Goal: Book appointment/travel/reservation

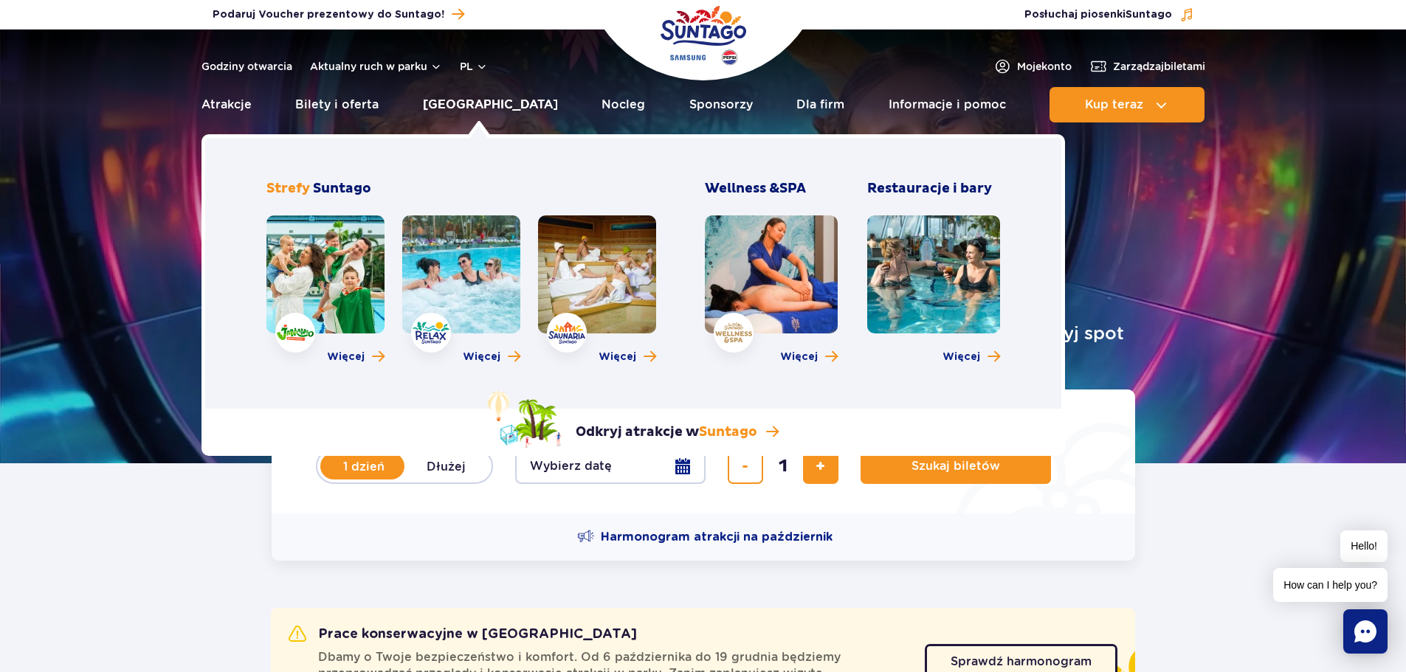
click at [456, 106] on link "[GEOGRAPHIC_DATA]" at bounding box center [490, 104] width 135 height 35
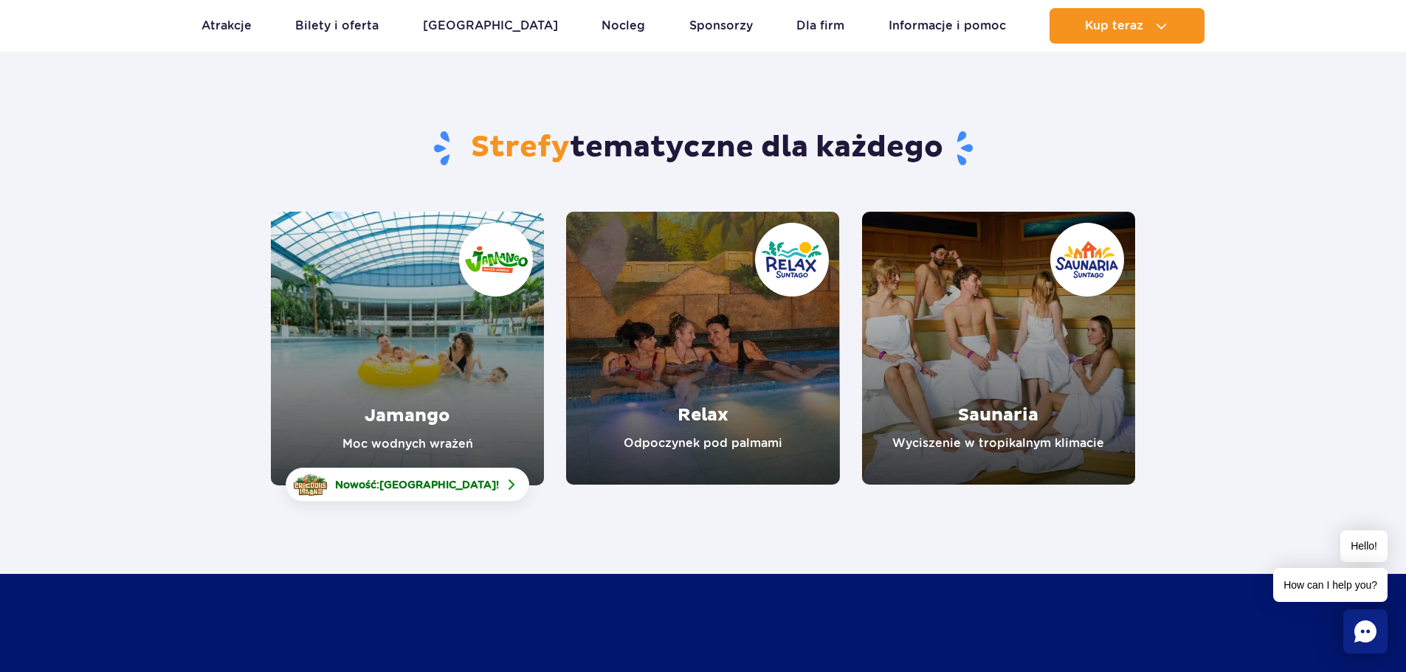
scroll to position [74, 0]
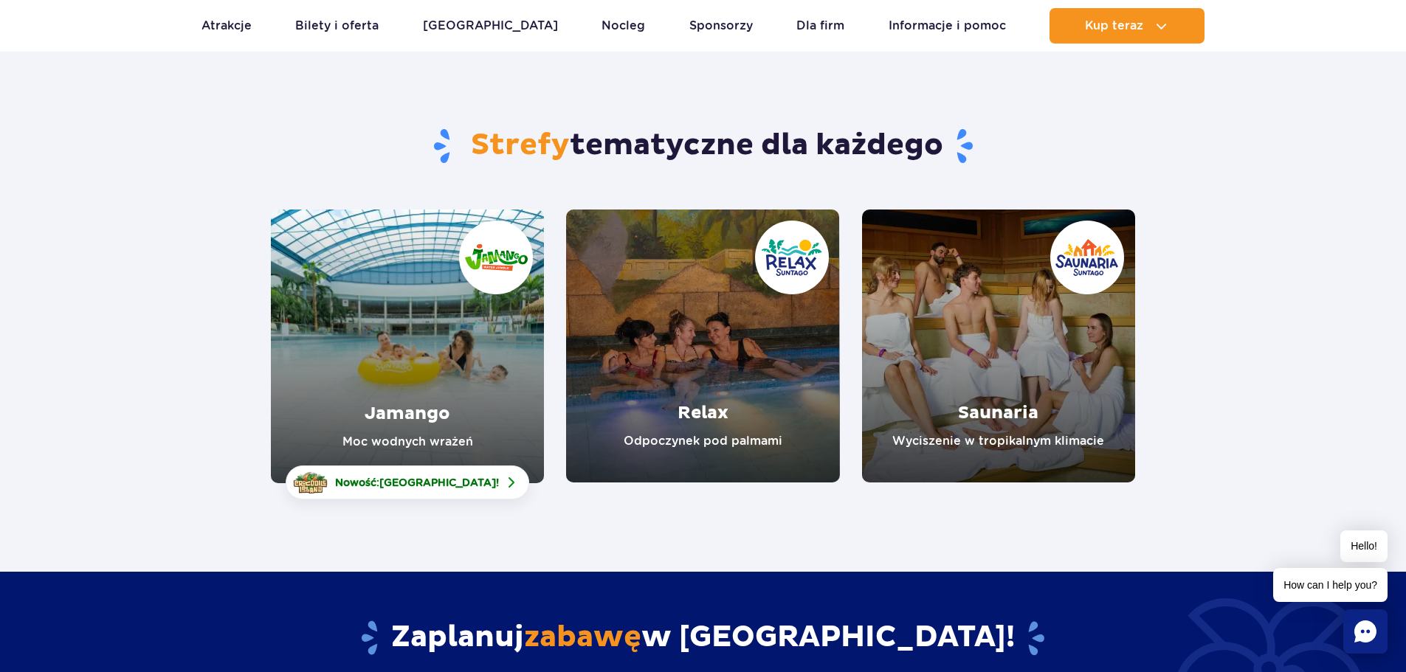
click at [390, 325] on link "Jamango" at bounding box center [407, 347] width 273 height 274
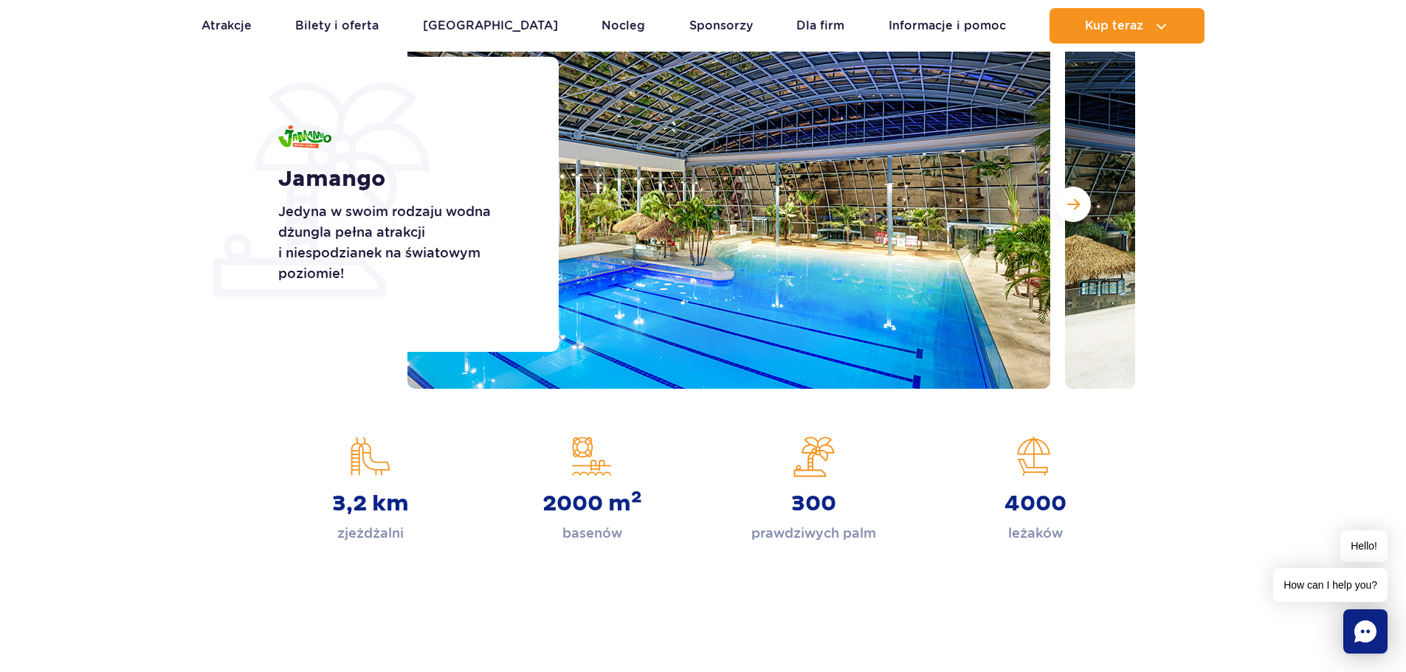
scroll to position [221, 0]
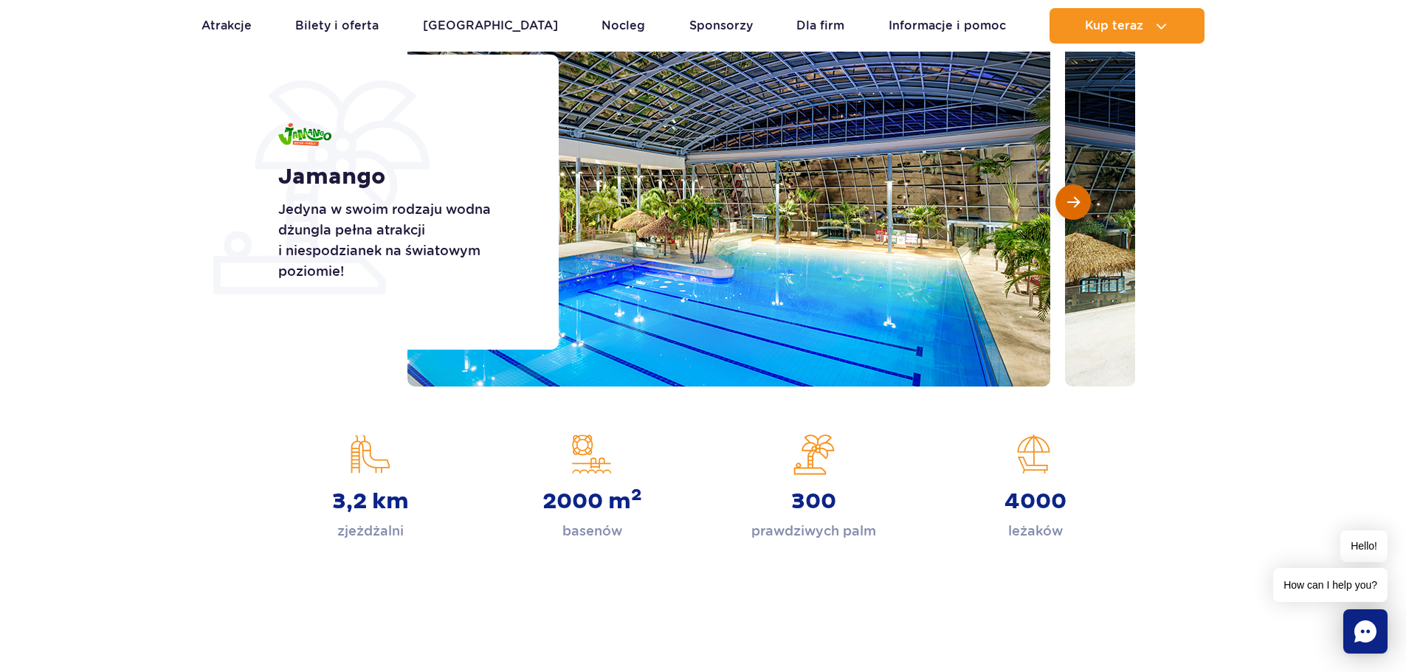
click at [1068, 201] on span "Następny slajd" at bounding box center [1073, 202] width 13 height 13
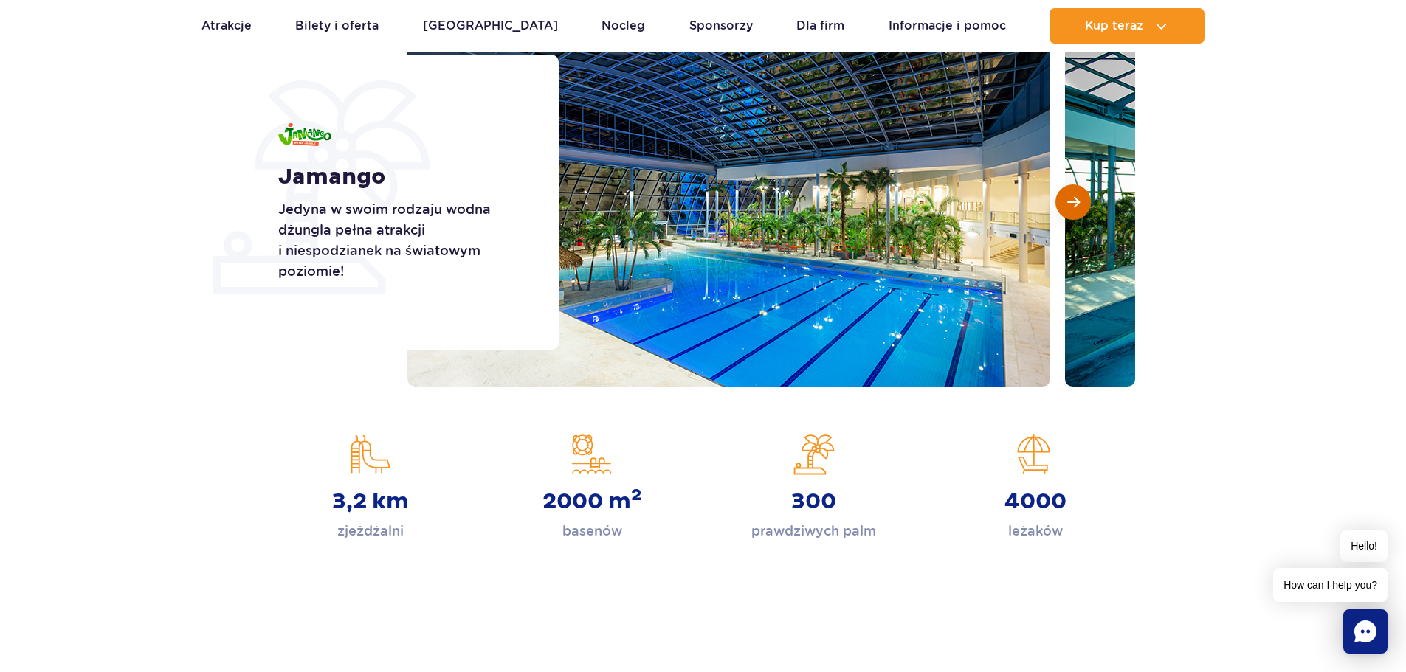
click at [1057, 206] on button "Następny slajd" at bounding box center [1072, 201] width 35 height 35
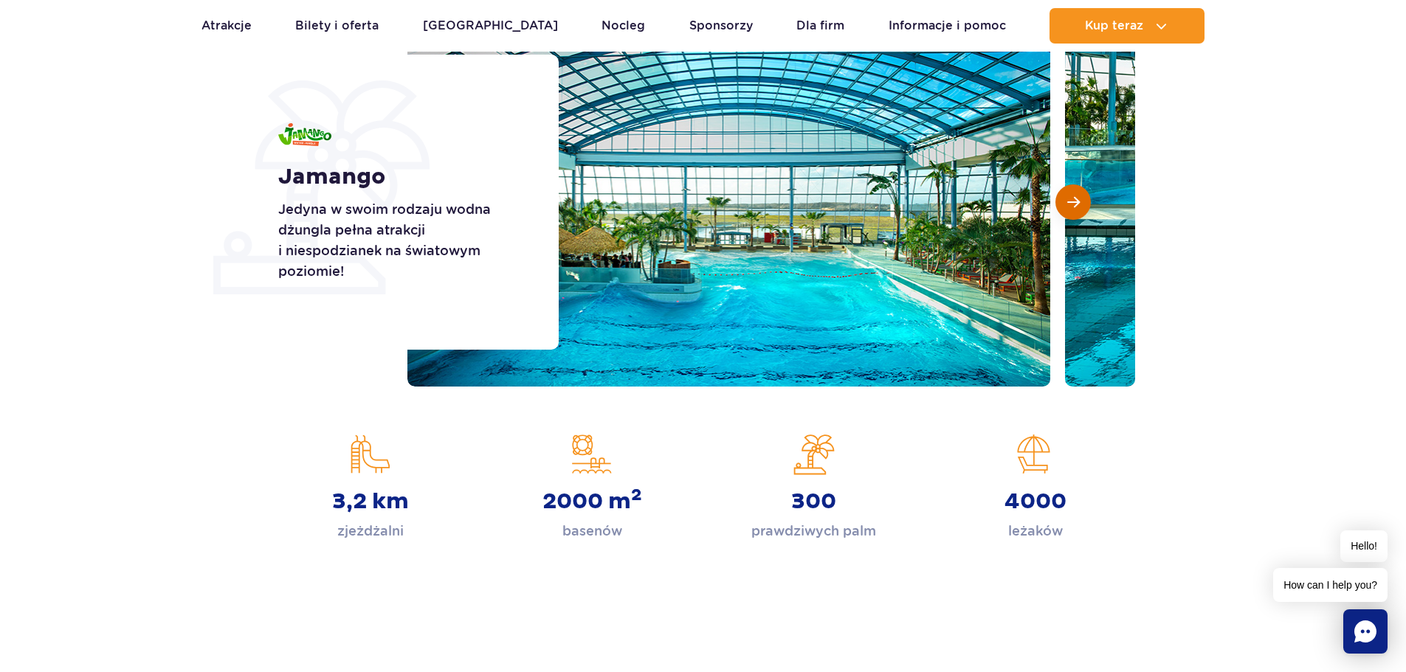
click at [1057, 206] on button "Następny slajd" at bounding box center [1072, 201] width 35 height 35
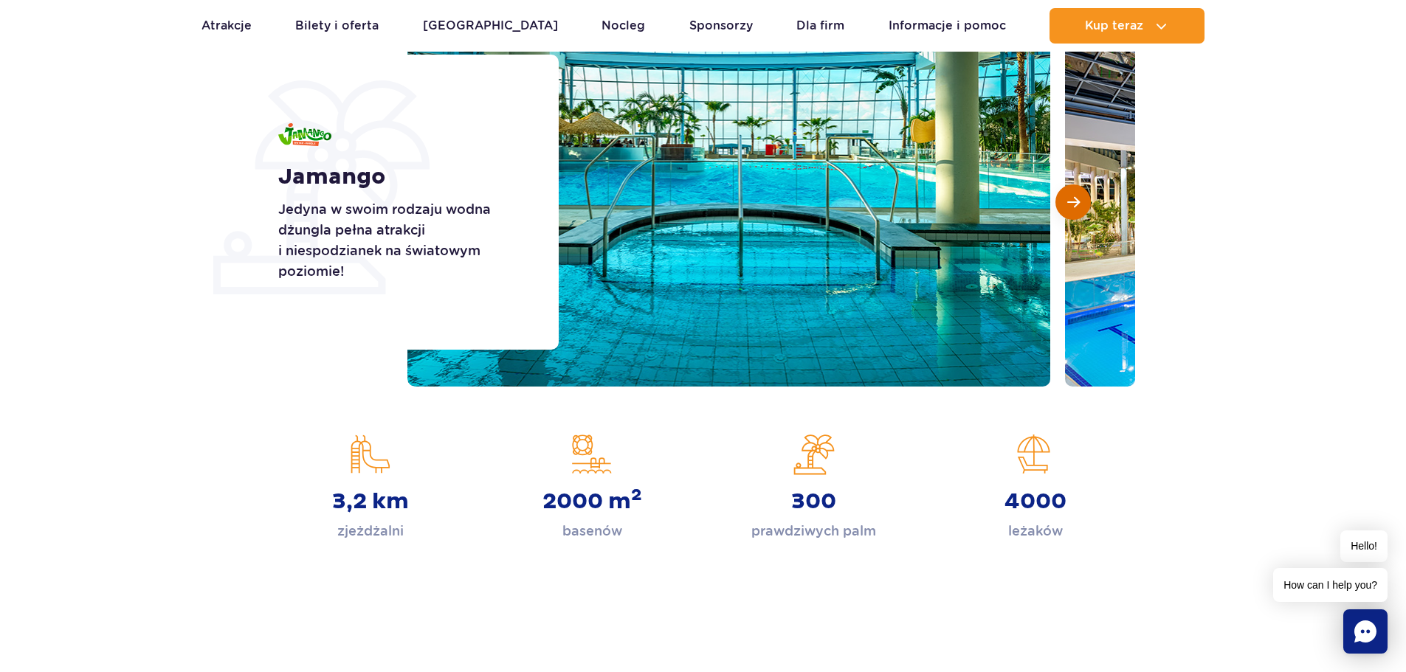
click at [1057, 206] on button "Następny slajd" at bounding box center [1072, 201] width 35 height 35
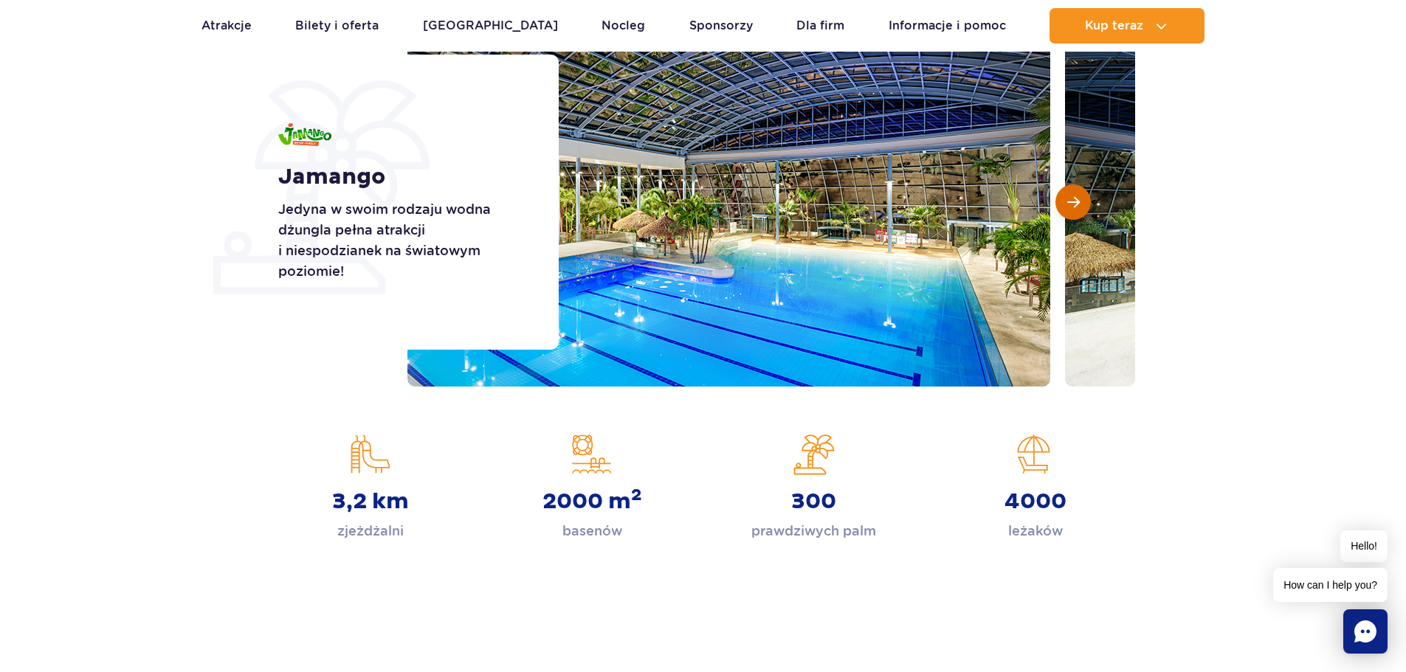
click at [1057, 206] on button "Następny slajd" at bounding box center [1072, 201] width 35 height 35
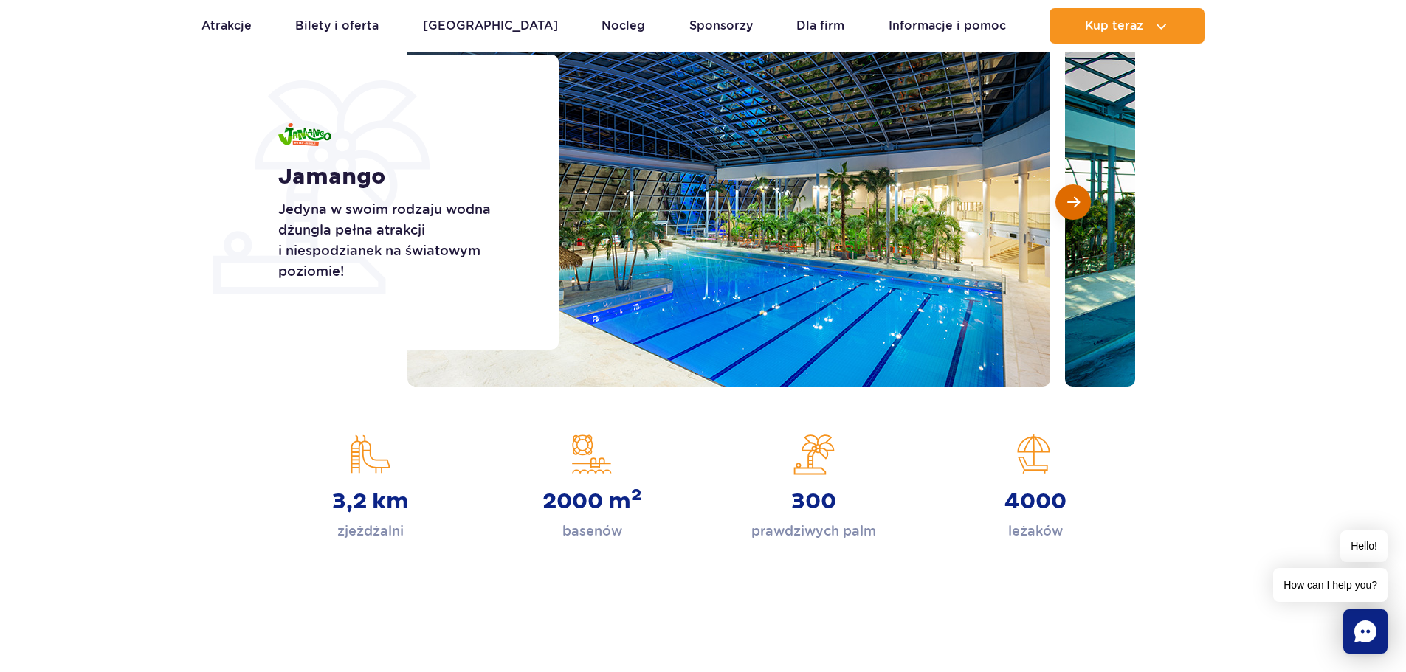
click at [1057, 206] on button "Następny slajd" at bounding box center [1072, 201] width 35 height 35
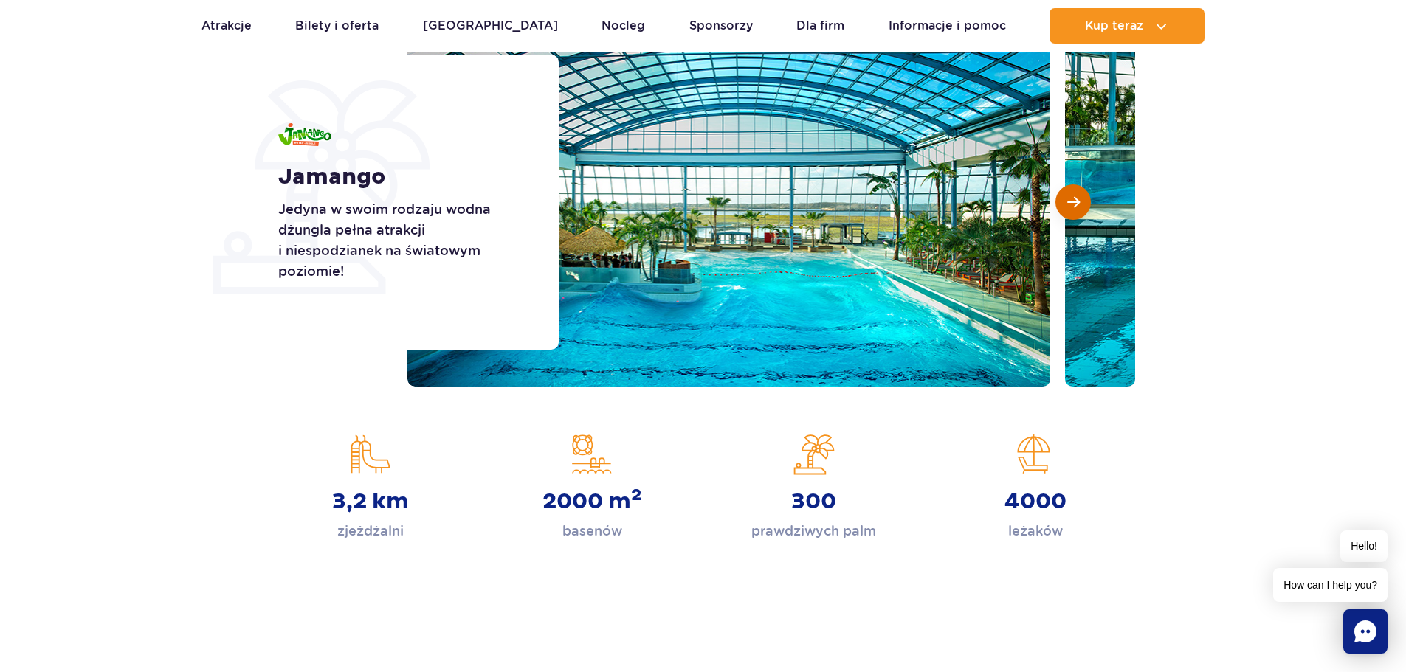
click at [1057, 206] on button "Następny slajd" at bounding box center [1072, 201] width 35 height 35
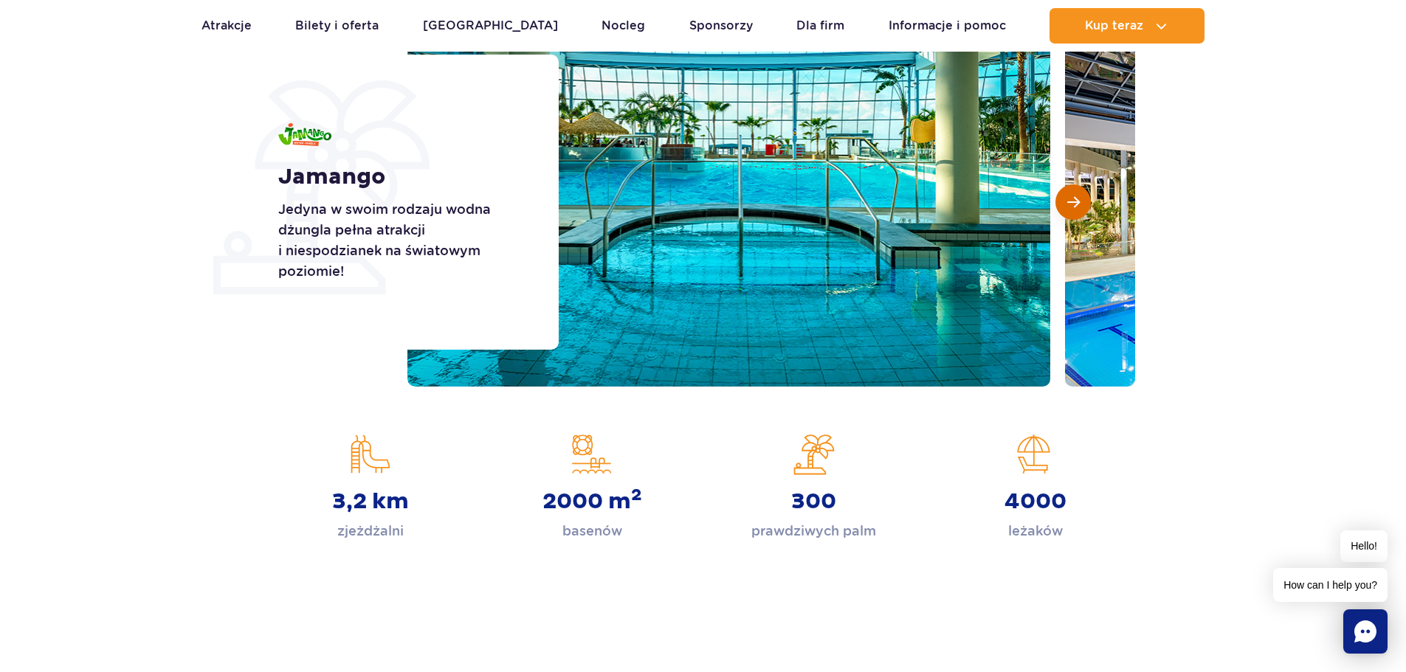
click at [1057, 206] on button "Następny slajd" at bounding box center [1072, 201] width 35 height 35
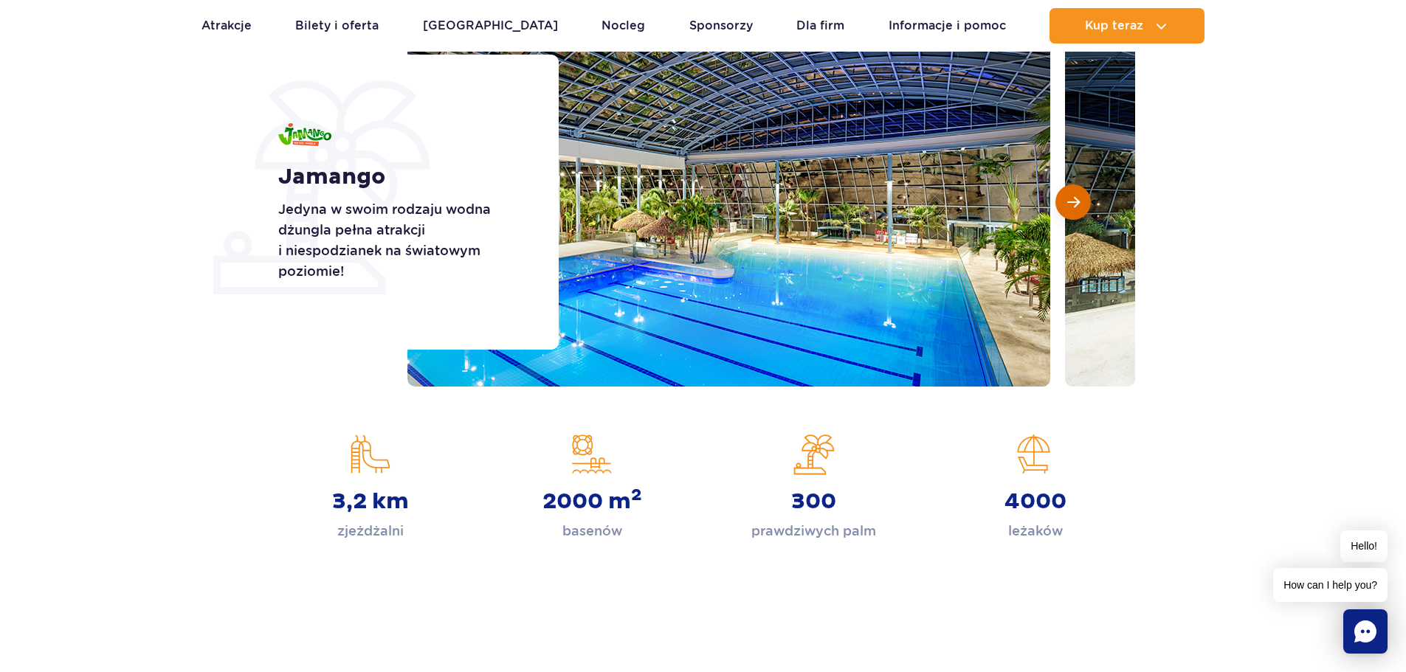
click at [1057, 206] on button "Następny slajd" at bounding box center [1072, 201] width 35 height 35
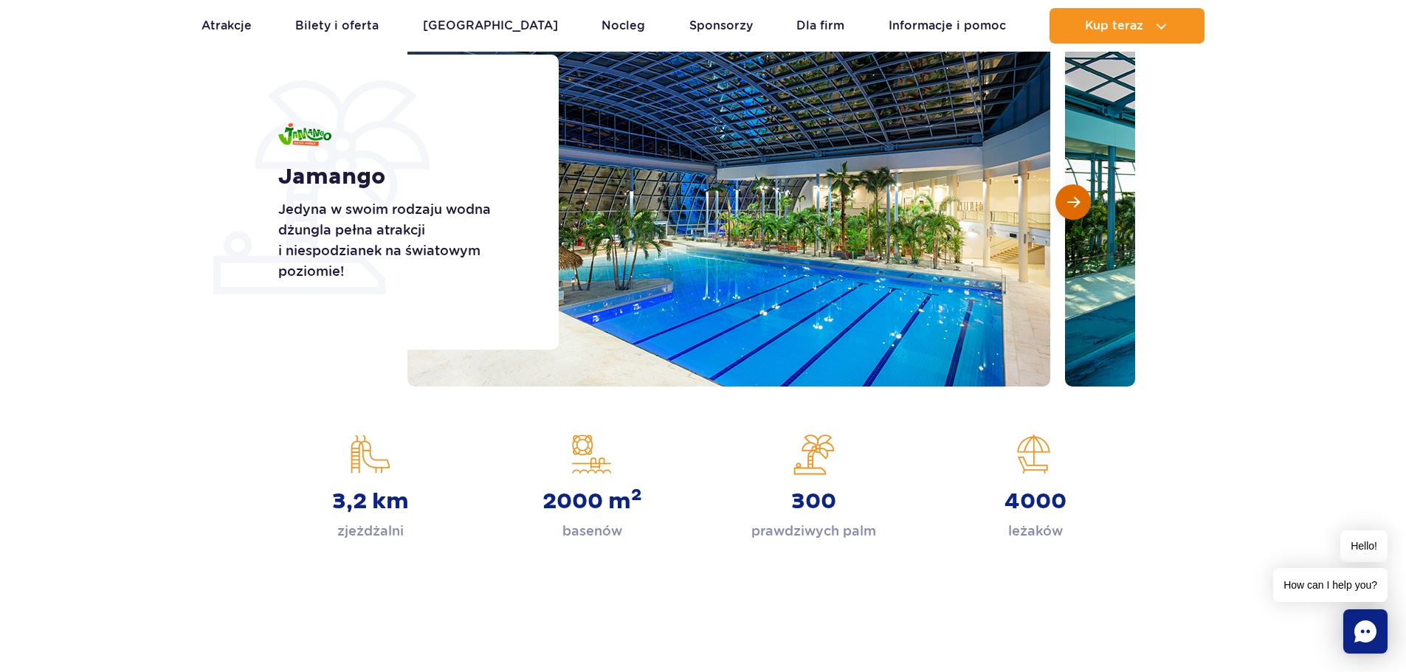
click at [1057, 206] on button "Następny slajd" at bounding box center [1072, 201] width 35 height 35
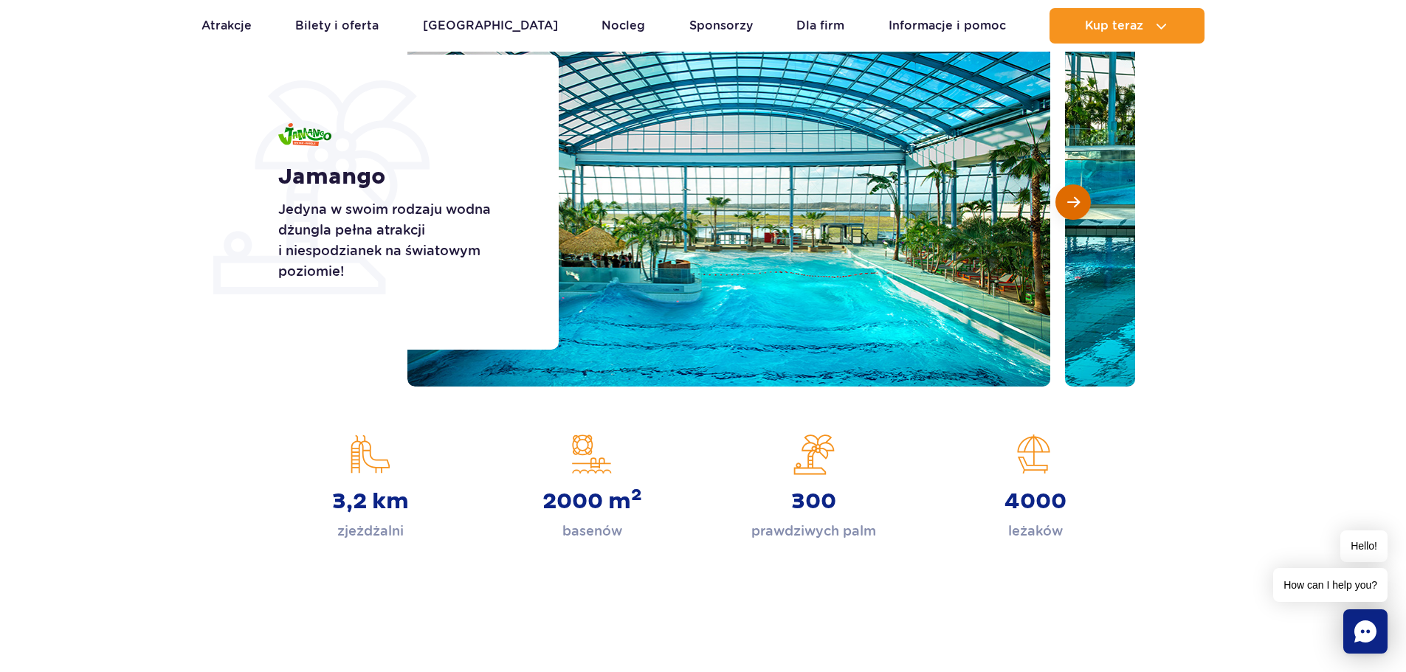
click at [1057, 206] on button "Następny slajd" at bounding box center [1072, 201] width 35 height 35
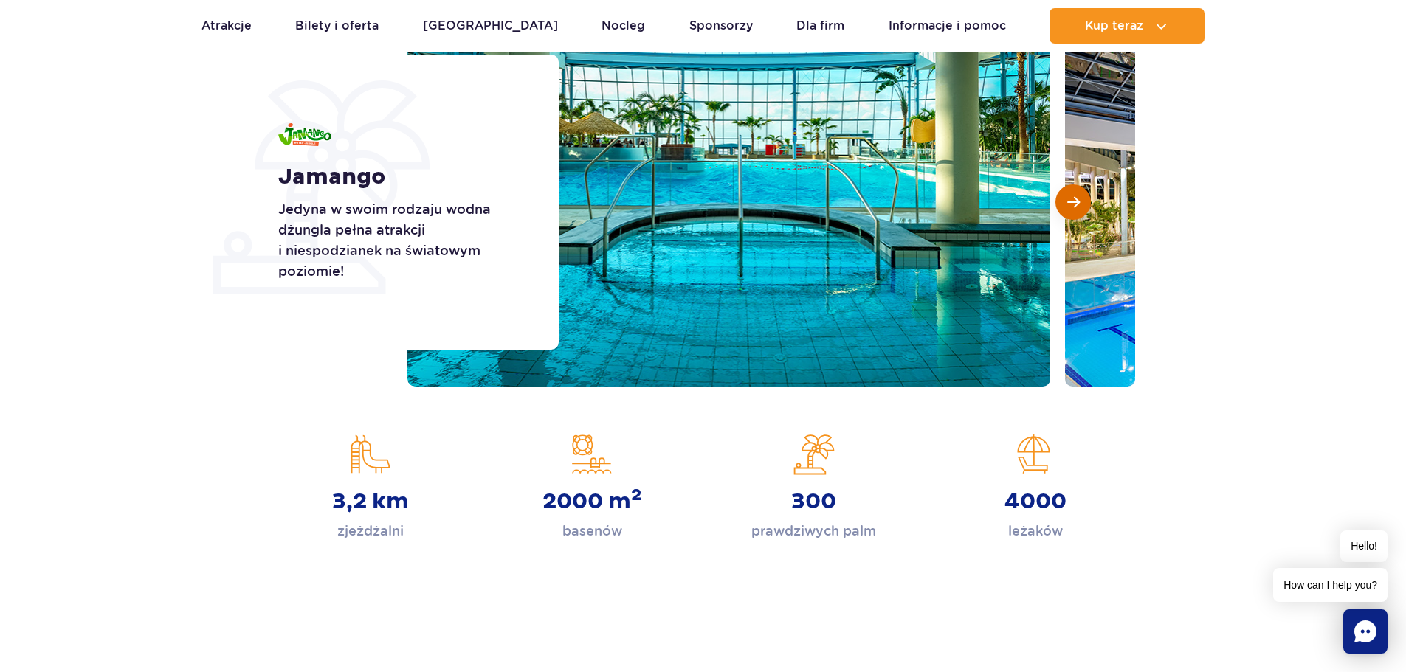
click at [1057, 206] on button "Następny slajd" at bounding box center [1072, 201] width 35 height 35
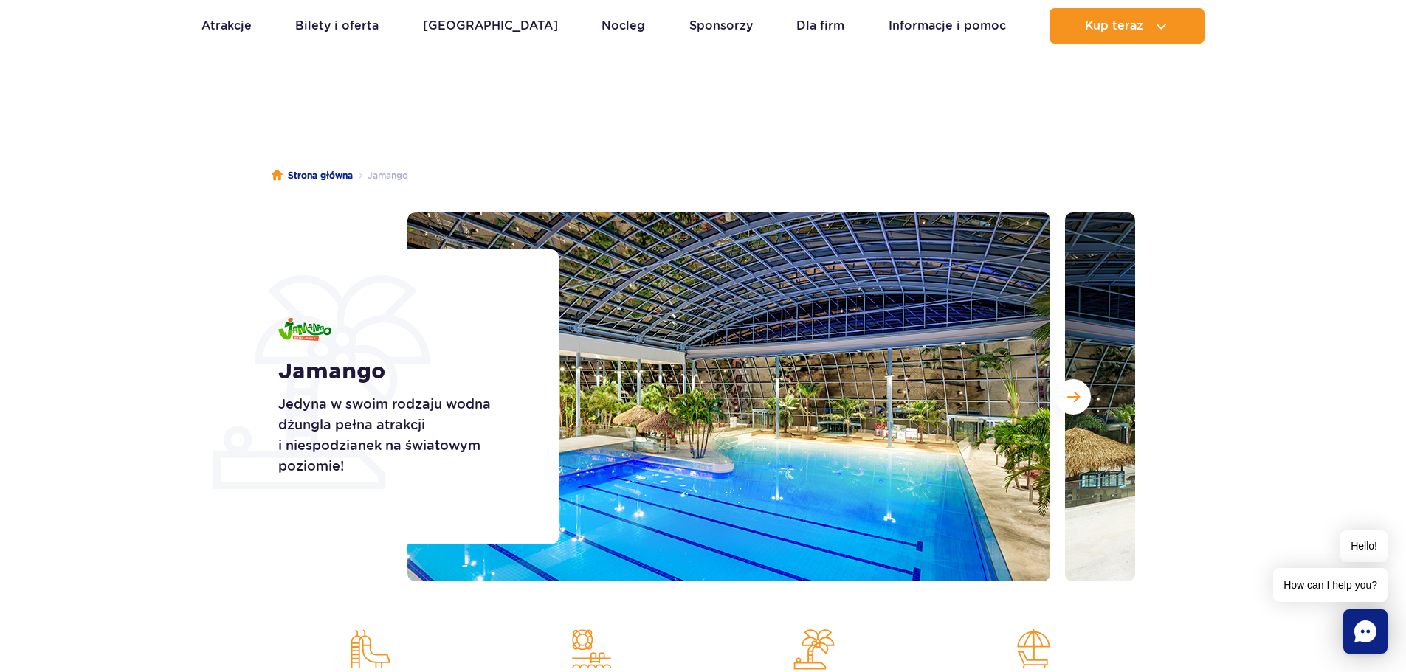
scroll to position [0, 0]
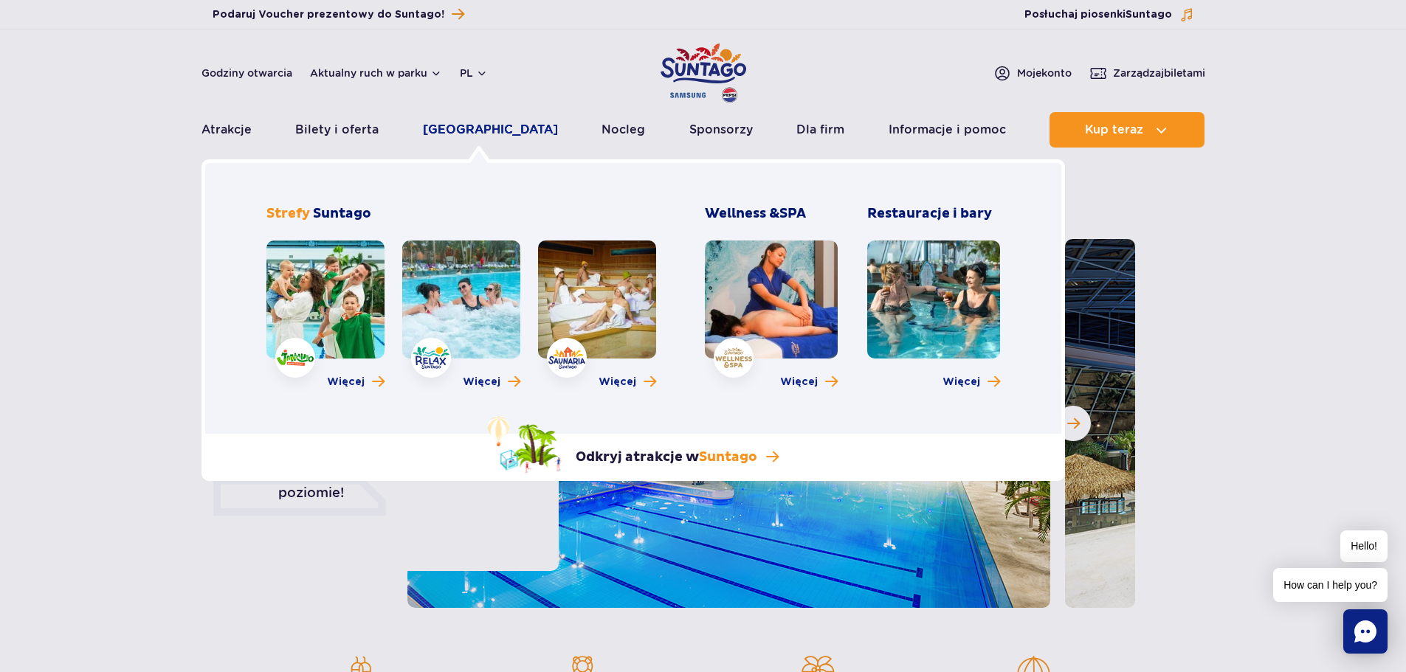
click at [474, 127] on link "[GEOGRAPHIC_DATA]" at bounding box center [490, 129] width 135 height 35
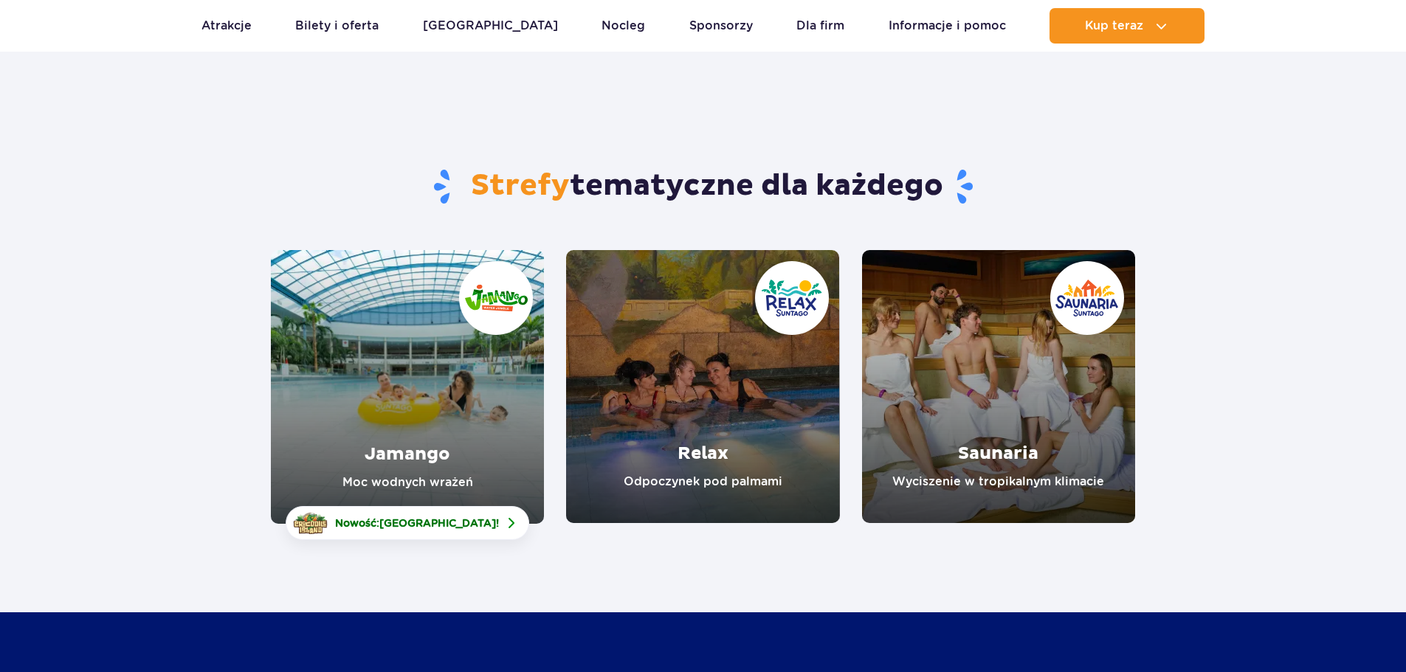
scroll to position [148, 0]
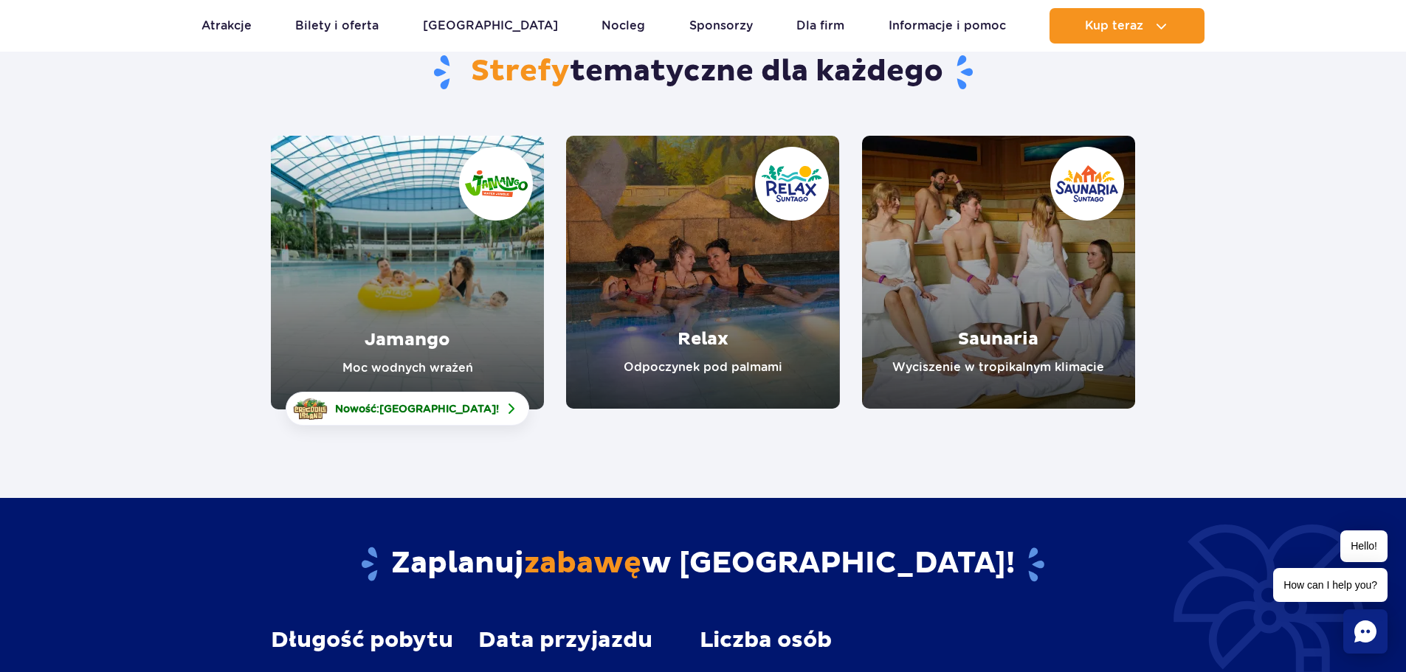
click at [727, 289] on link "Relax" at bounding box center [702, 272] width 273 height 273
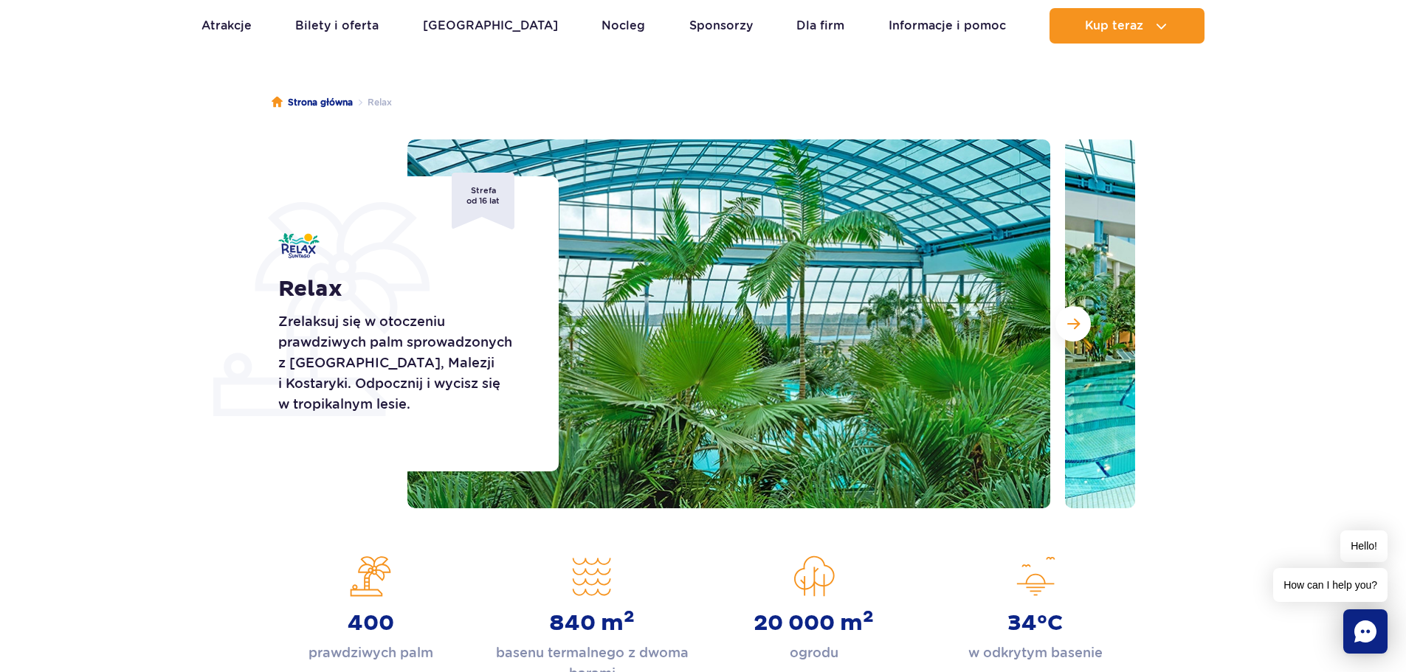
scroll to position [148, 0]
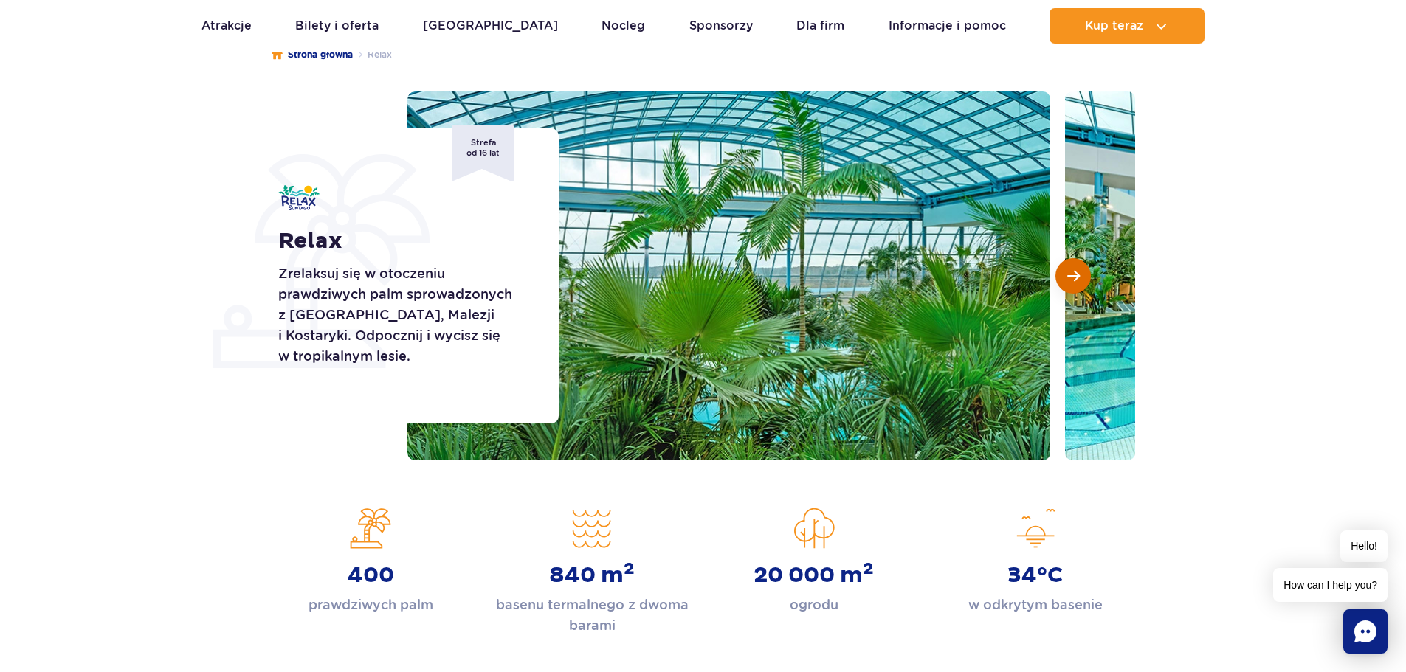
click at [1071, 280] on span "Następny slajd" at bounding box center [1073, 275] width 13 height 13
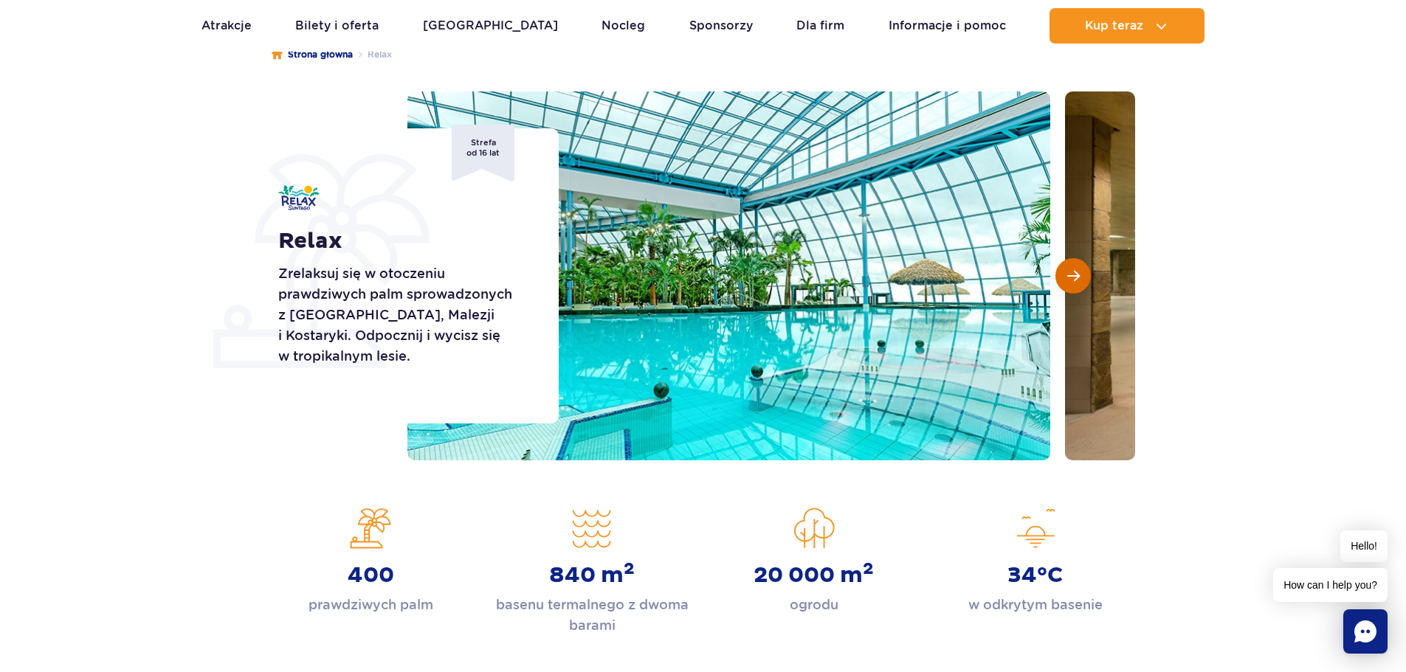
click at [1071, 280] on span "Następny slajd" at bounding box center [1073, 275] width 13 height 13
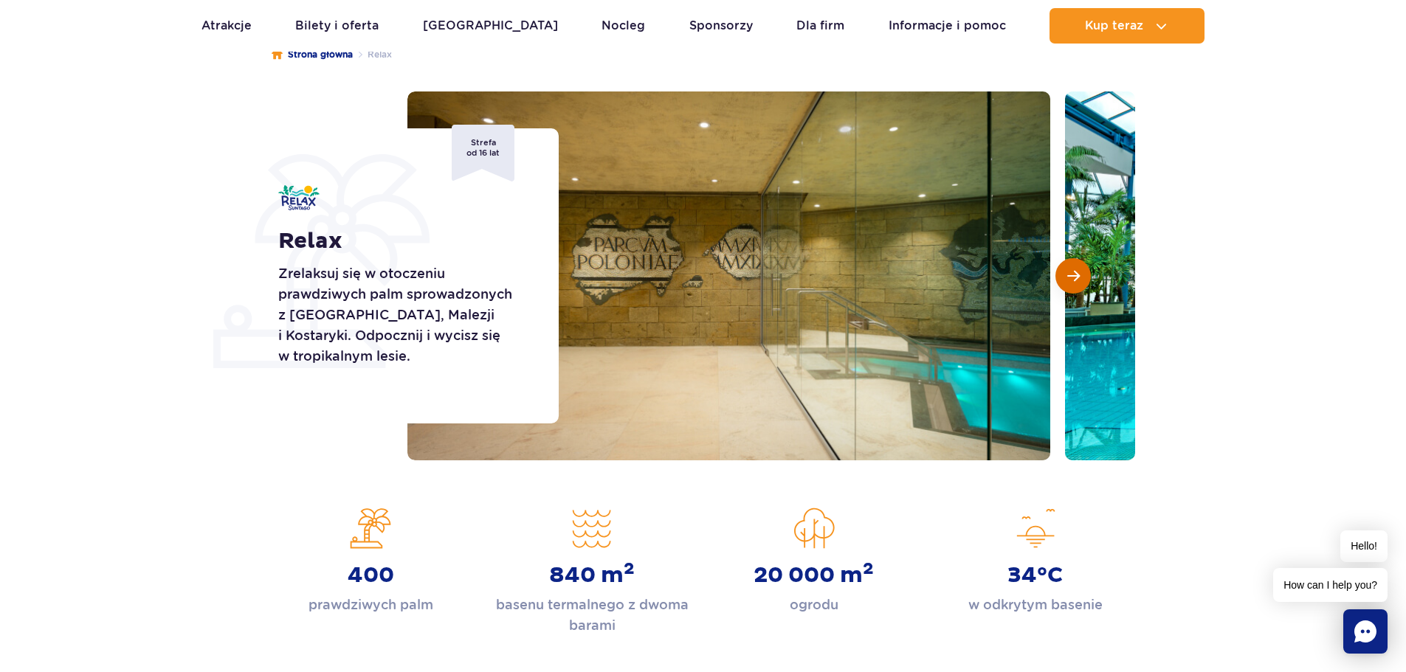
click at [1071, 280] on span "Następny slajd" at bounding box center [1073, 275] width 13 height 13
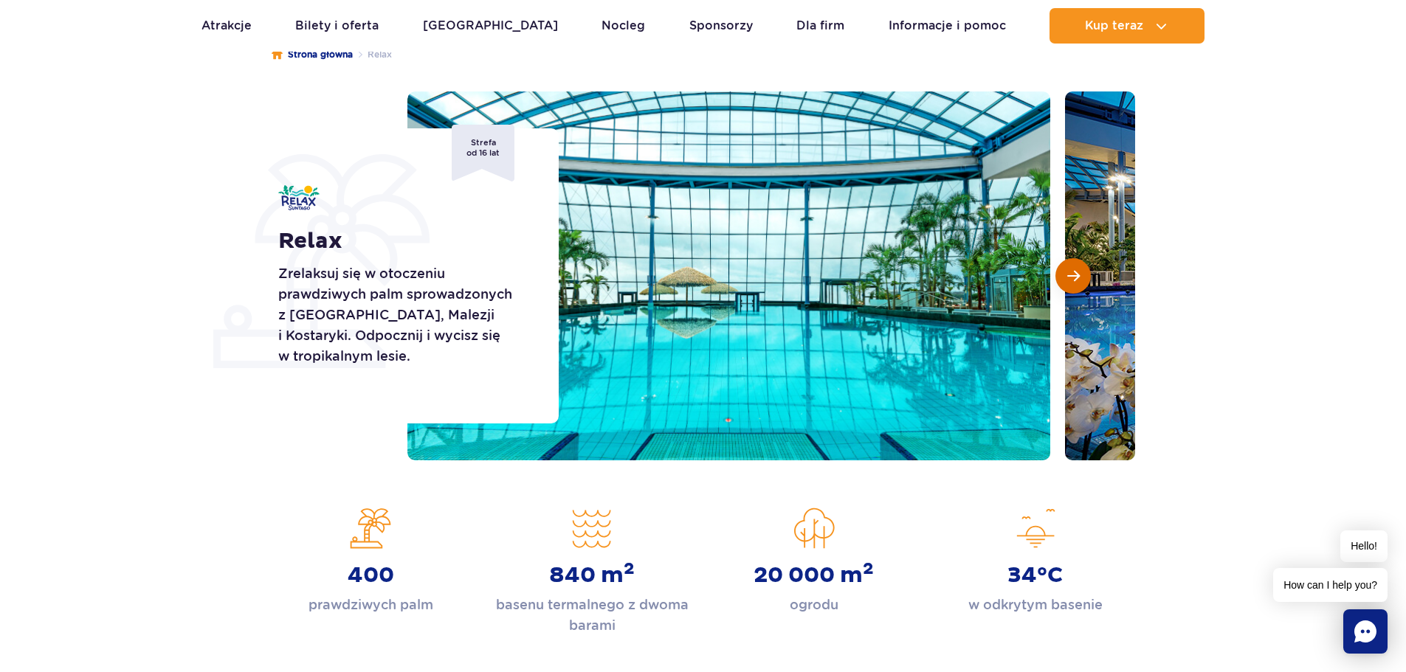
click at [1071, 280] on span "Następny slajd" at bounding box center [1073, 275] width 13 height 13
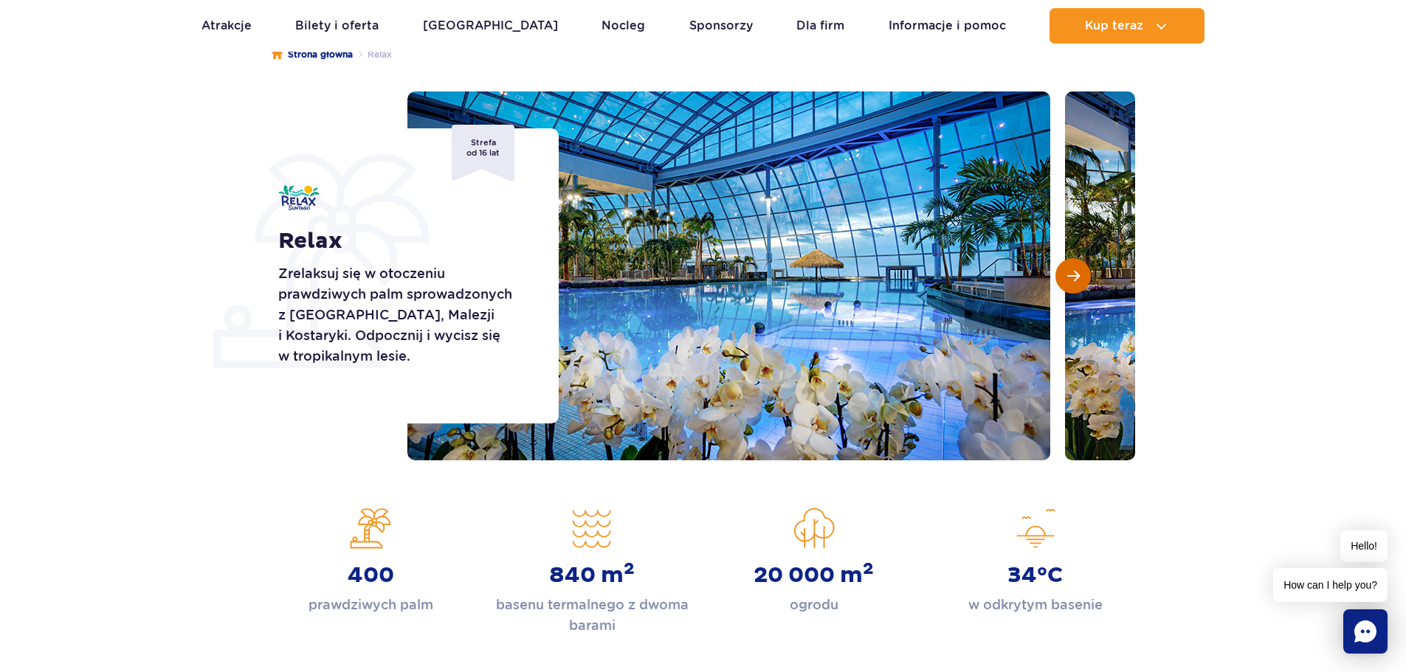
click at [1071, 280] on span "Następny slajd" at bounding box center [1073, 275] width 13 height 13
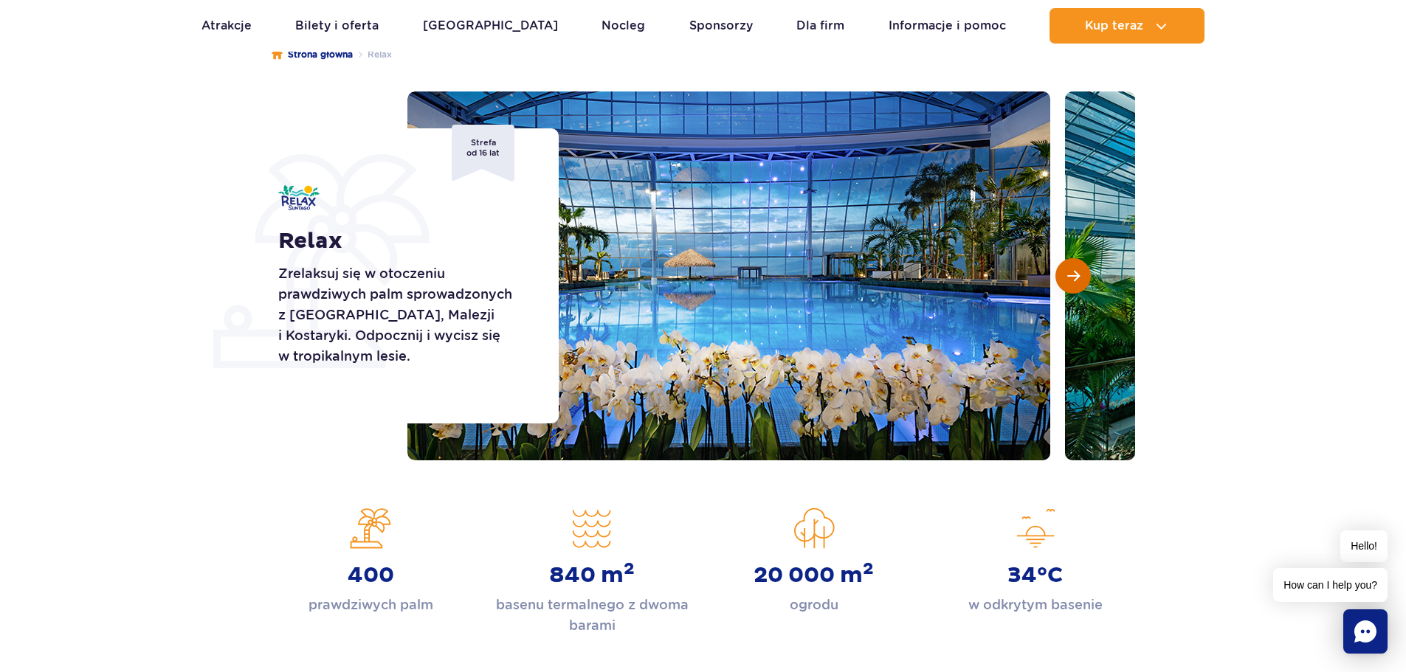
click at [1071, 280] on span "Następny slajd" at bounding box center [1073, 275] width 13 height 13
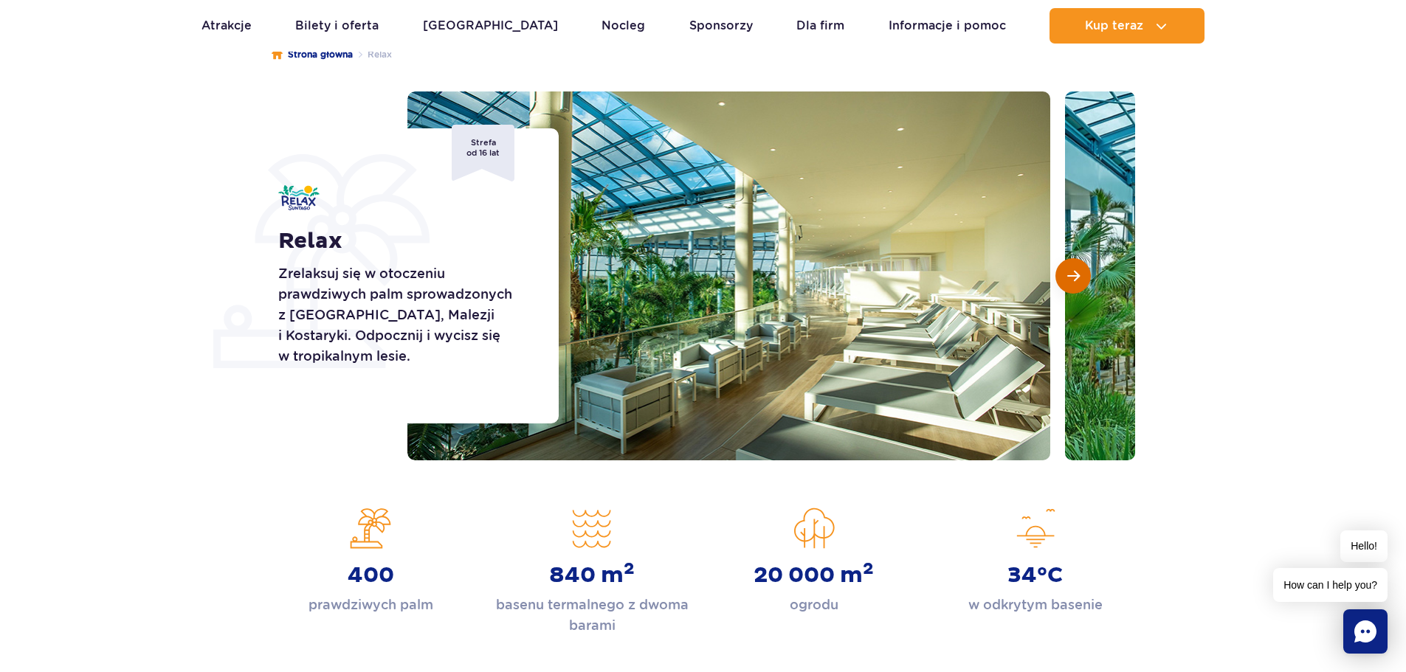
click at [1071, 280] on span "Następny slajd" at bounding box center [1073, 275] width 13 height 13
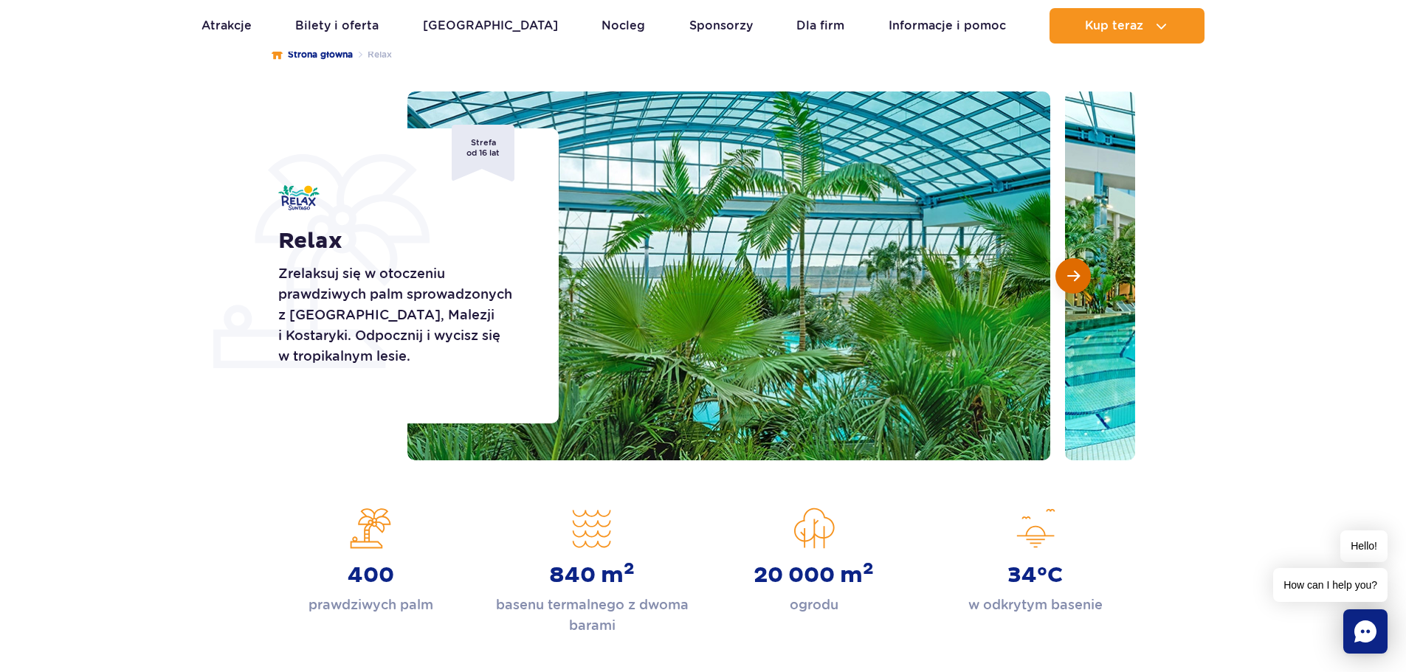
click at [1071, 280] on span "Następny slajd" at bounding box center [1073, 275] width 13 height 13
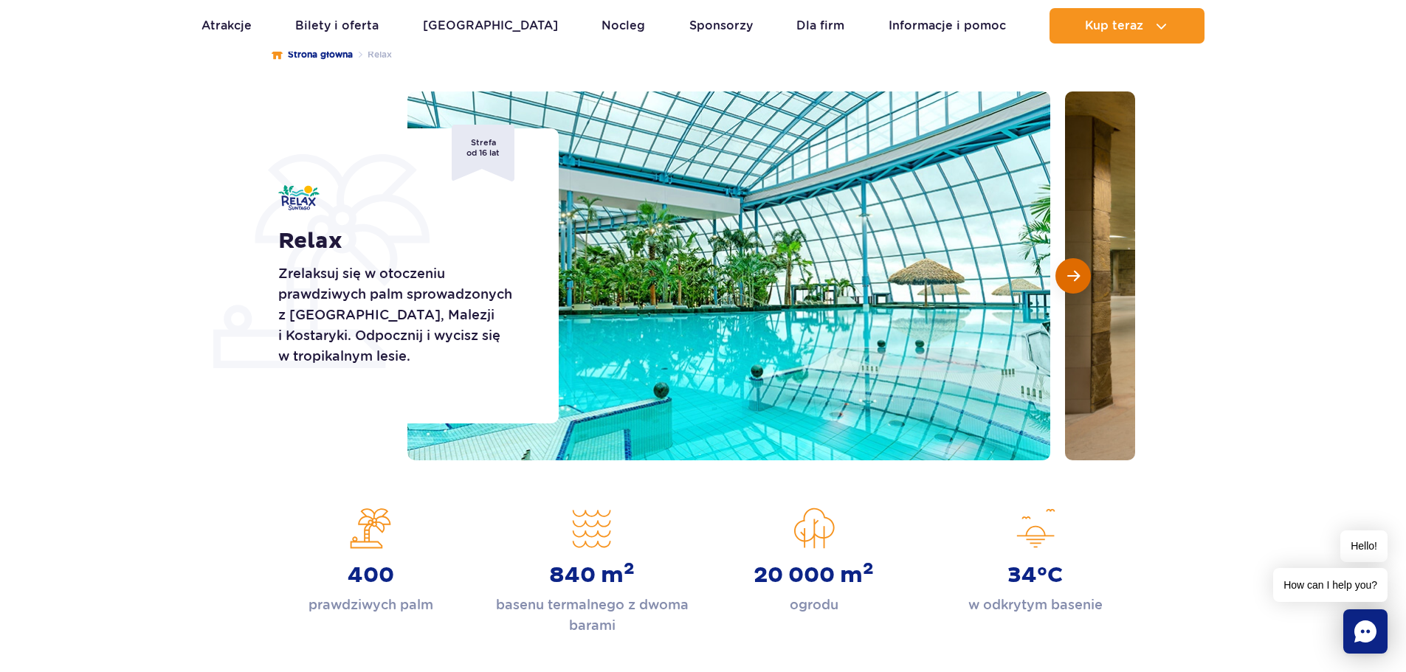
click at [1071, 280] on span "Następny slajd" at bounding box center [1073, 275] width 13 height 13
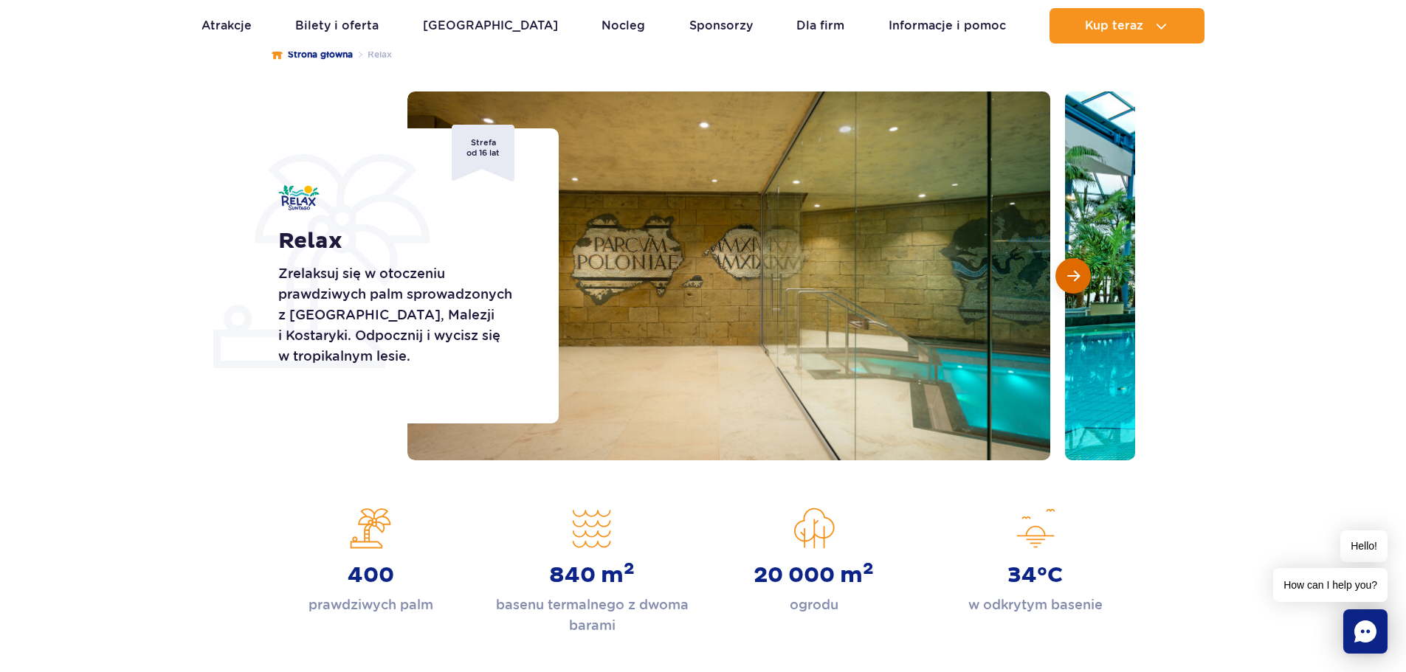
click at [1071, 280] on span "Następny slajd" at bounding box center [1073, 275] width 13 height 13
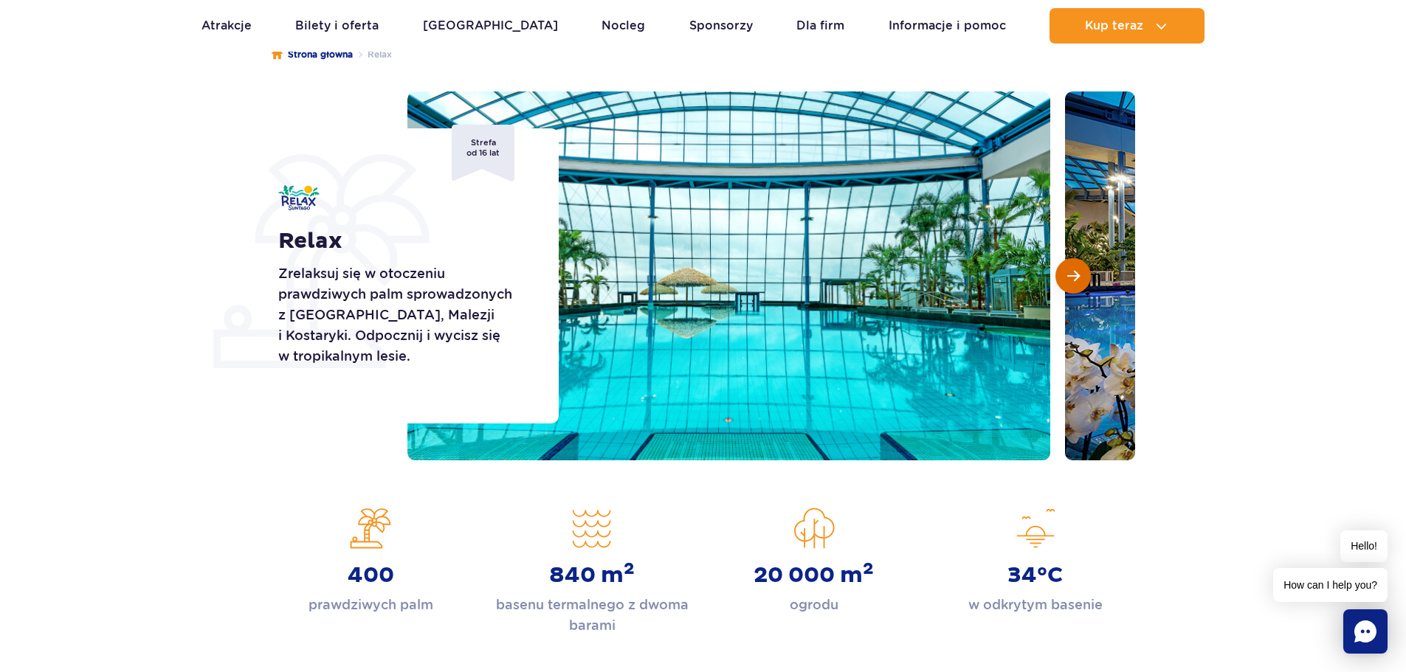
click at [1071, 280] on span "Następny slajd" at bounding box center [1073, 275] width 13 height 13
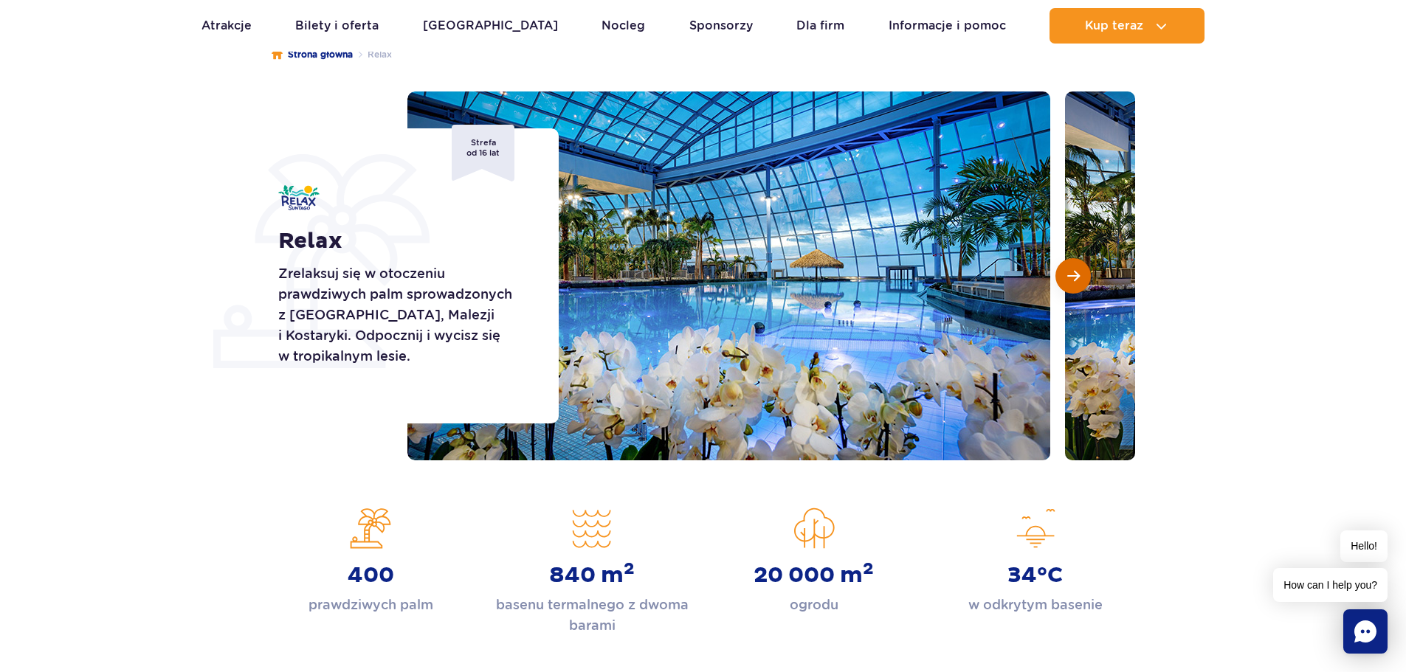
click at [1071, 280] on span "Następny slajd" at bounding box center [1073, 275] width 13 height 13
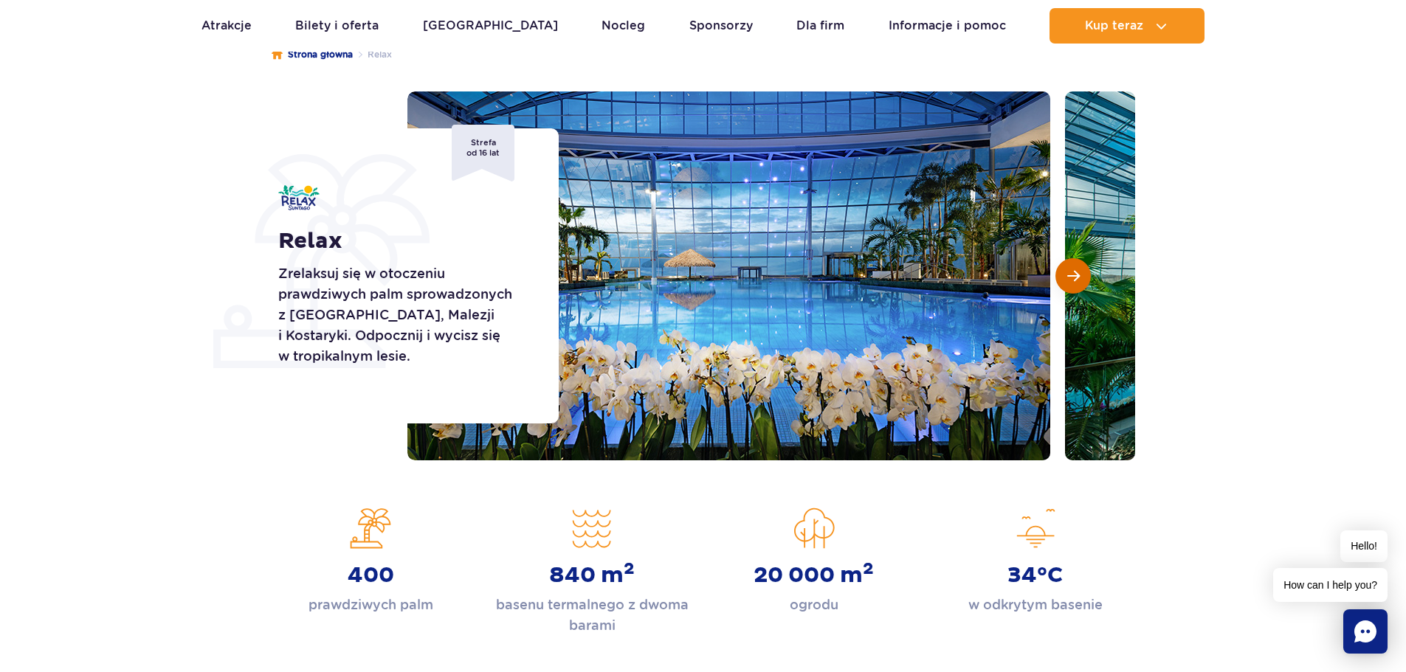
click at [1071, 280] on span "Następny slajd" at bounding box center [1073, 275] width 13 height 13
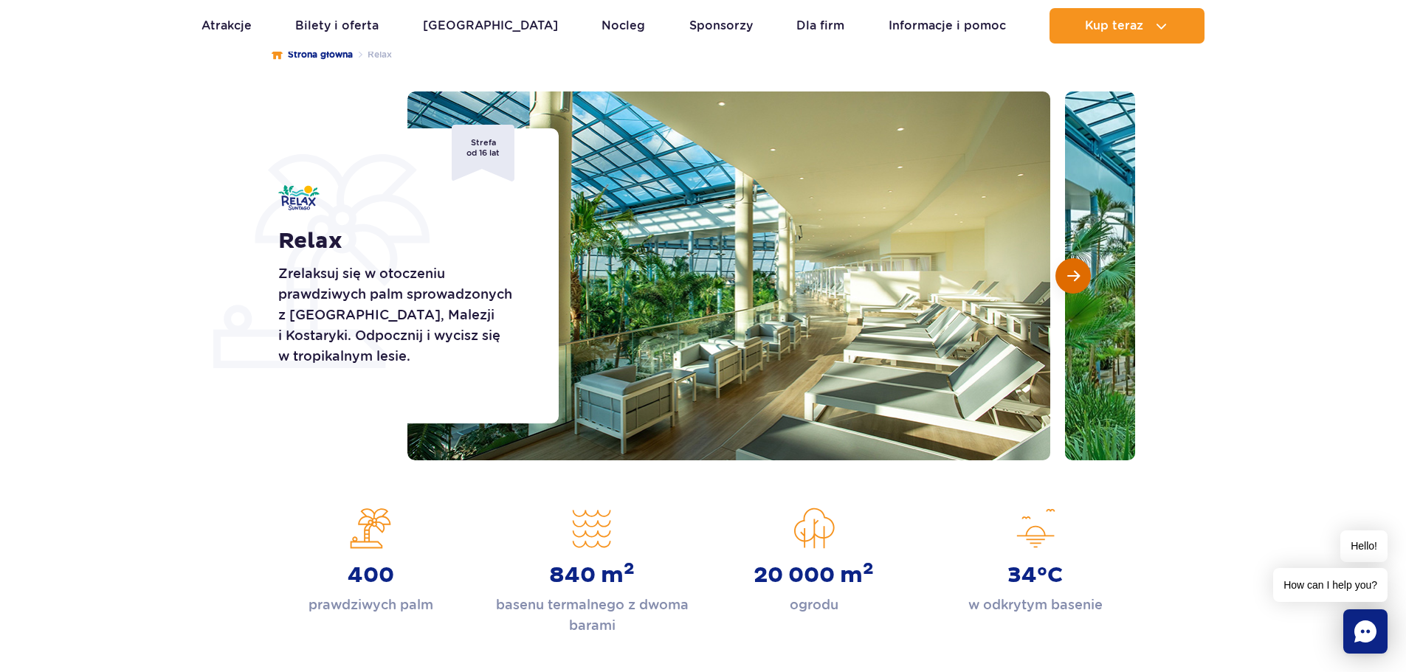
click at [1071, 280] on span "Następny slajd" at bounding box center [1073, 275] width 13 height 13
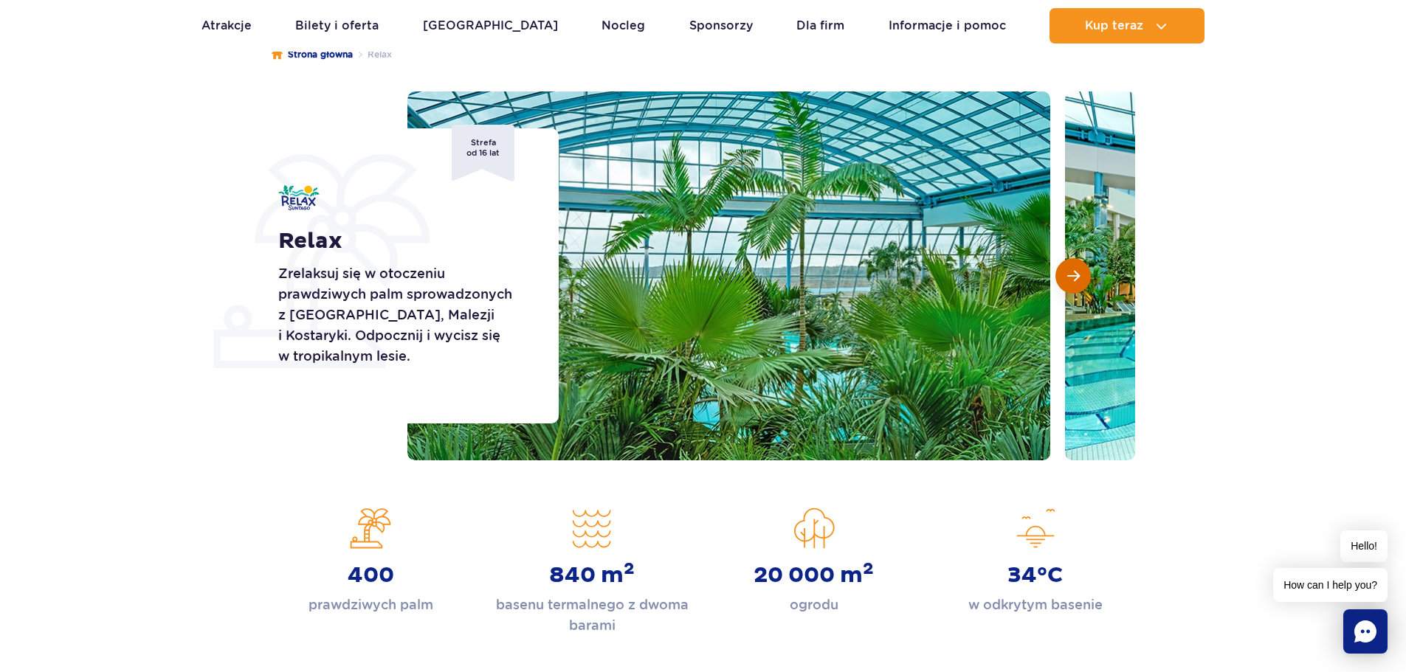
click at [1071, 280] on span "Następny slajd" at bounding box center [1073, 275] width 13 height 13
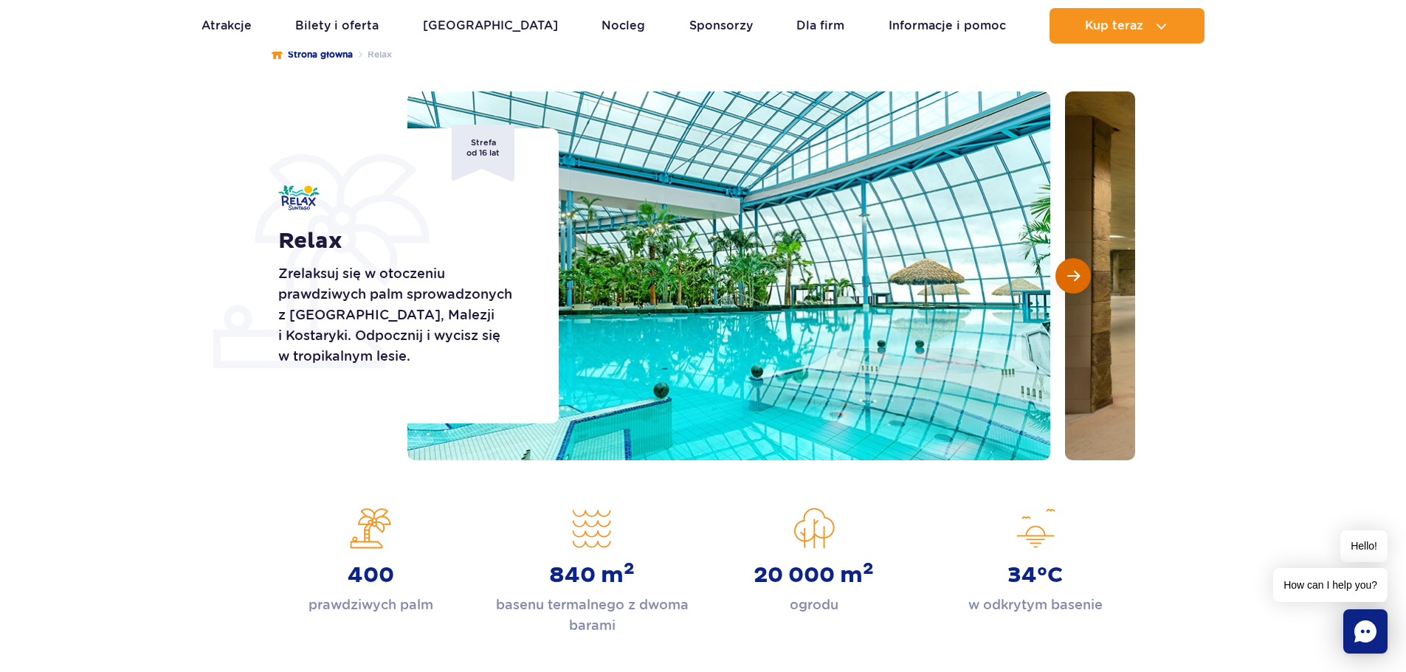
click at [1071, 280] on span "Następny slajd" at bounding box center [1073, 275] width 13 height 13
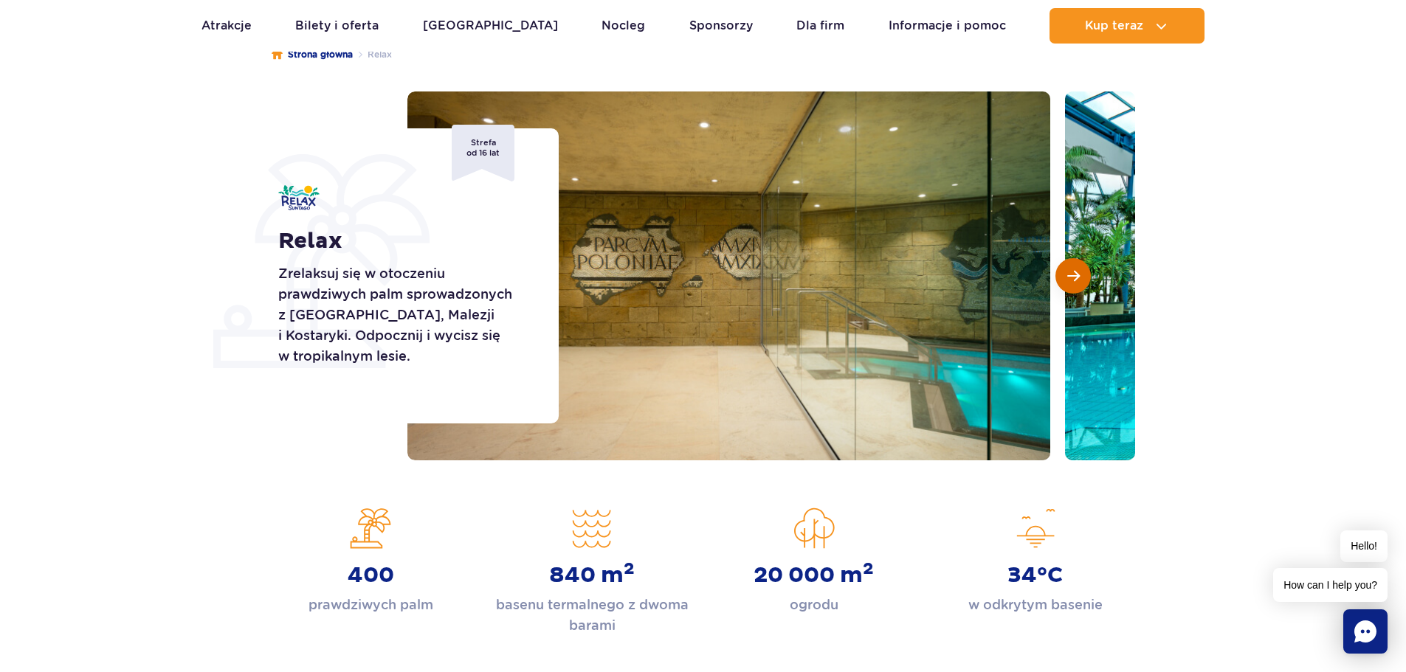
click at [1071, 280] on span "Następny slajd" at bounding box center [1073, 275] width 13 height 13
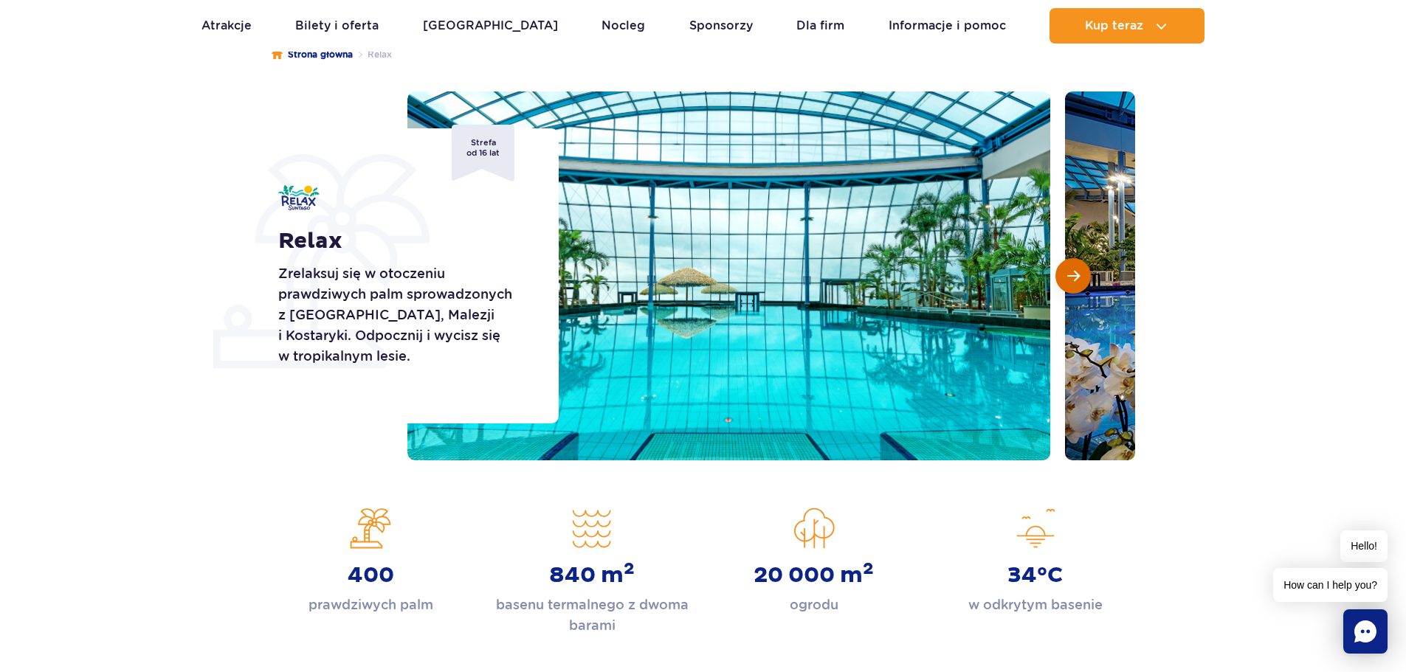
click at [1071, 280] on span "Następny slajd" at bounding box center [1073, 275] width 13 height 13
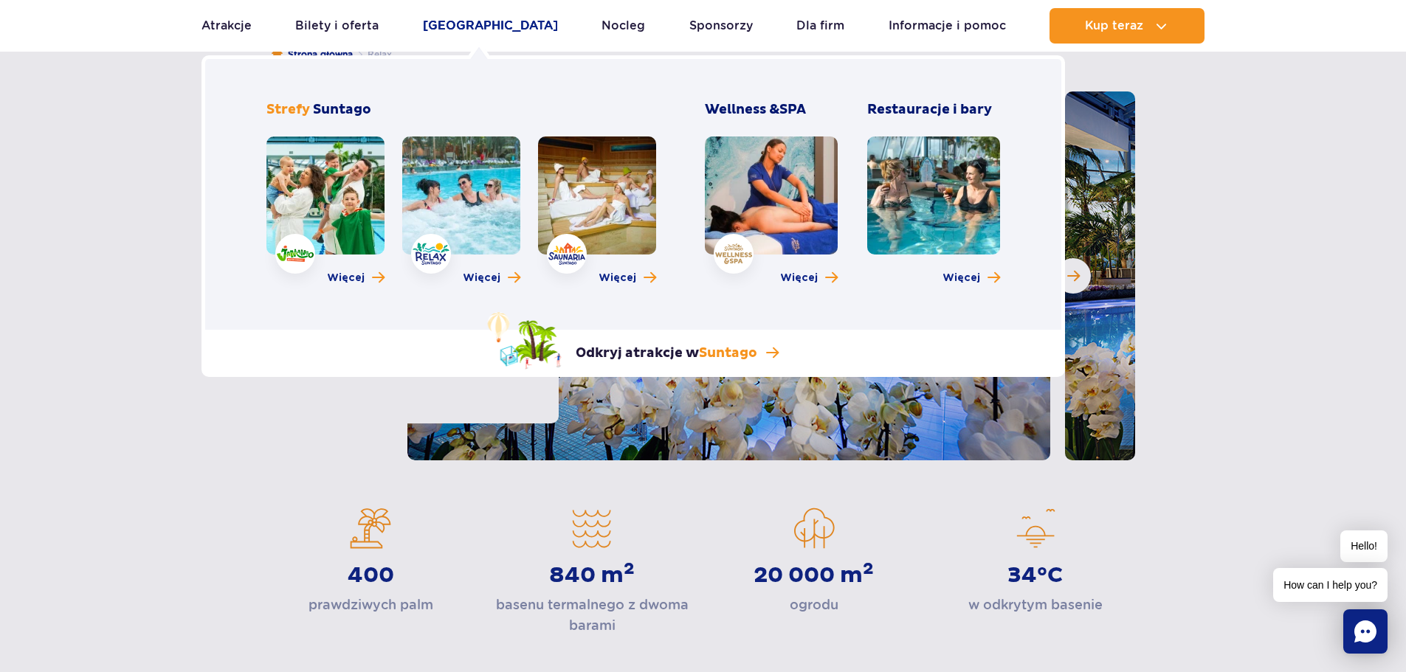
click at [455, 19] on link "[GEOGRAPHIC_DATA]" at bounding box center [490, 25] width 135 height 35
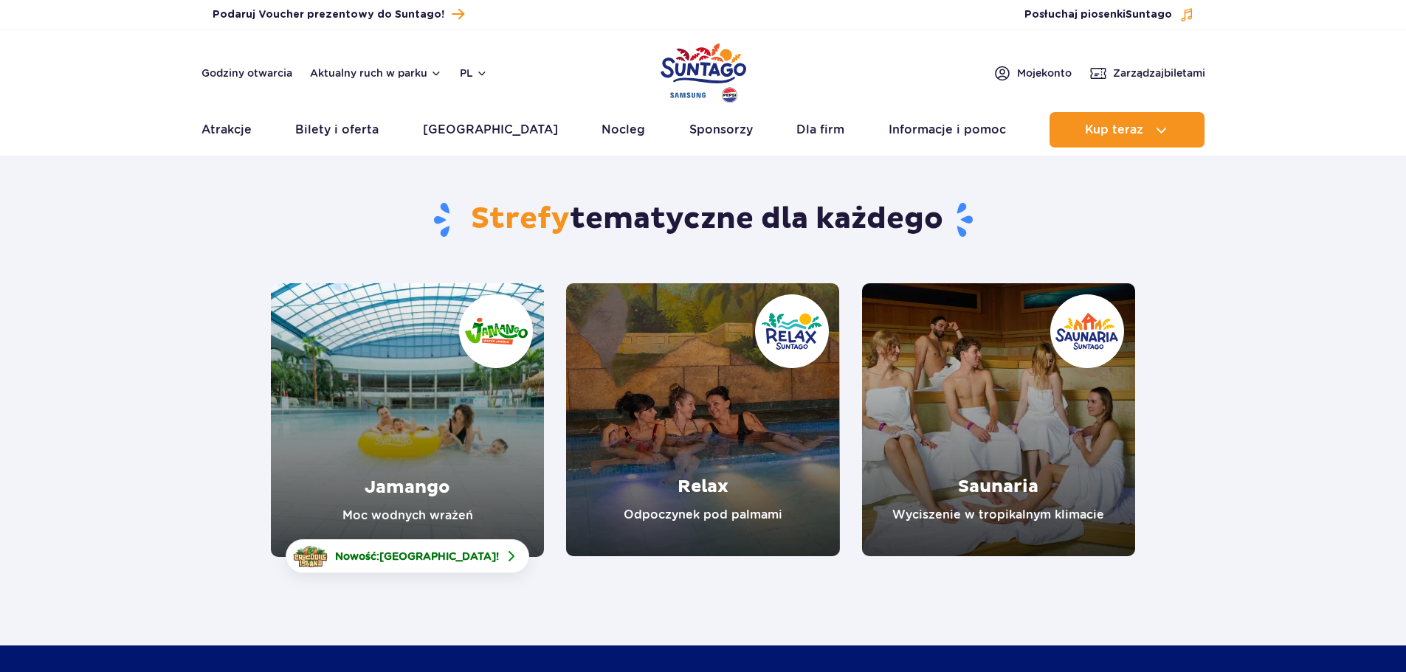
click at [1001, 418] on link "Saunaria" at bounding box center [998, 419] width 273 height 273
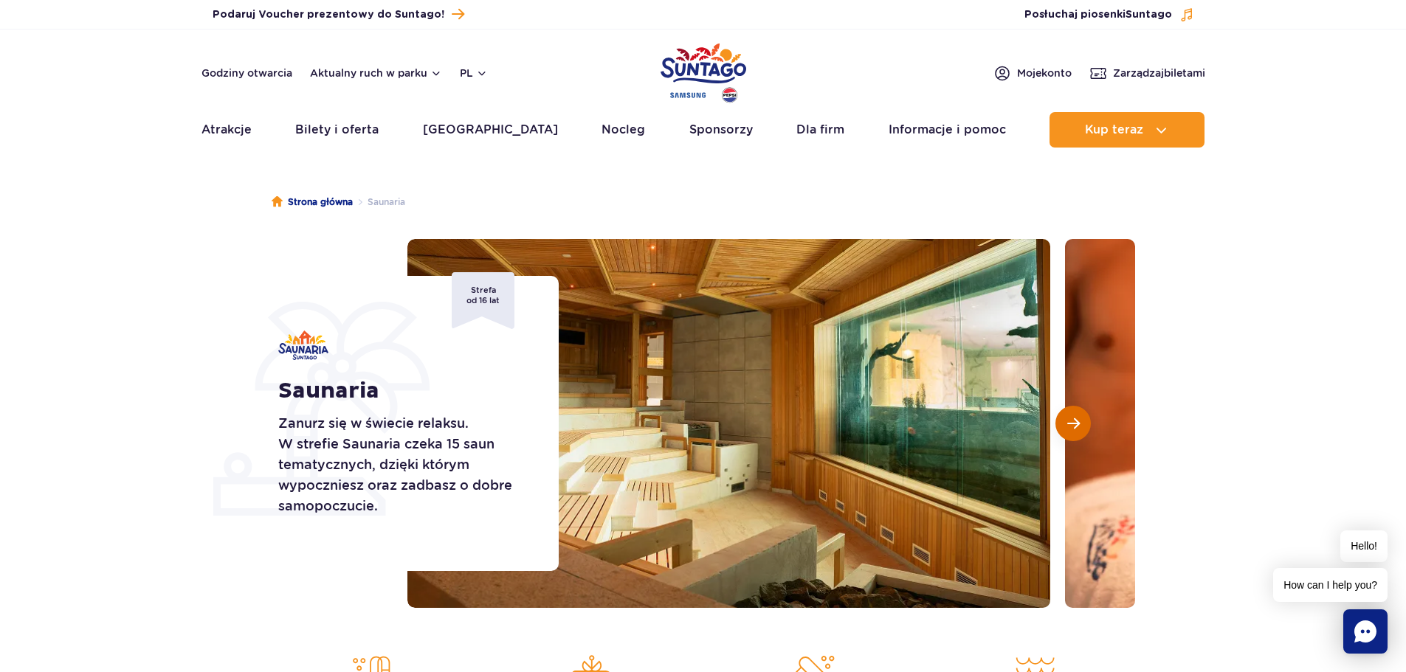
click at [1074, 428] on span "Następny slajd" at bounding box center [1073, 423] width 13 height 13
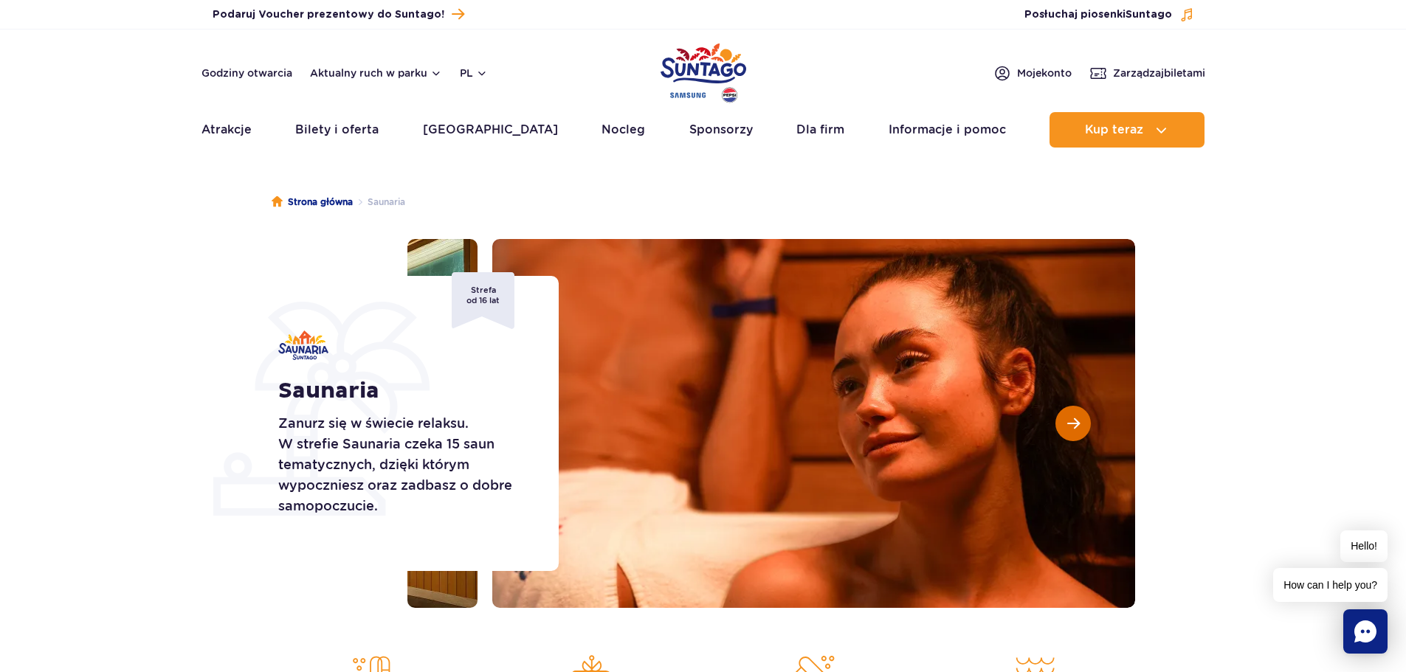
click at [1074, 428] on span "Następny slajd" at bounding box center [1073, 423] width 13 height 13
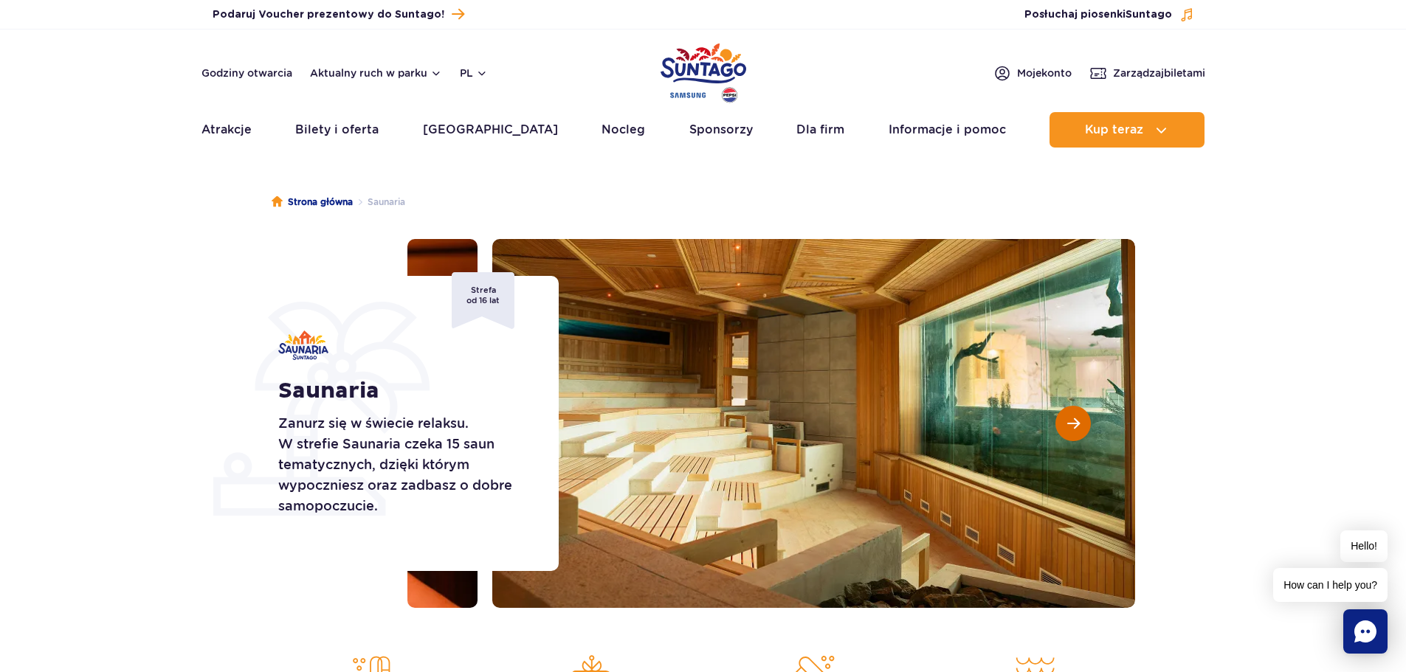
click at [1074, 428] on span "Następny slajd" at bounding box center [1073, 423] width 13 height 13
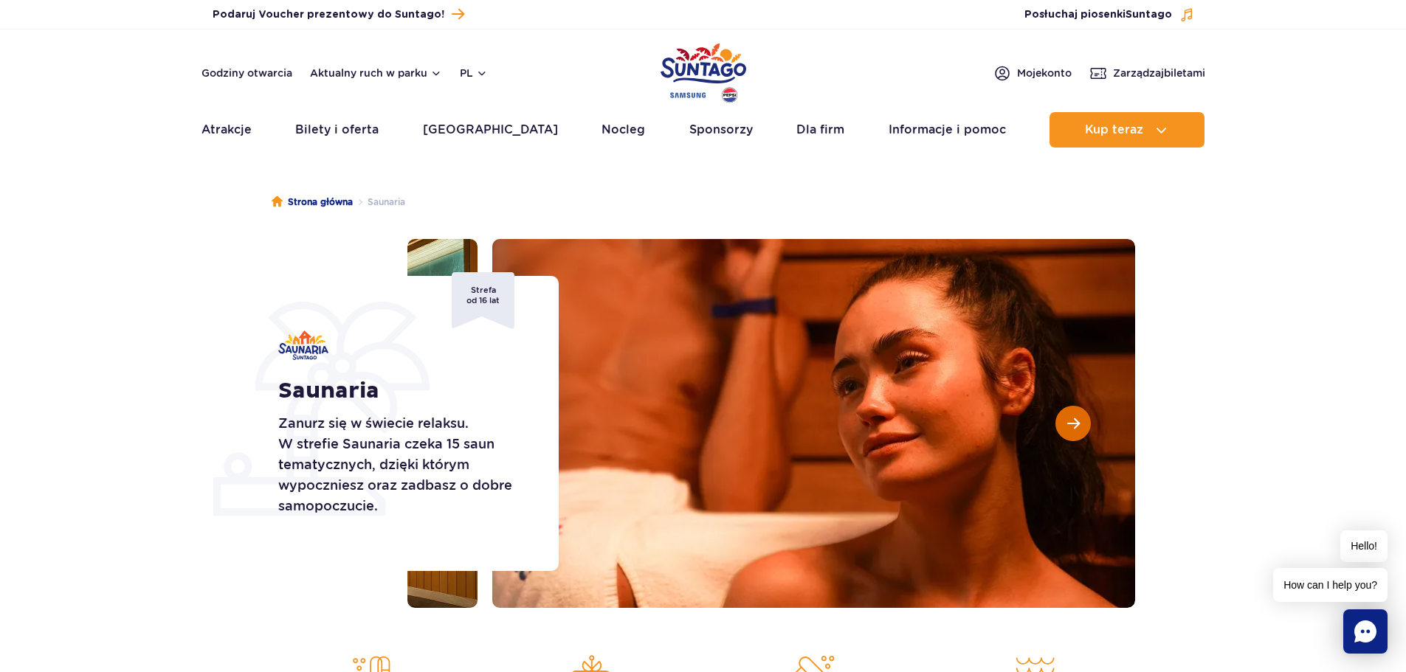
click at [1074, 428] on span "Następny slajd" at bounding box center [1073, 423] width 13 height 13
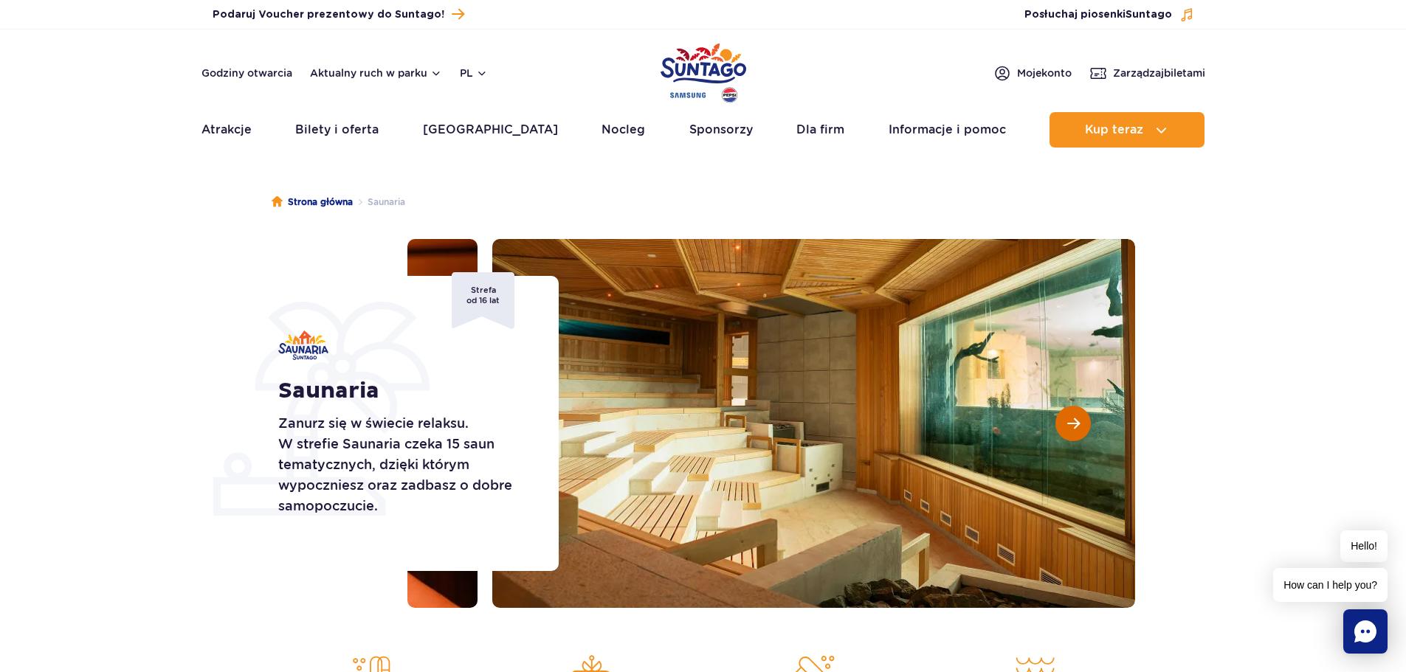
click at [1074, 428] on span "Następny slajd" at bounding box center [1073, 423] width 13 height 13
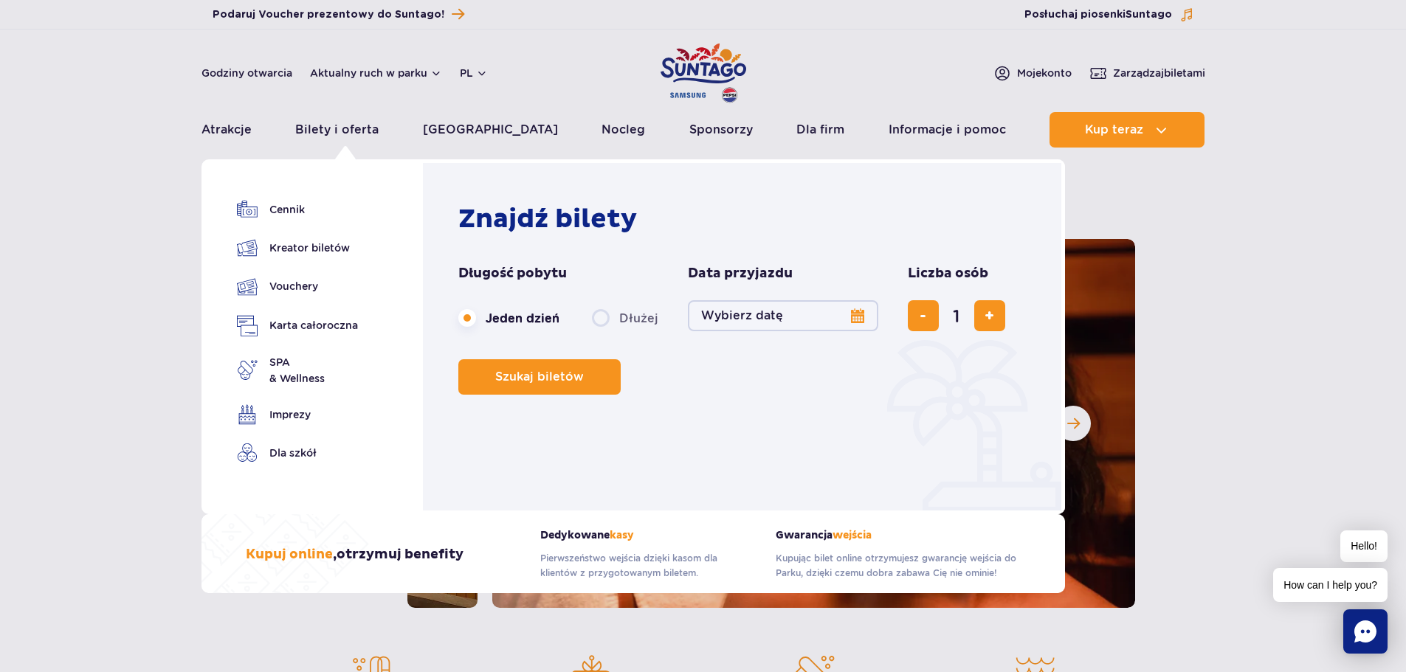
click at [596, 317] on label "Dłużej" at bounding box center [625, 318] width 66 height 31
click at [596, 331] on input "Dłużej" at bounding box center [600, 332] width 16 height 3
radio input "false"
radio input "true"
radio input "false"
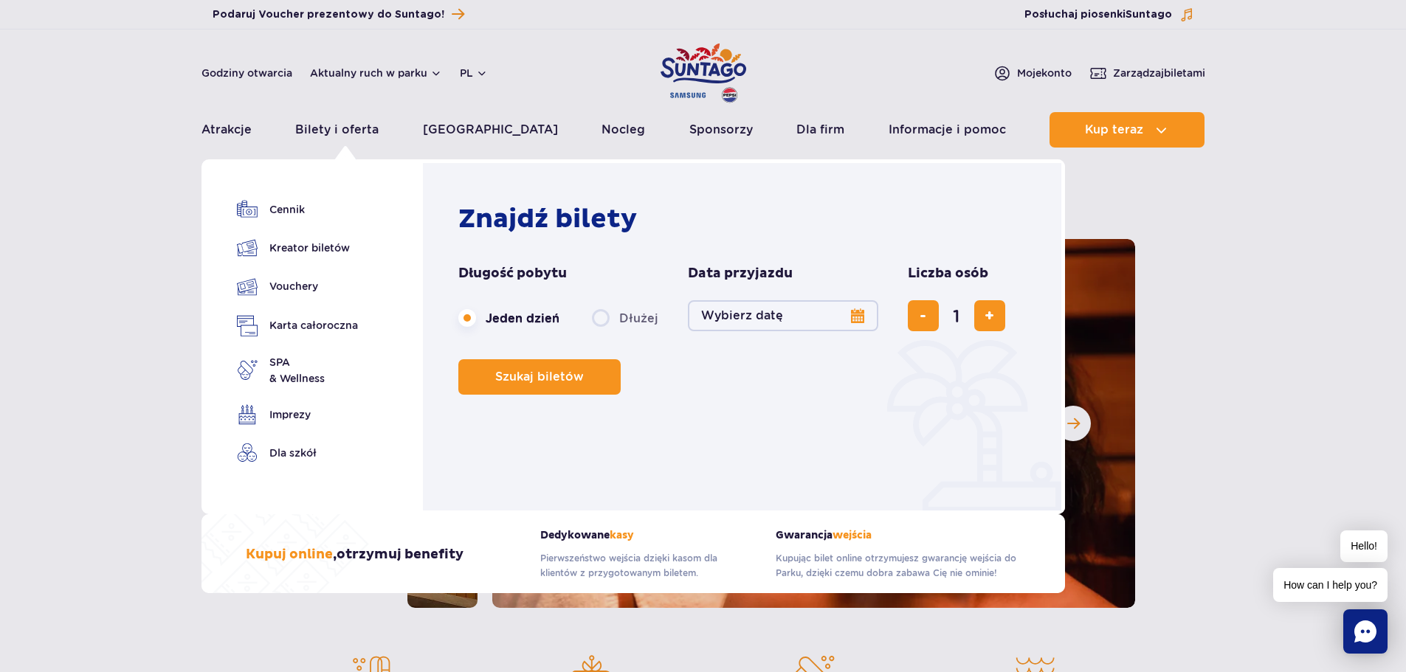
radio input "true"
click at [728, 311] on button "Wybierz datę" at bounding box center [783, 315] width 190 height 31
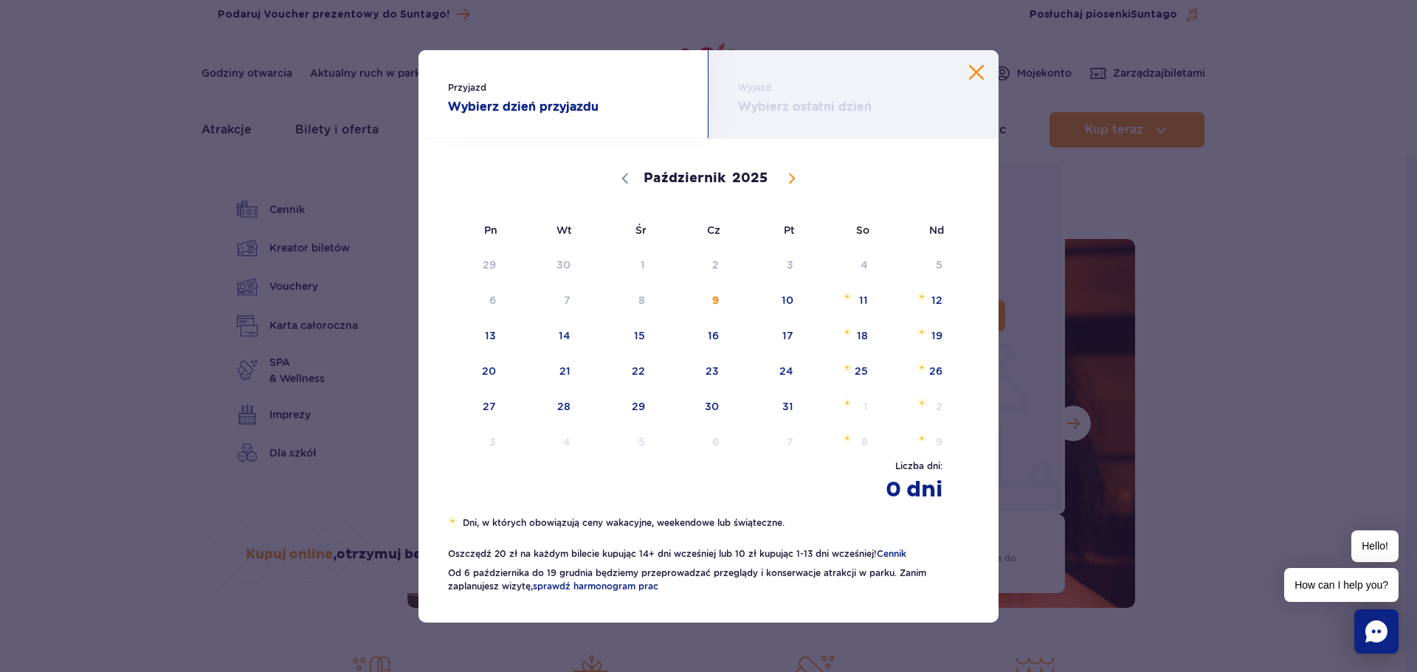
click at [787, 184] on span at bounding box center [791, 178] width 25 height 25
select select "10"
click at [484, 334] on span "10" at bounding box center [470, 336] width 75 height 34
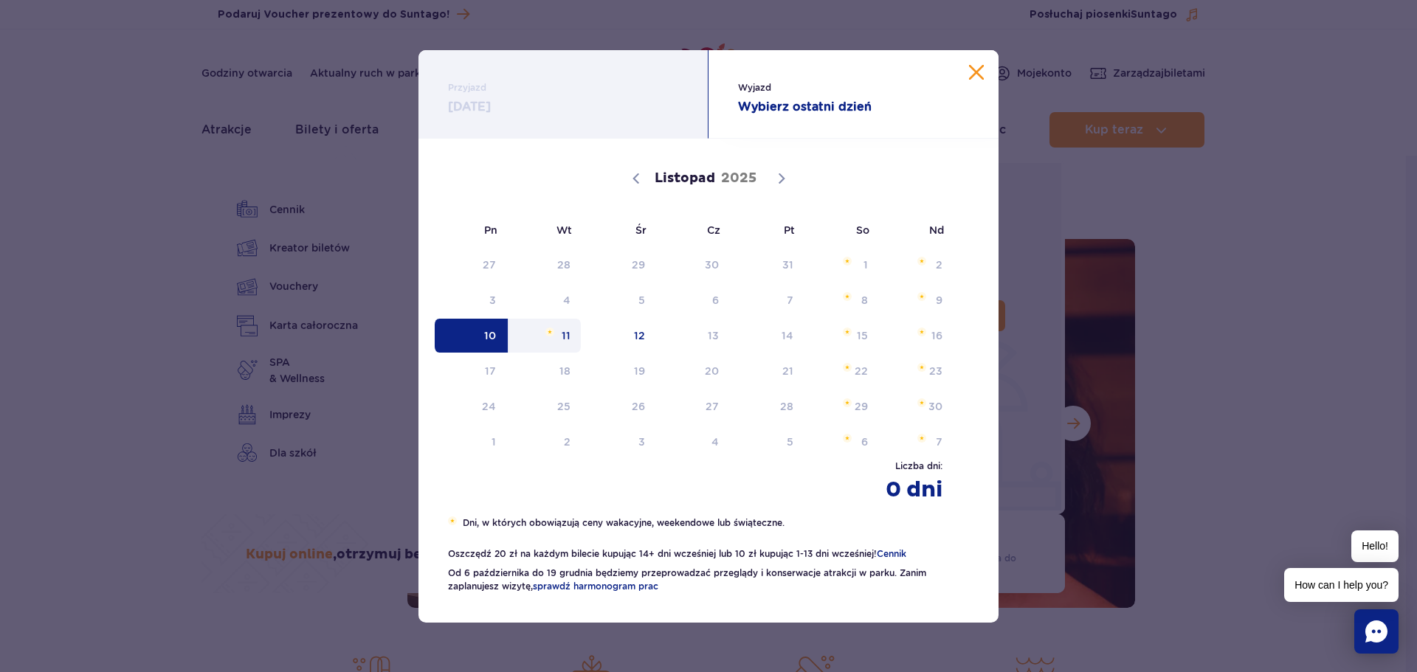
click at [569, 332] on span "11" at bounding box center [545, 336] width 75 height 34
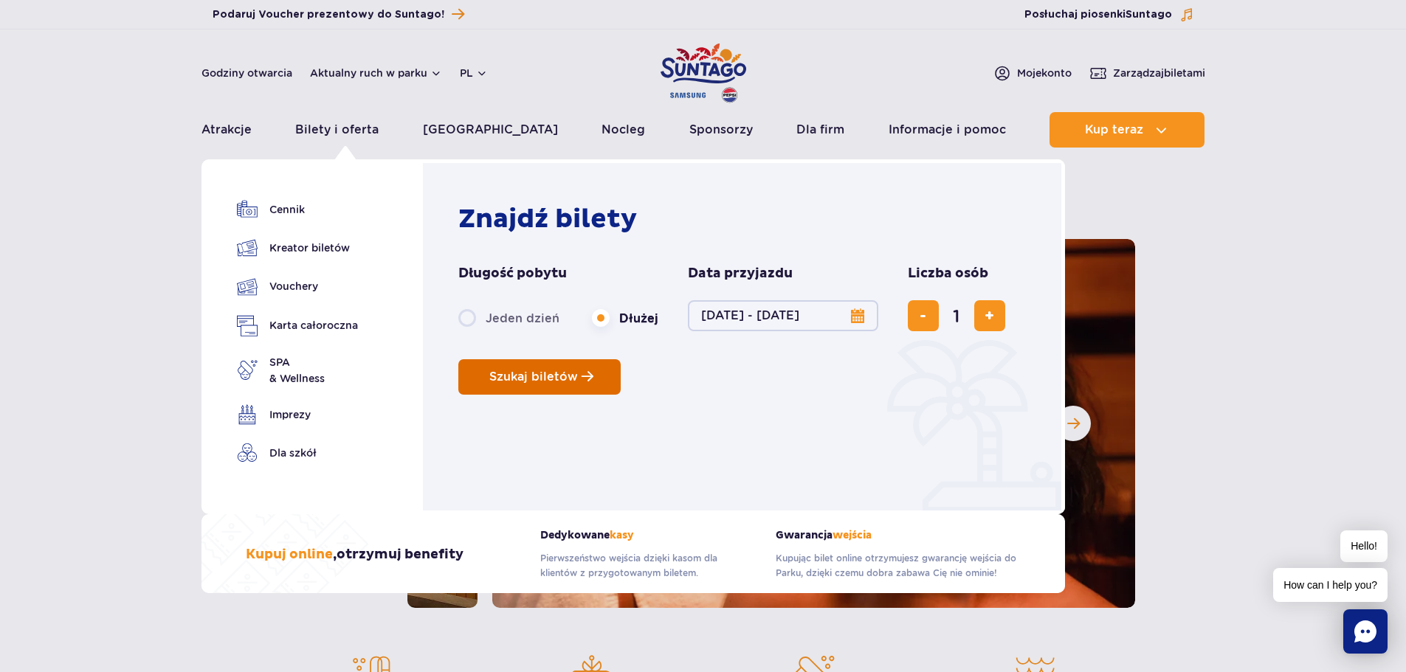
click at [567, 382] on span "Szukaj biletów" at bounding box center [533, 376] width 89 height 13
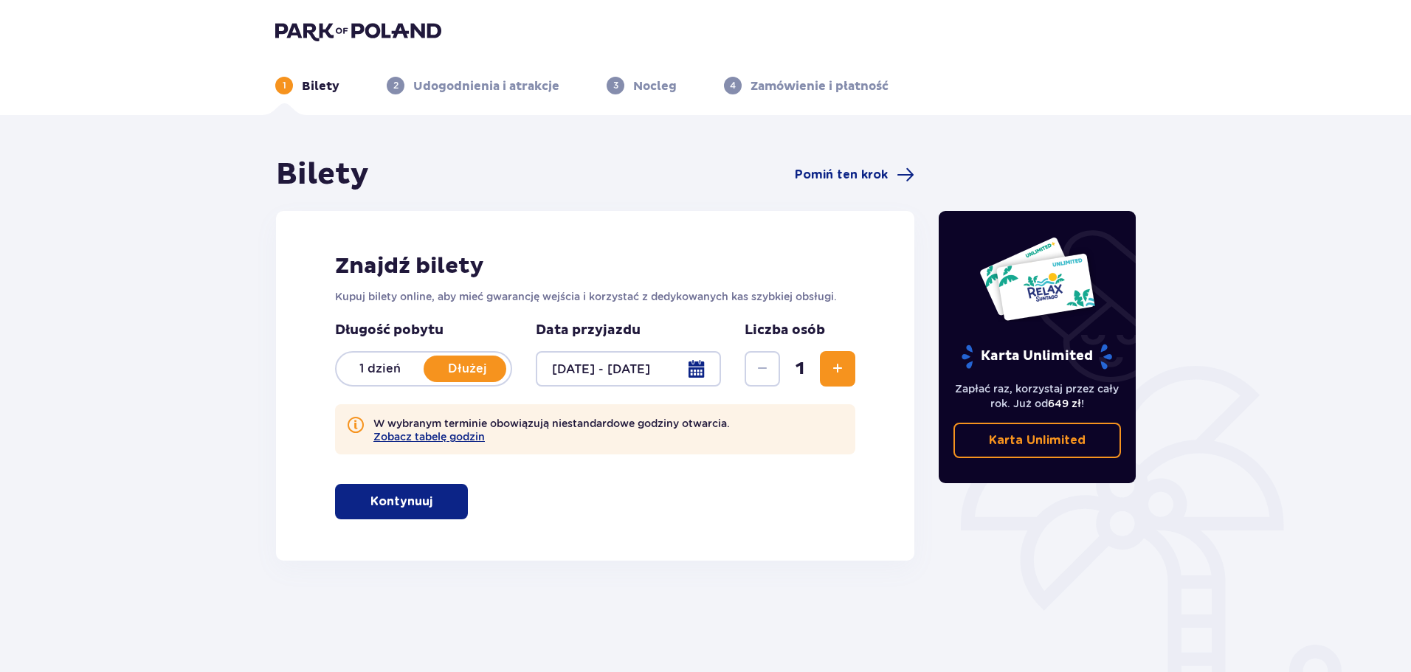
click at [385, 502] on p "Kontynuuj" at bounding box center [401, 502] width 62 height 16
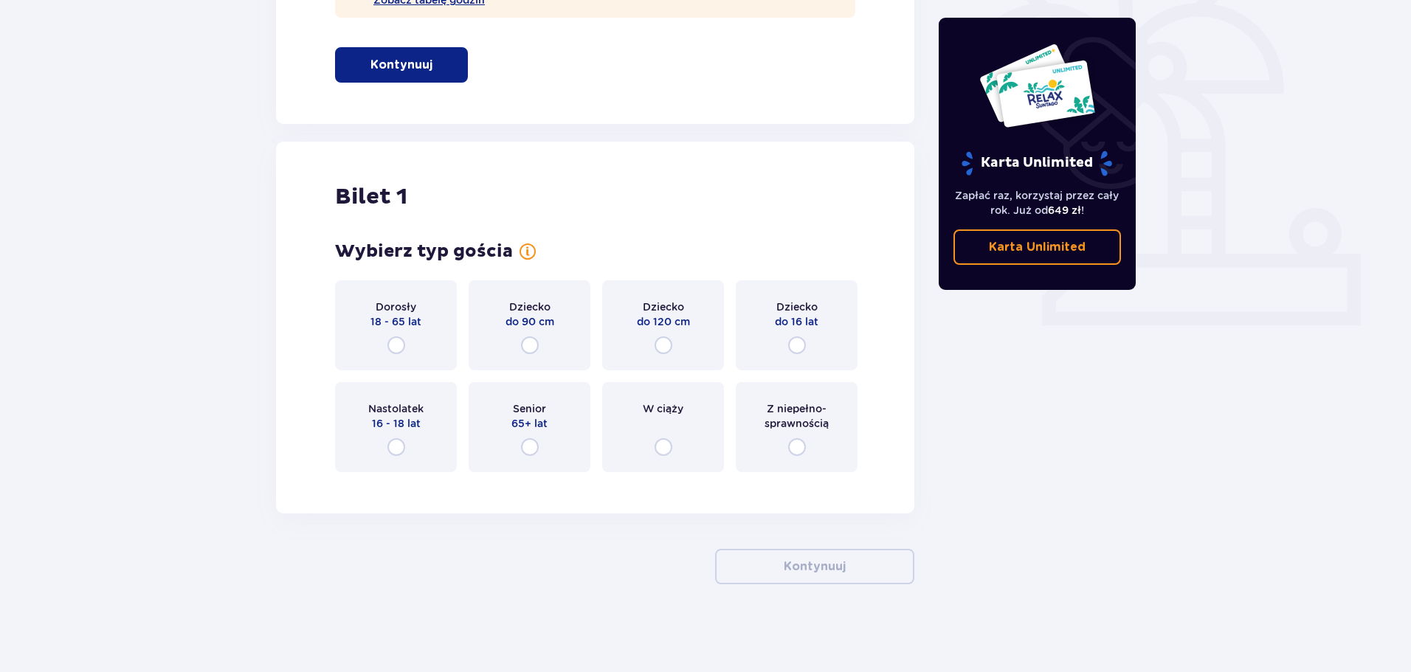
scroll to position [438, 0]
click at [398, 342] on input "radio" at bounding box center [396, 345] width 18 height 18
radio input "true"
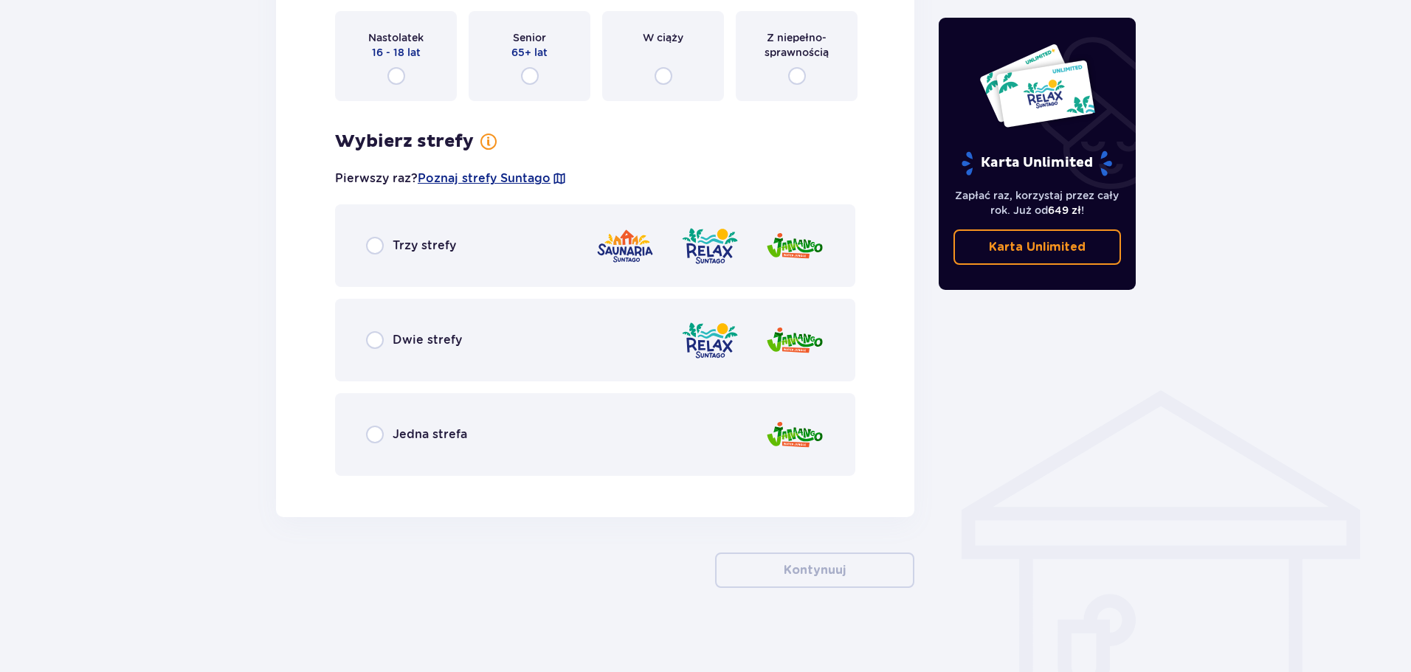
scroll to position [812, 0]
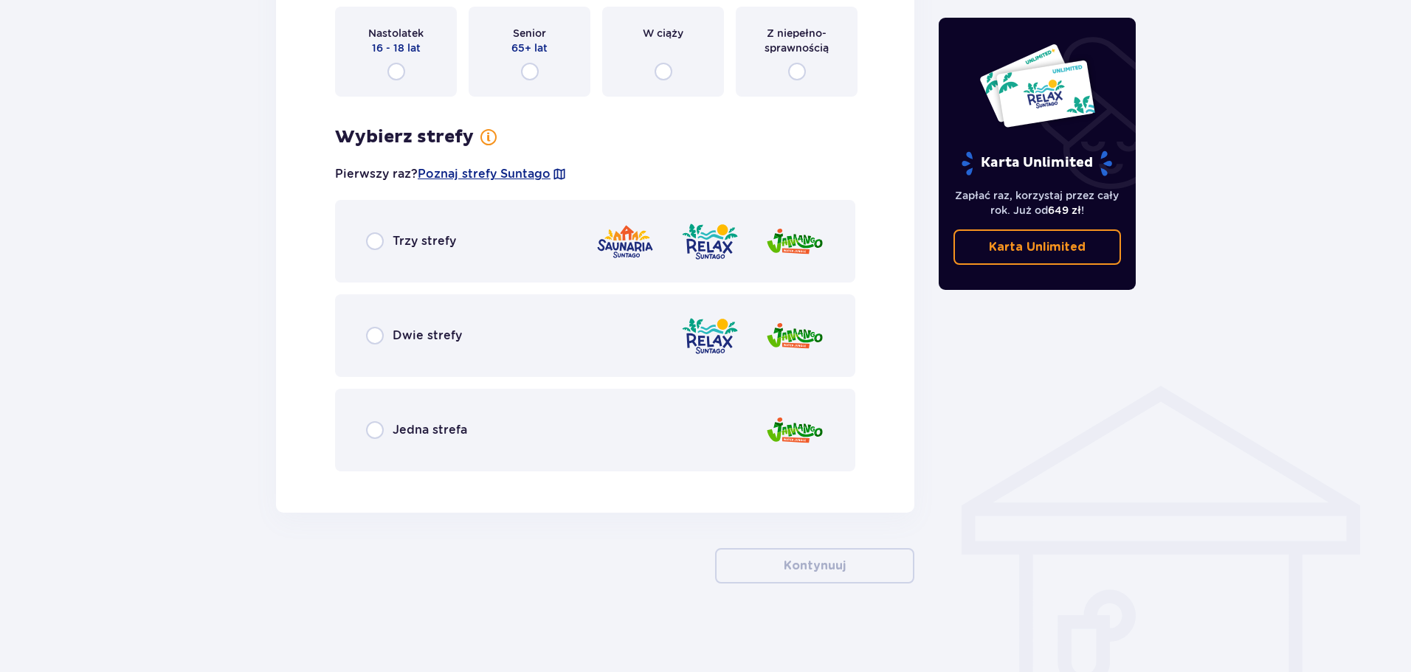
click at [373, 241] on input "radio" at bounding box center [375, 241] width 18 height 18
radio input "true"
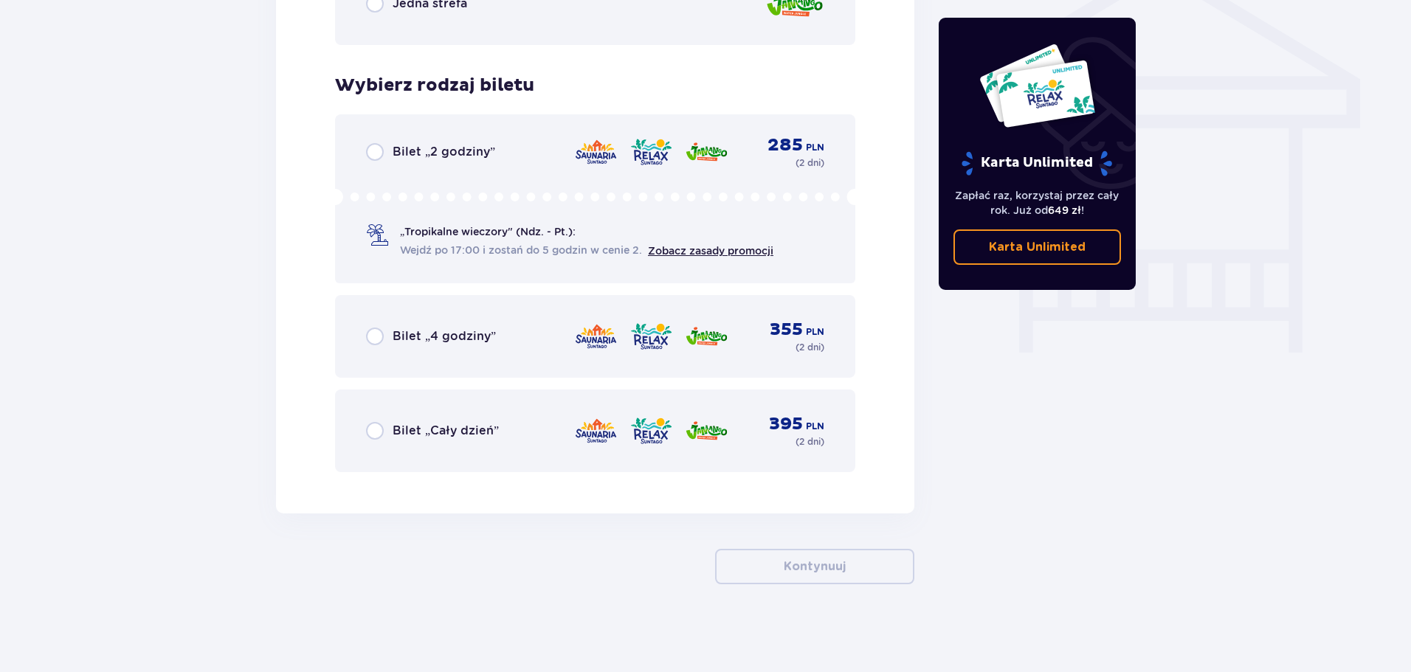
scroll to position [1240, 0]
click at [371, 424] on input "radio" at bounding box center [375, 430] width 18 height 18
radio input "true"
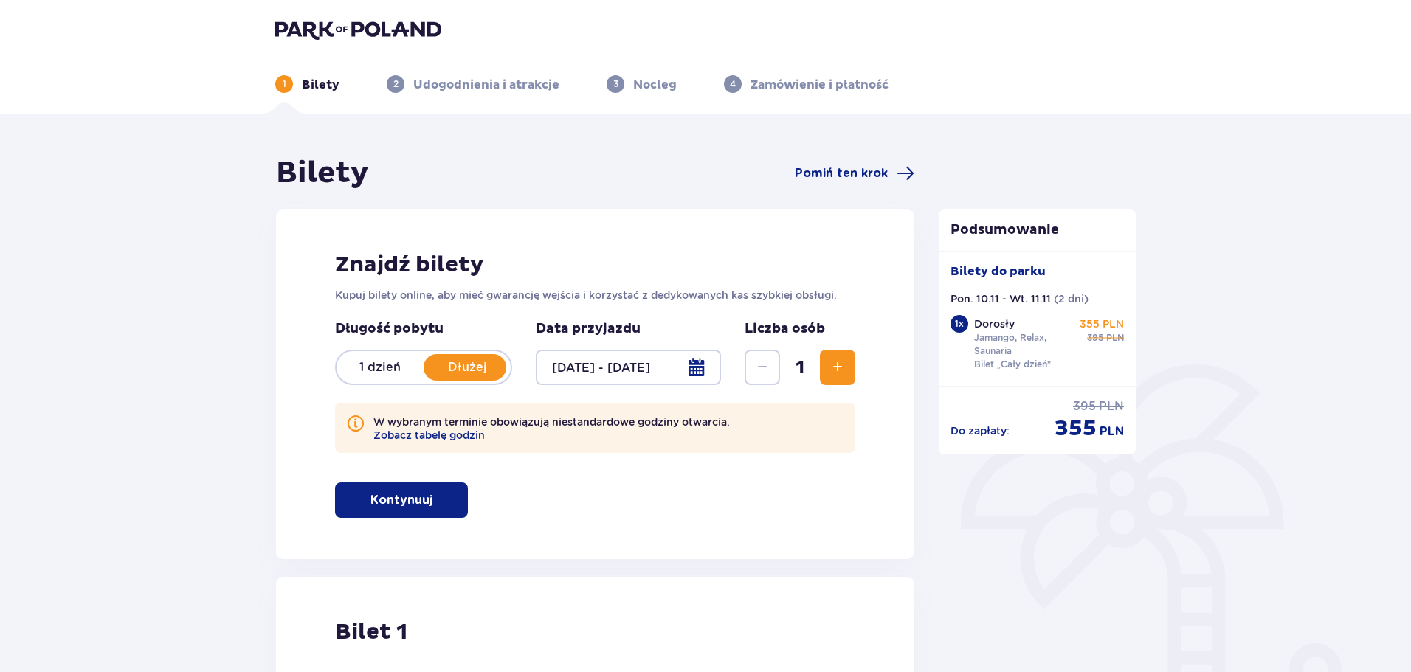
scroll to position [0, 0]
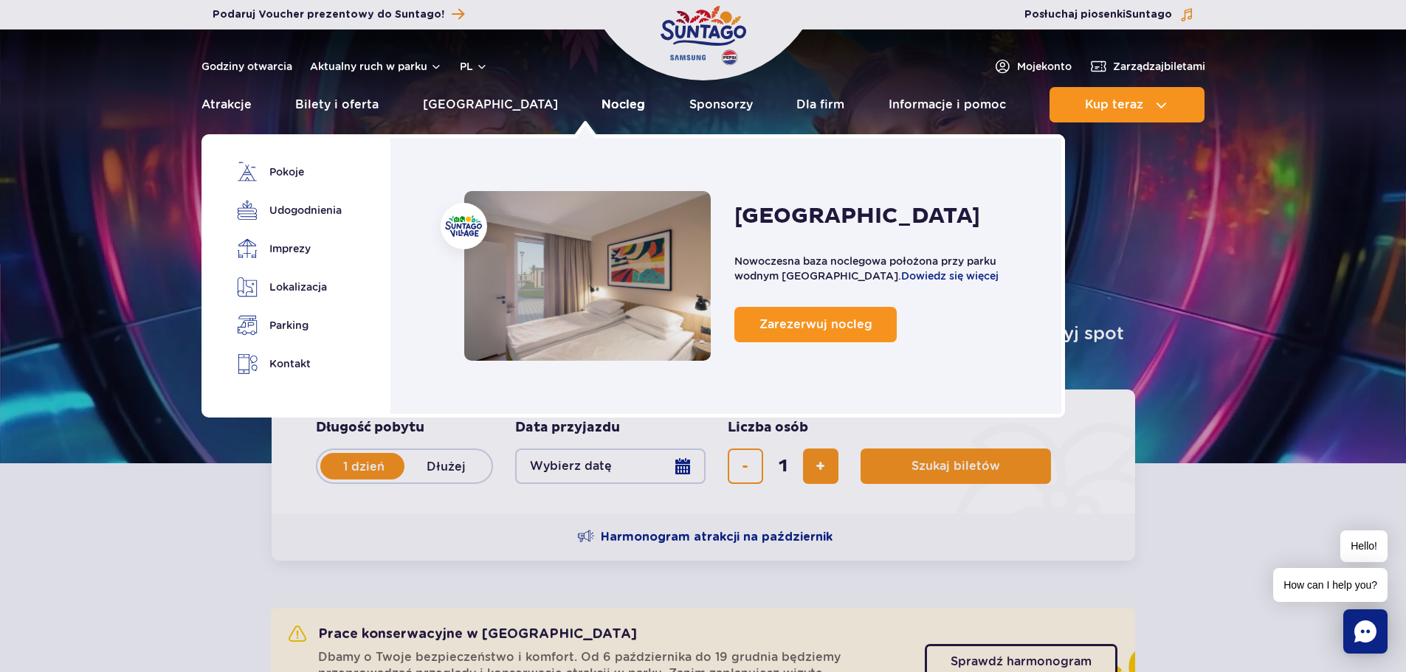
click at [601, 108] on link "Nocleg" at bounding box center [623, 104] width 44 height 35
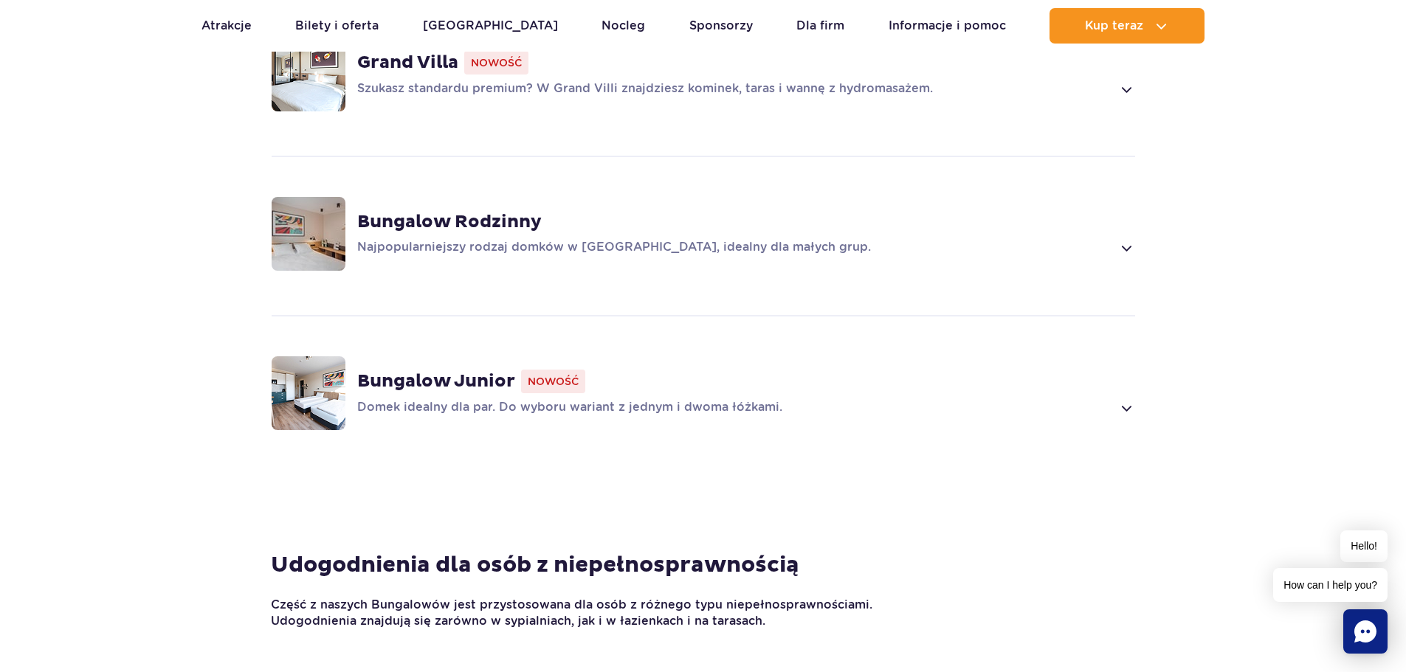
scroll to position [1254, 0]
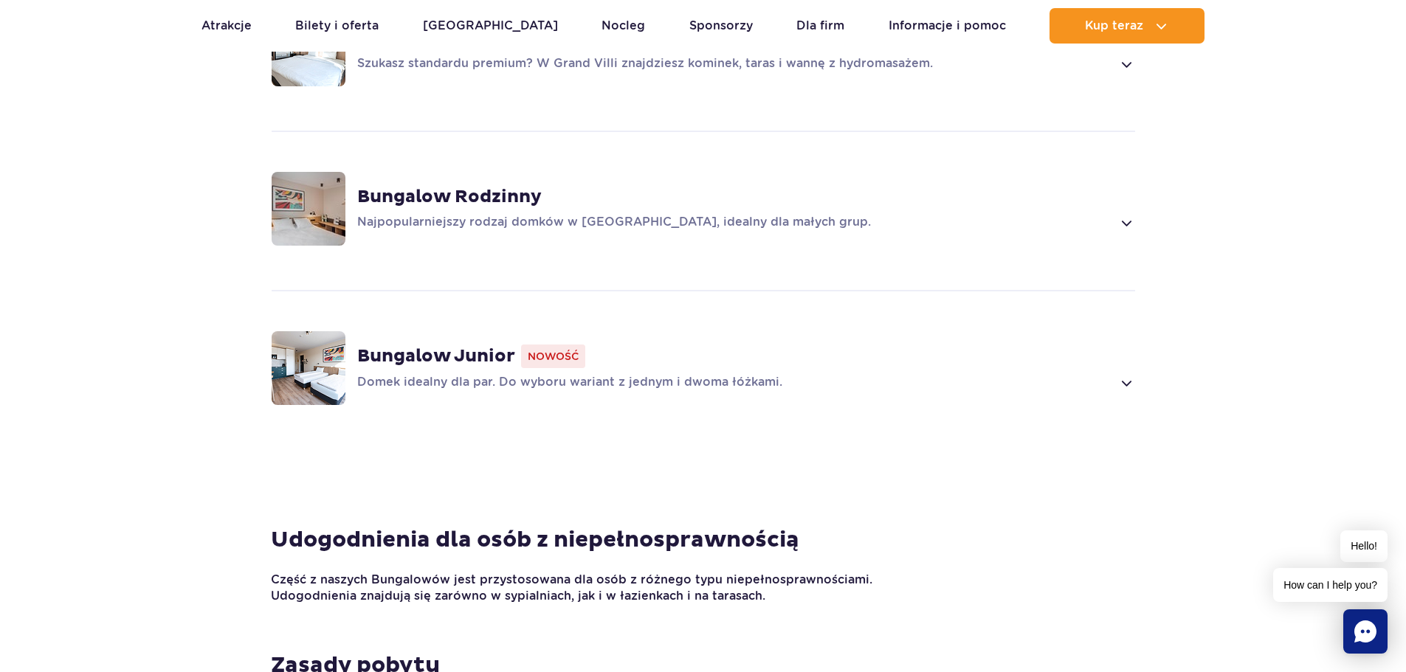
click at [1137, 387] on div "Bungalow Junior Nowość Domek idealny dla par. Do wyboru wariant z jednym i dwom…" at bounding box center [703, 368] width 946 height 156
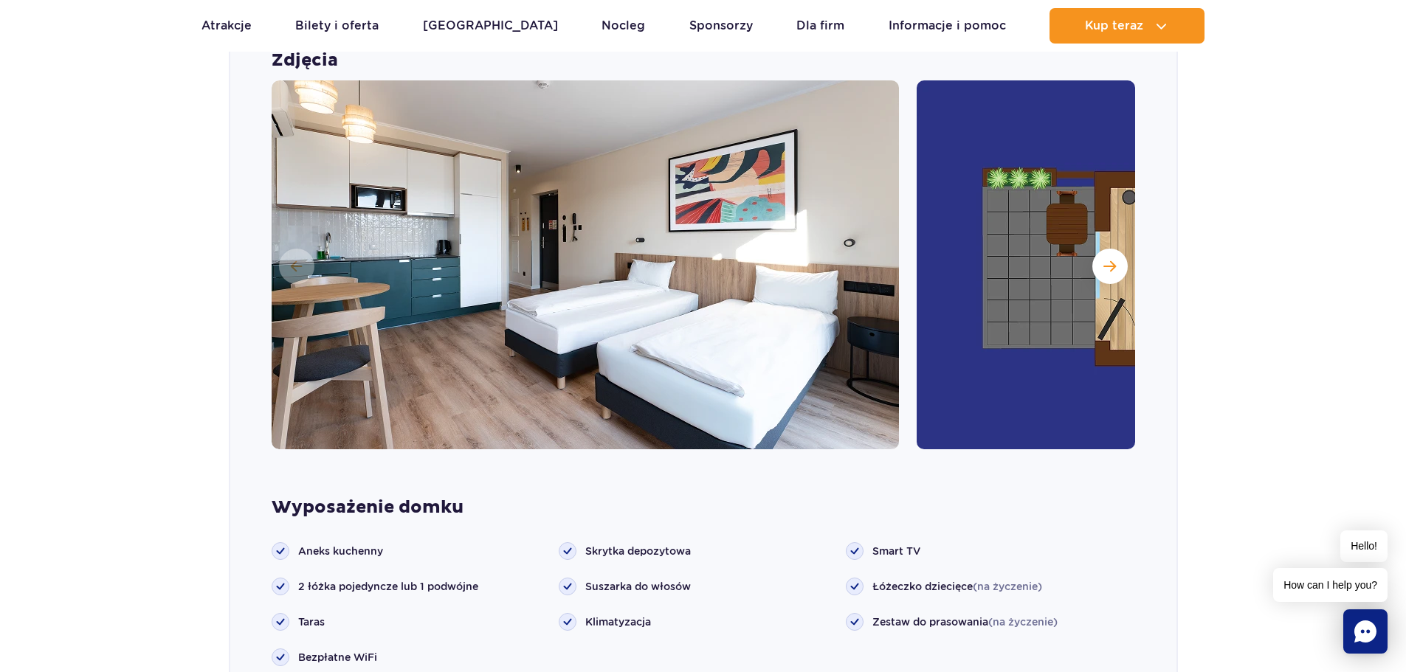
scroll to position [1694, 0]
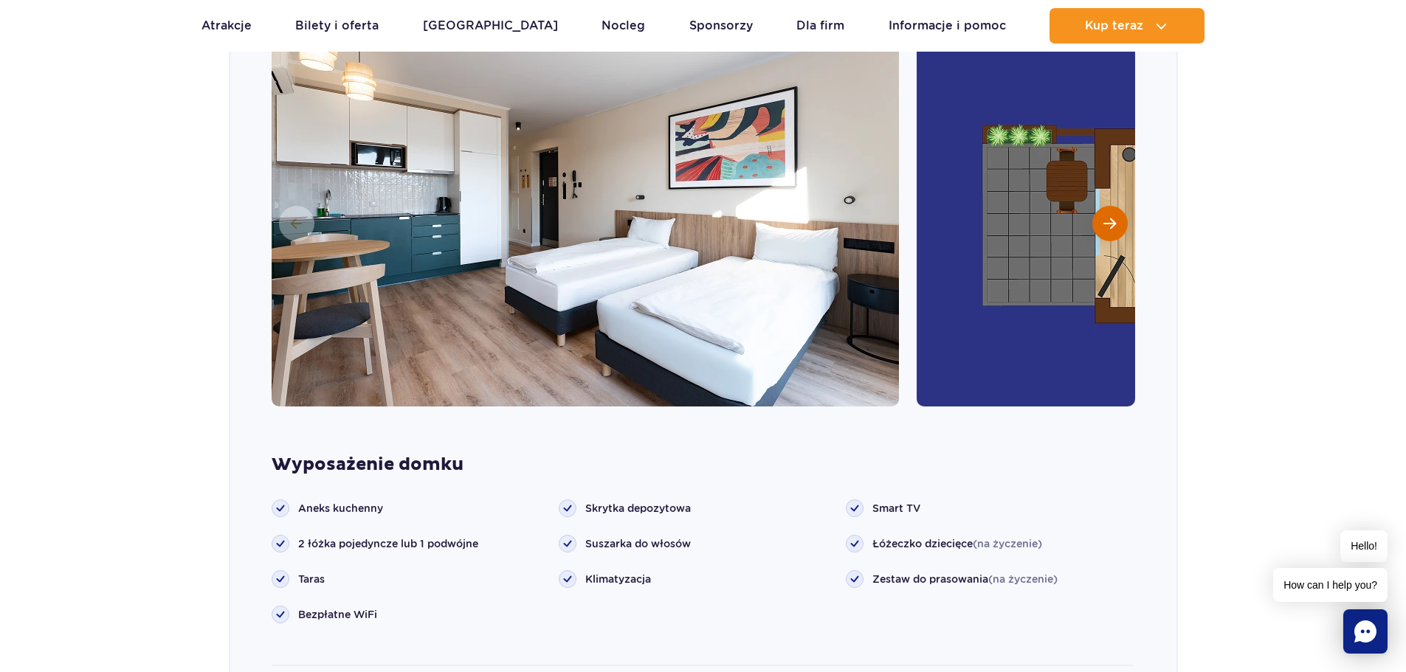
click at [1104, 231] on button "Następny slajd" at bounding box center [1109, 223] width 35 height 35
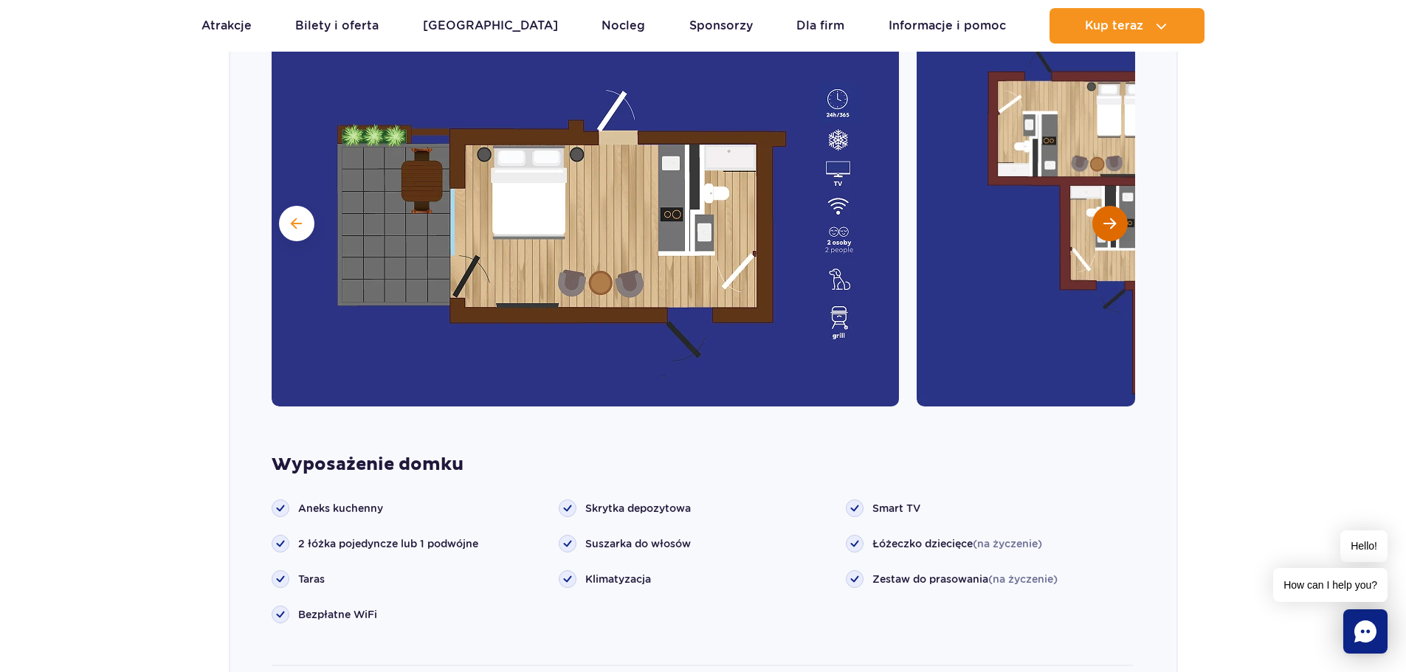
click at [1104, 231] on button "Następny slajd" at bounding box center [1109, 223] width 35 height 35
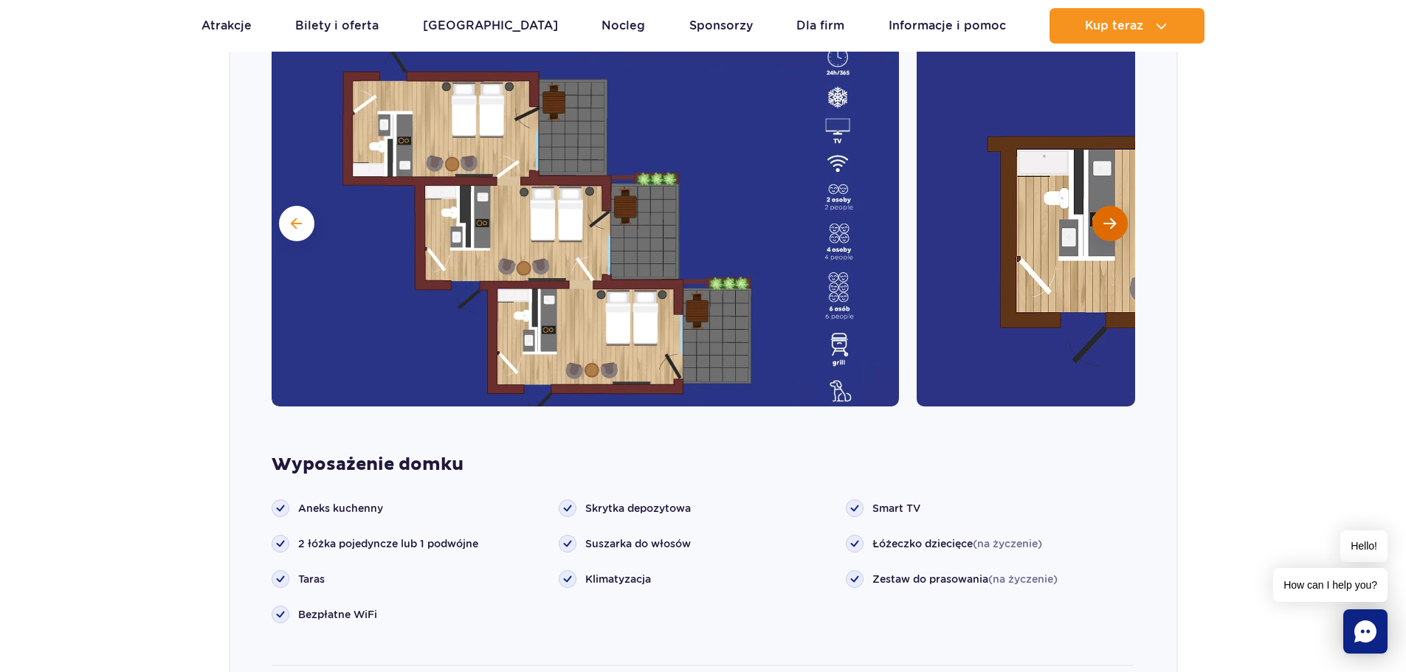
click at [1104, 231] on button "Następny slajd" at bounding box center [1109, 223] width 35 height 35
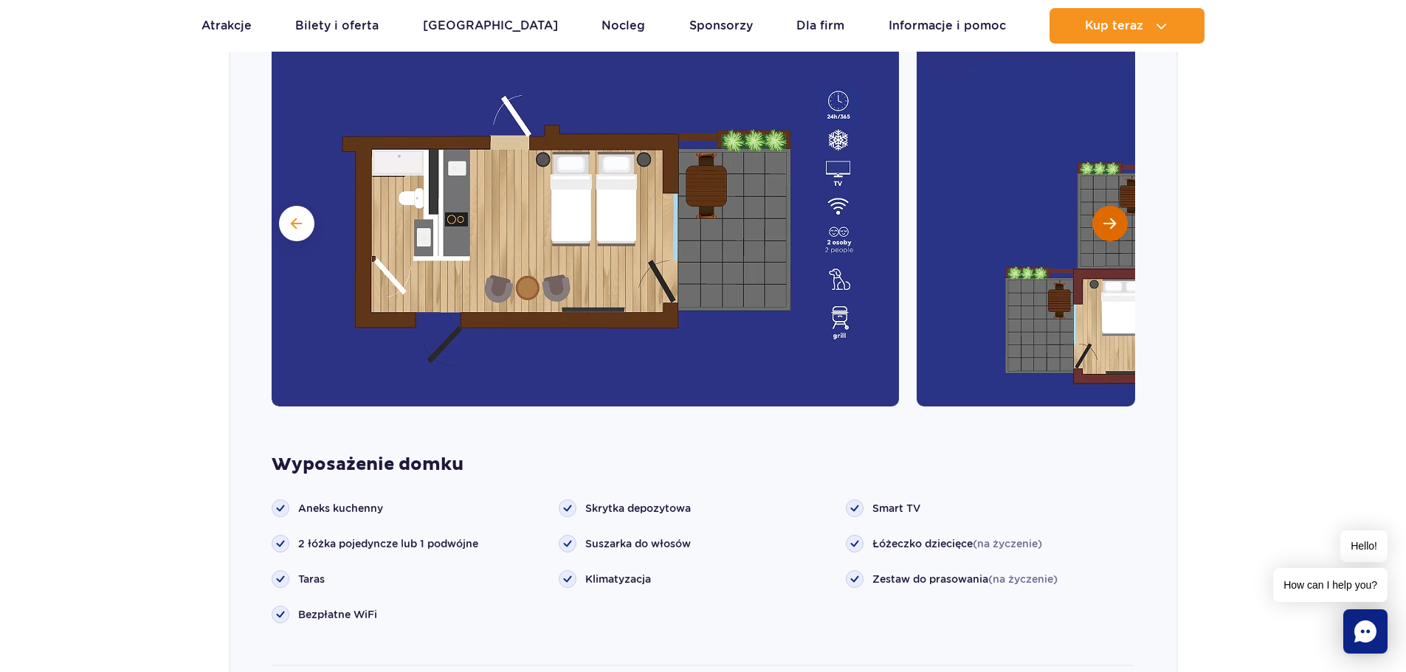
click at [1104, 231] on button "Następny slajd" at bounding box center [1109, 223] width 35 height 35
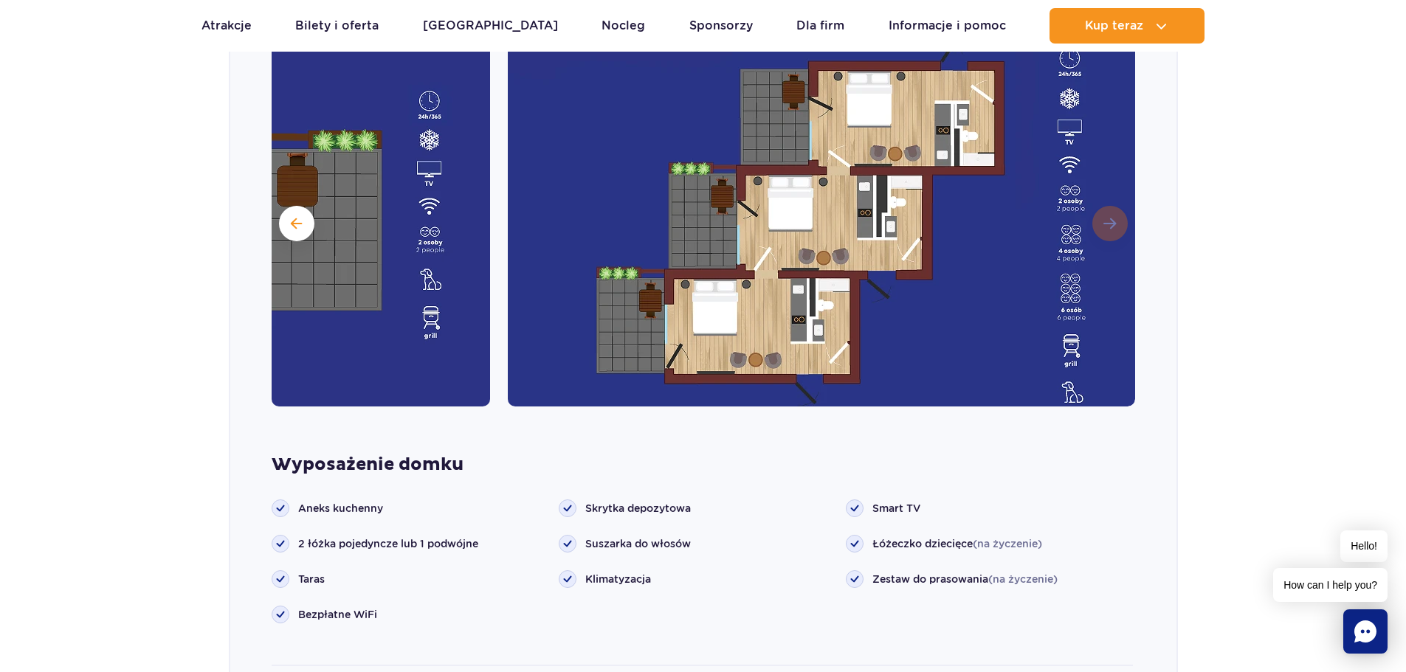
click at [1104, 231] on img at bounding box center [821, 222] width 627 height 369
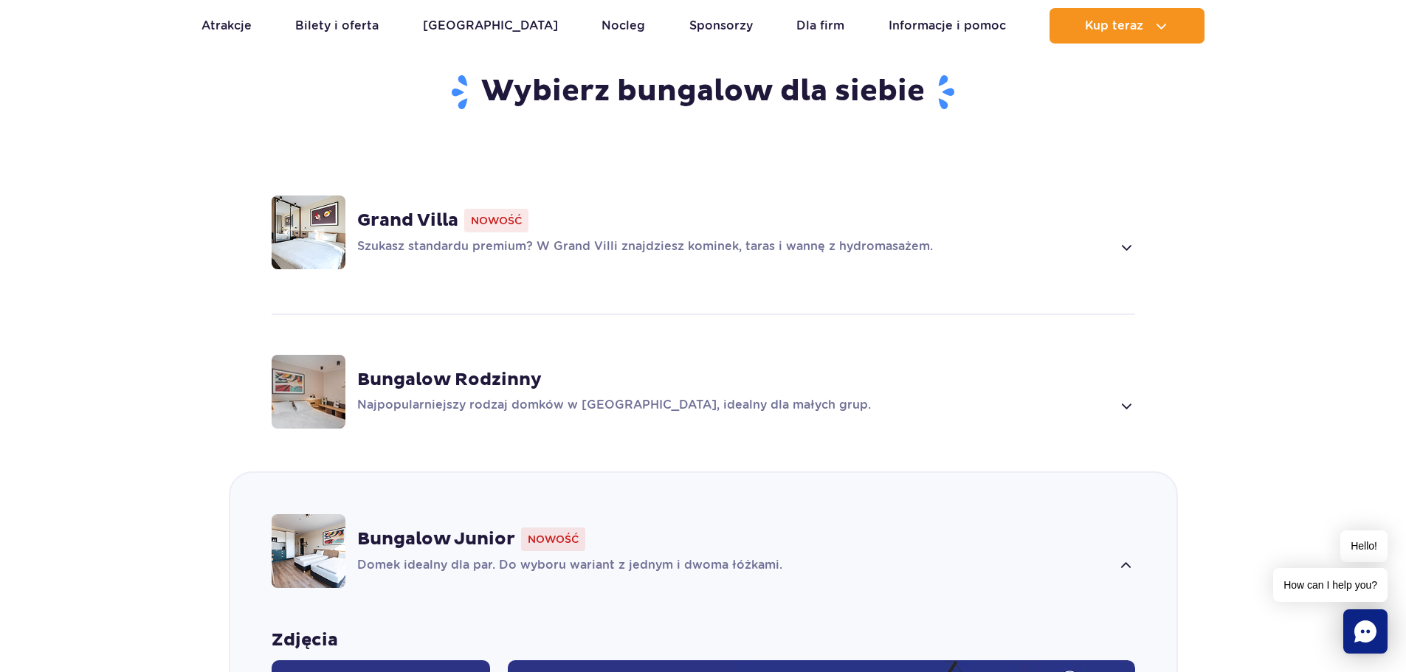
scroll to position [1251, 0]
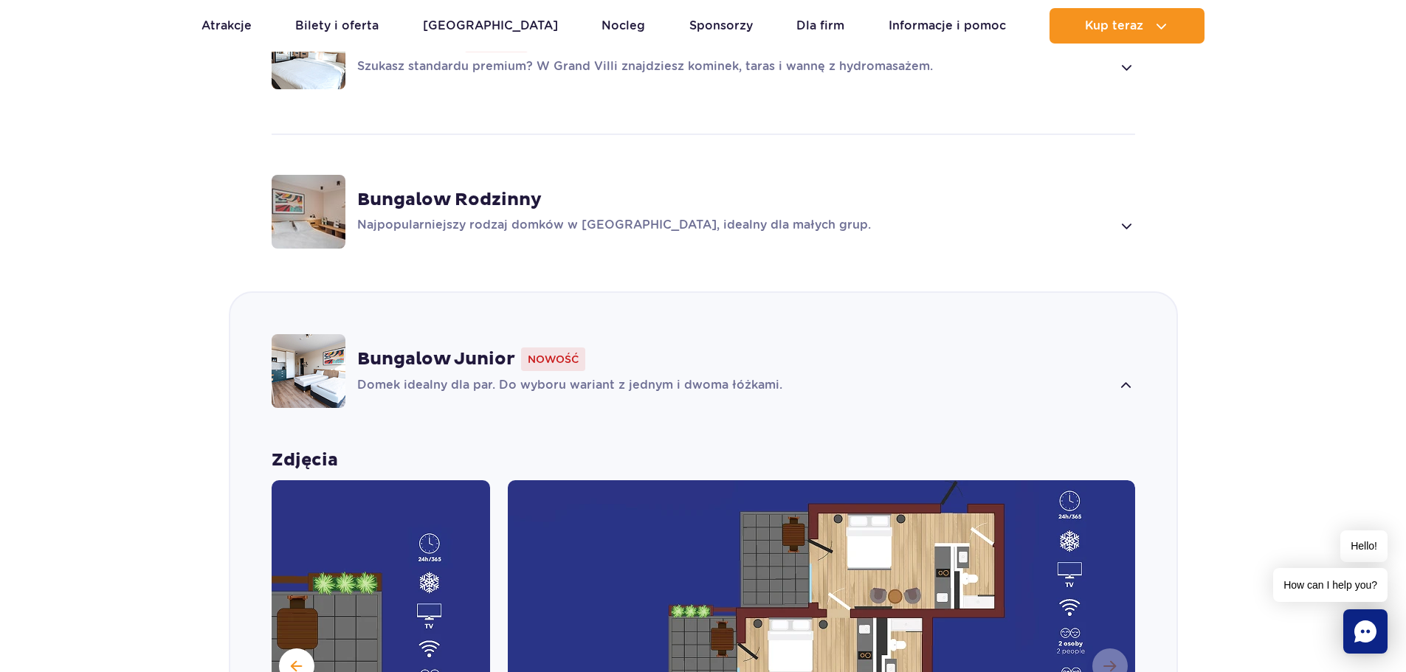
click at [1133, 229] on span at bounding box center [1125, 226] width 17 height 18
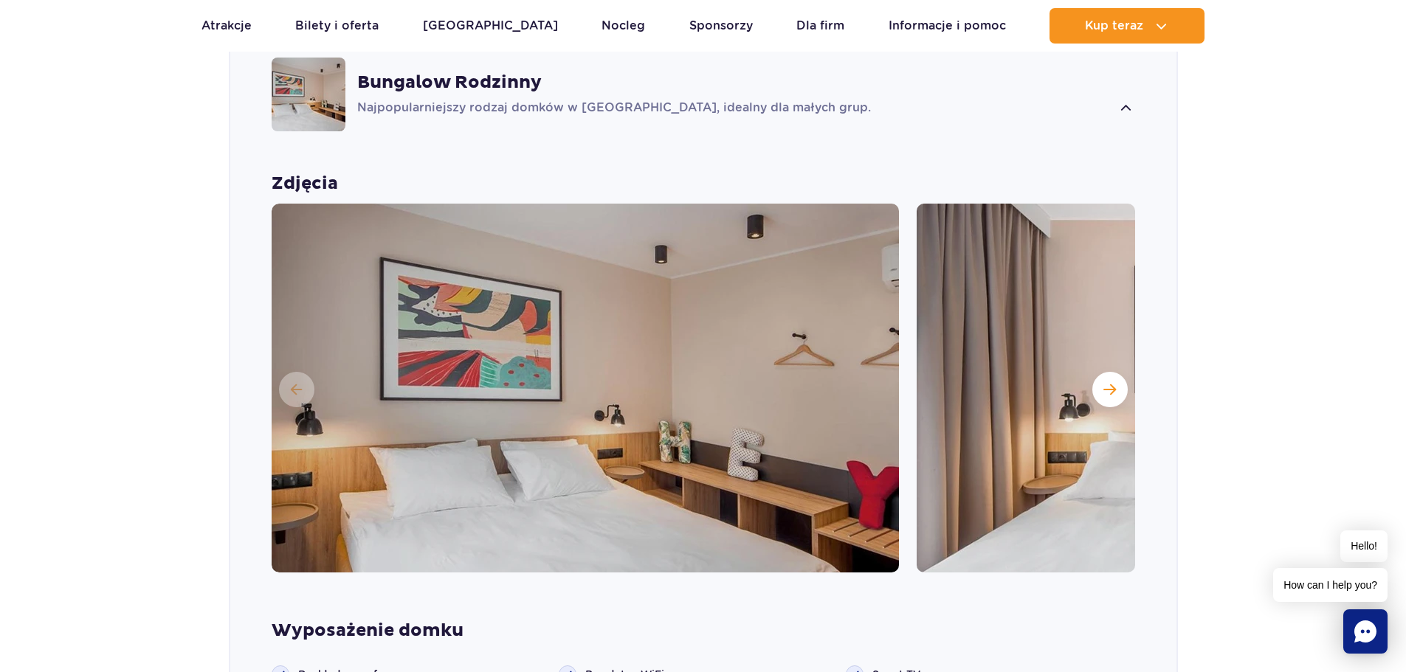
scroll to position [1611, 0]
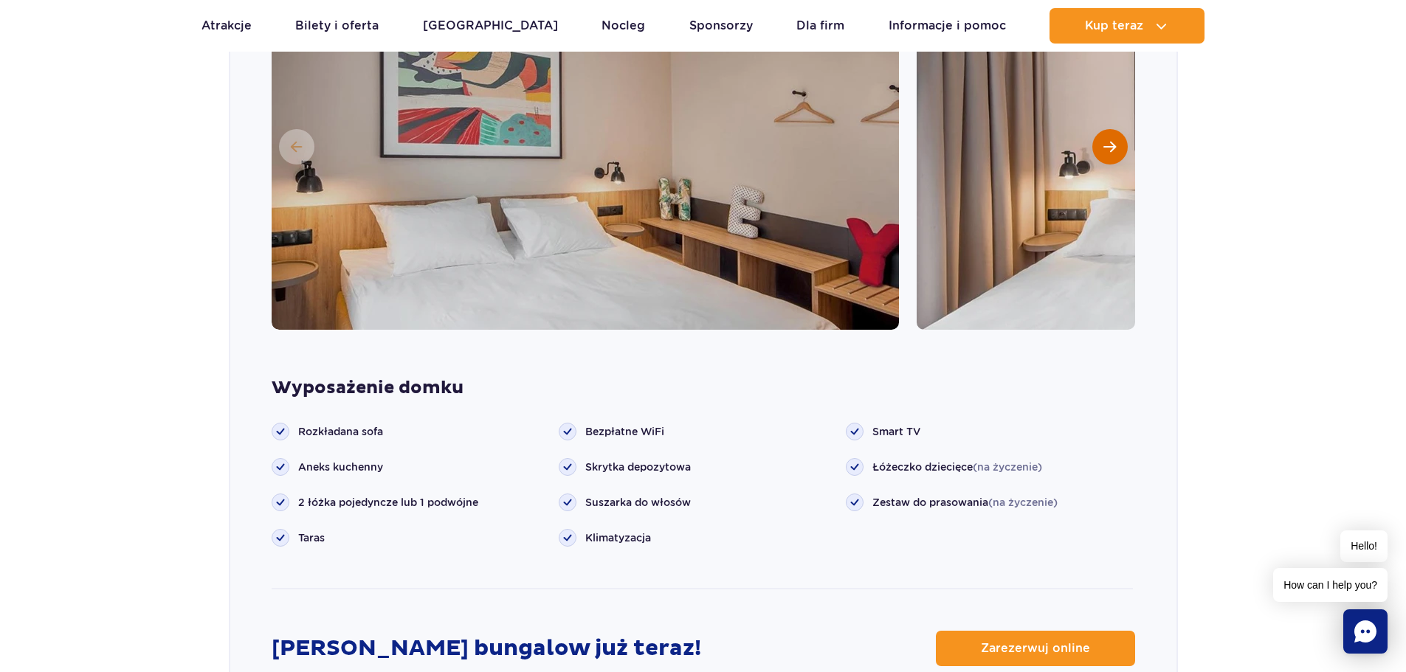
click at [1098, 152] on button "Następny slajd" at bounding box center [1109, 146] width 35 height 35
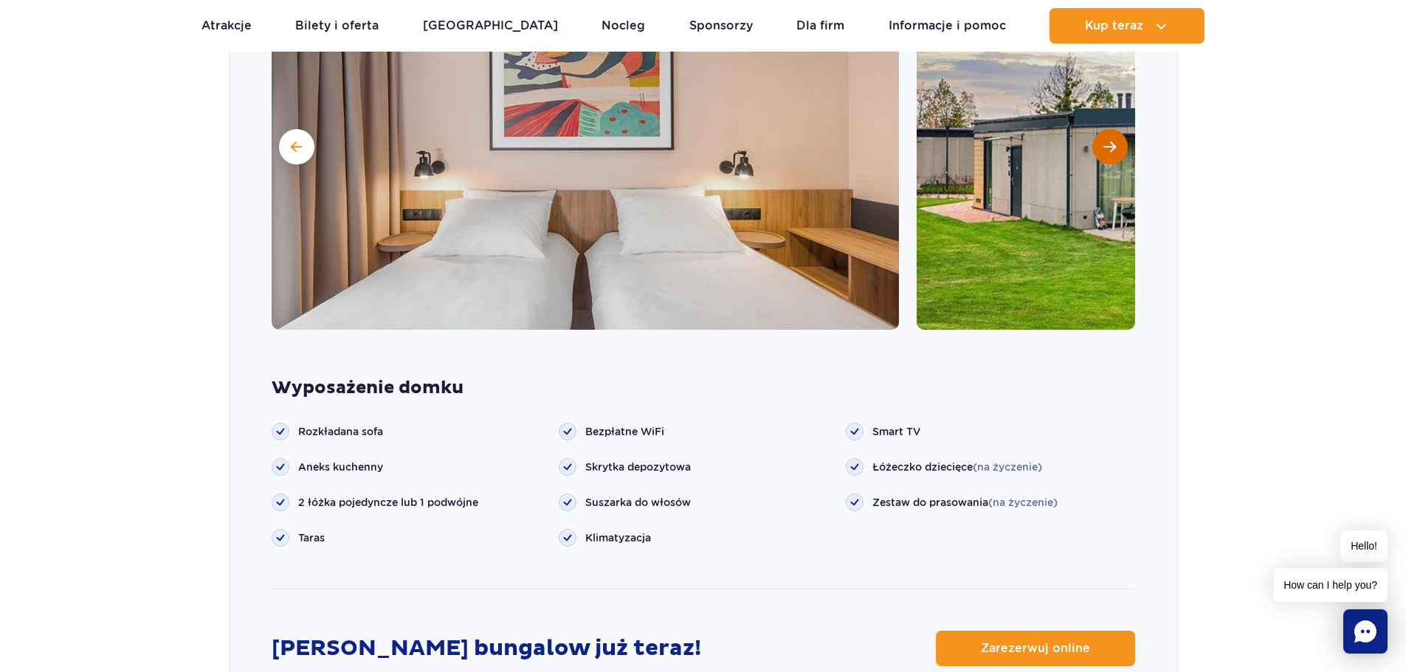
click at [1098, 152] on button "Następny slajd" at bounding box center [1109, 146] width 35 height 35
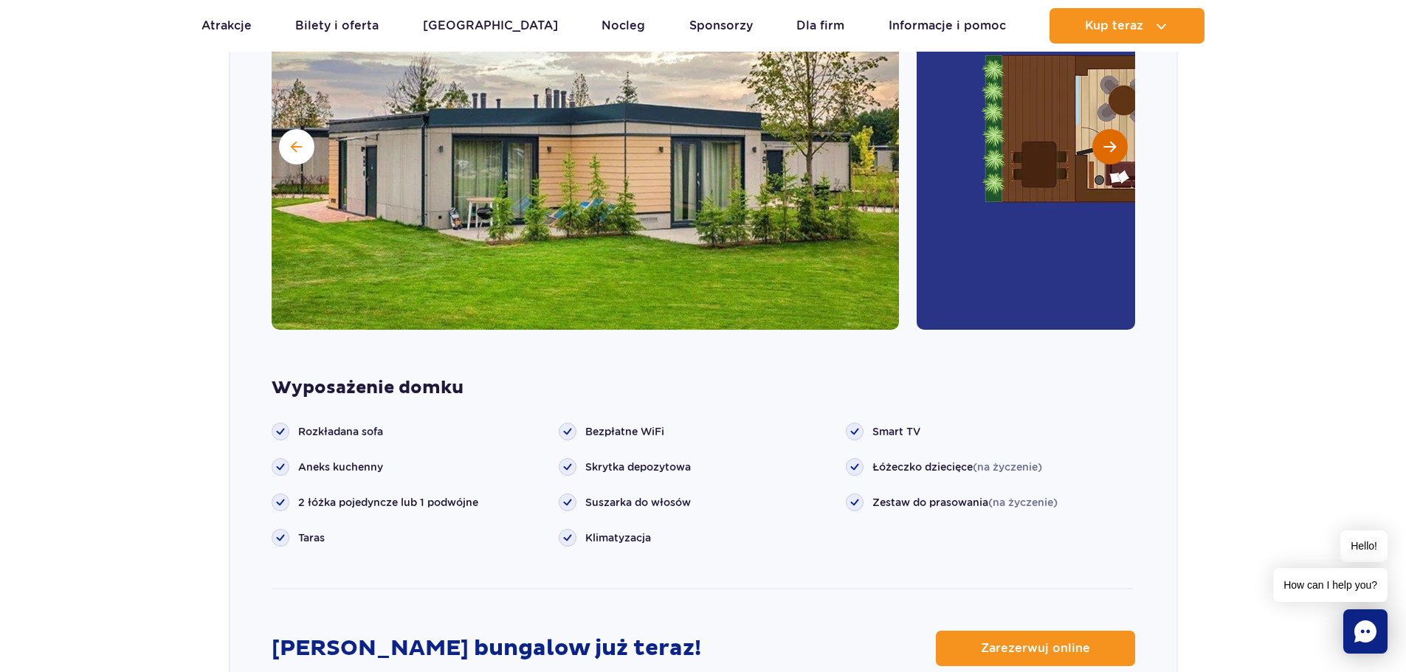
click at [1098, 153] on button "Następny slajd" at bounding box center [1109, 146] width 35 height 35
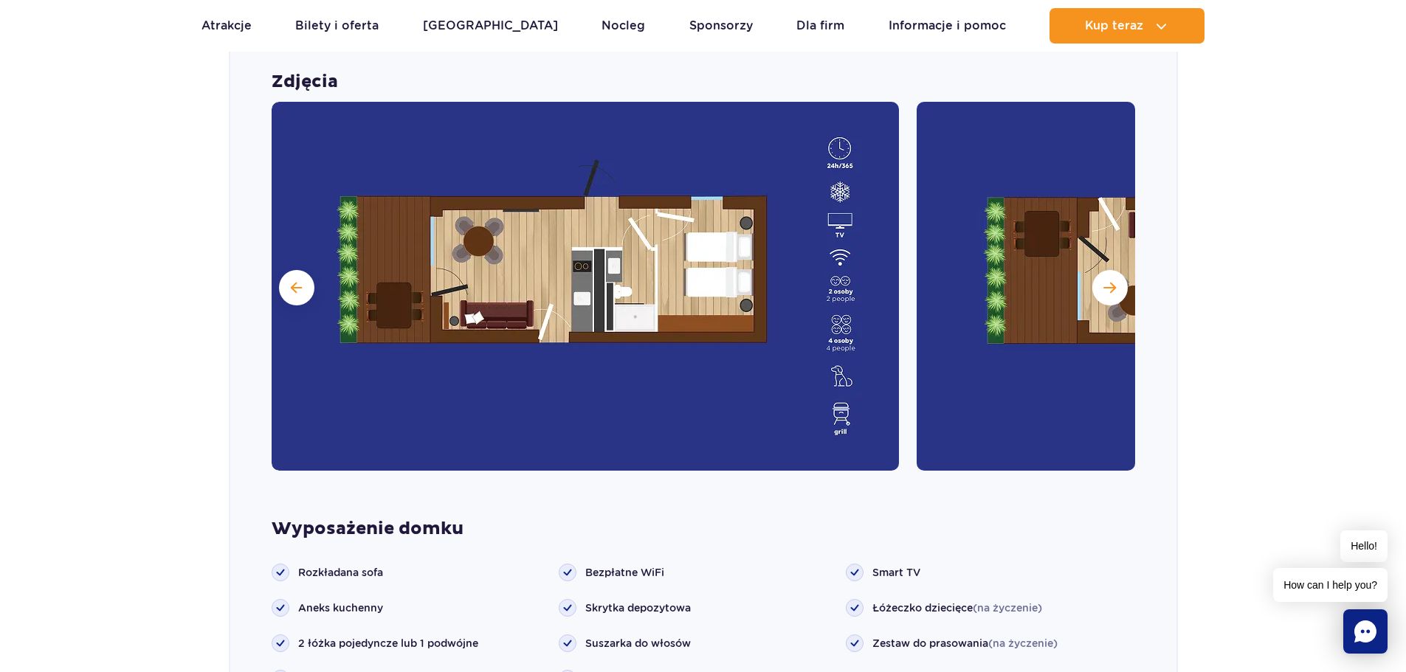
scroll to position [1464, 0]
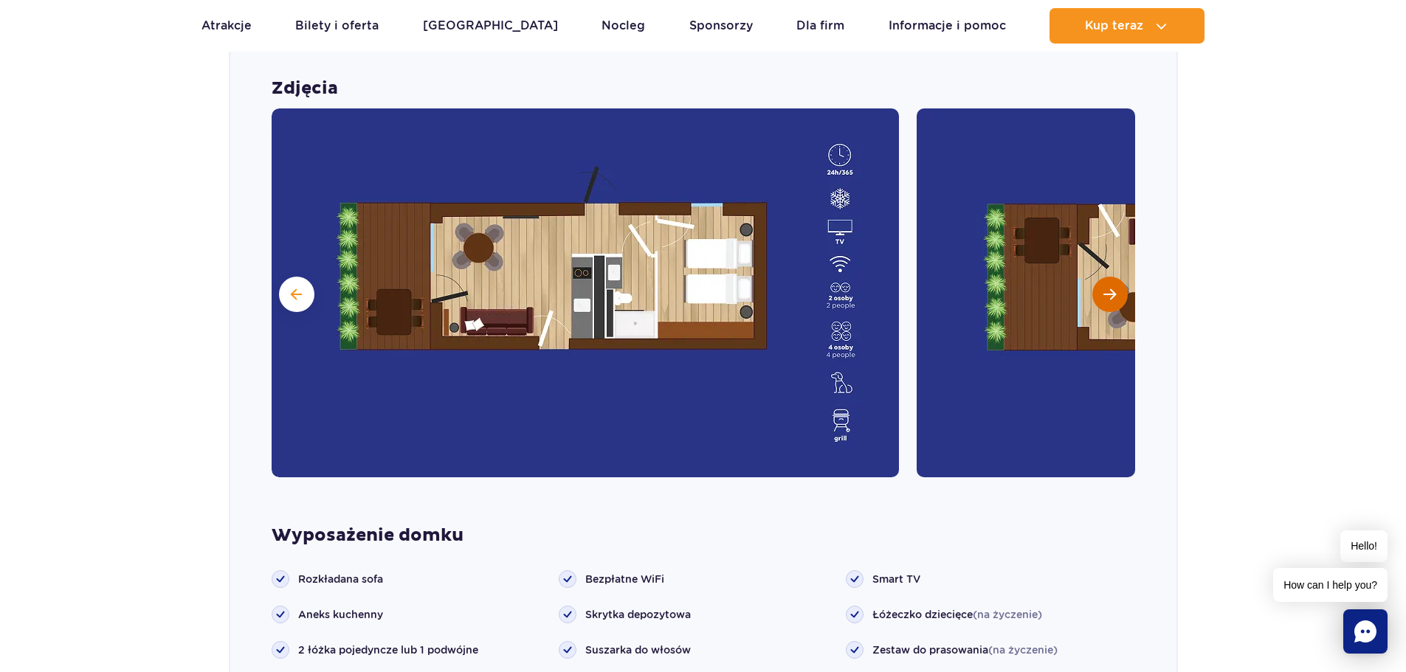
click at [1109, 297] on span "Następny slajd" at bounding box center [1109, 294] width 13 height 13
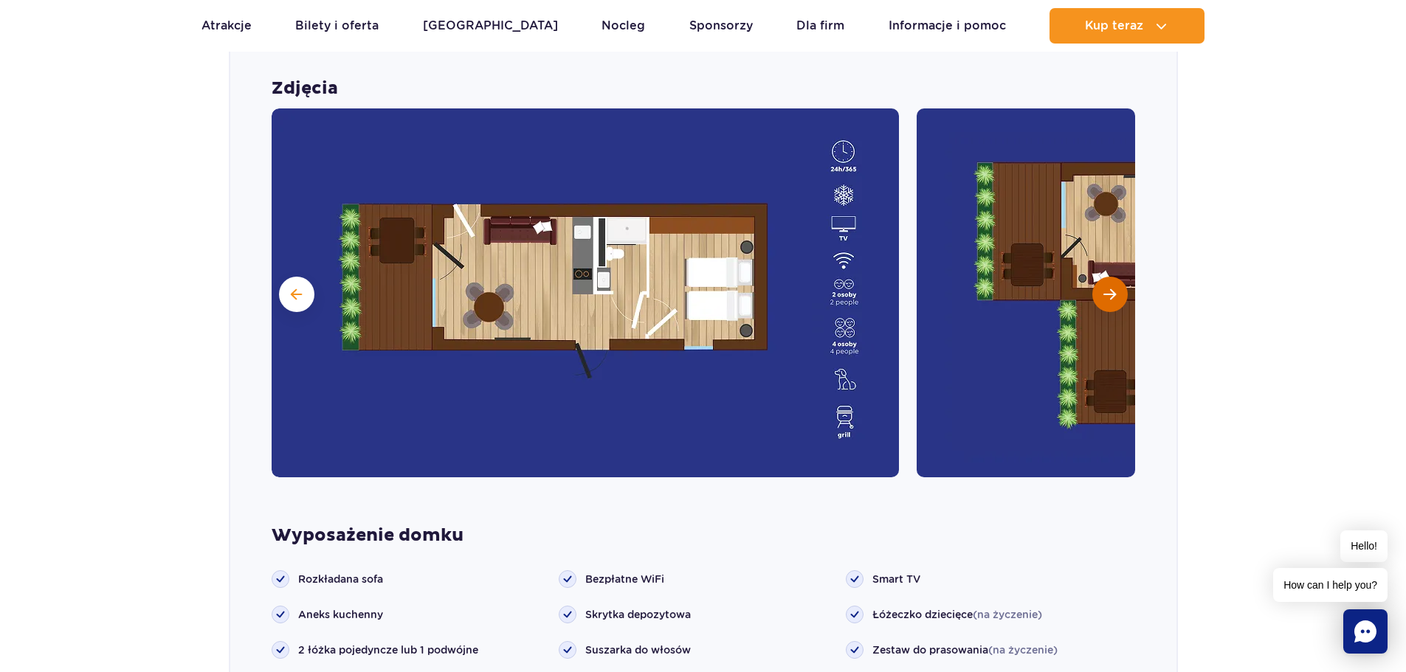
click at [1109, 297] on span "Następny slajd" at bounding box center [1109, 294] width 13 height 13
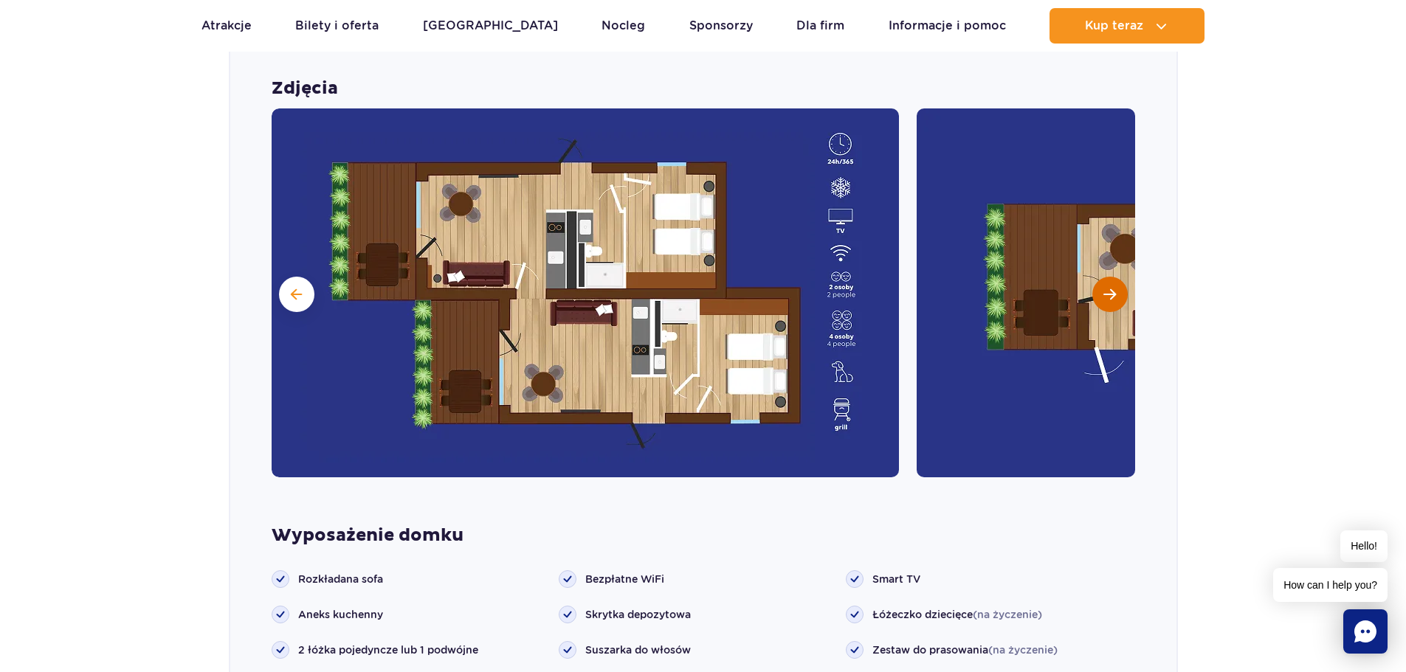
click at [1109, 297] on span "Następny slajd" at bounding box center [1109, 294] width 13 height 13
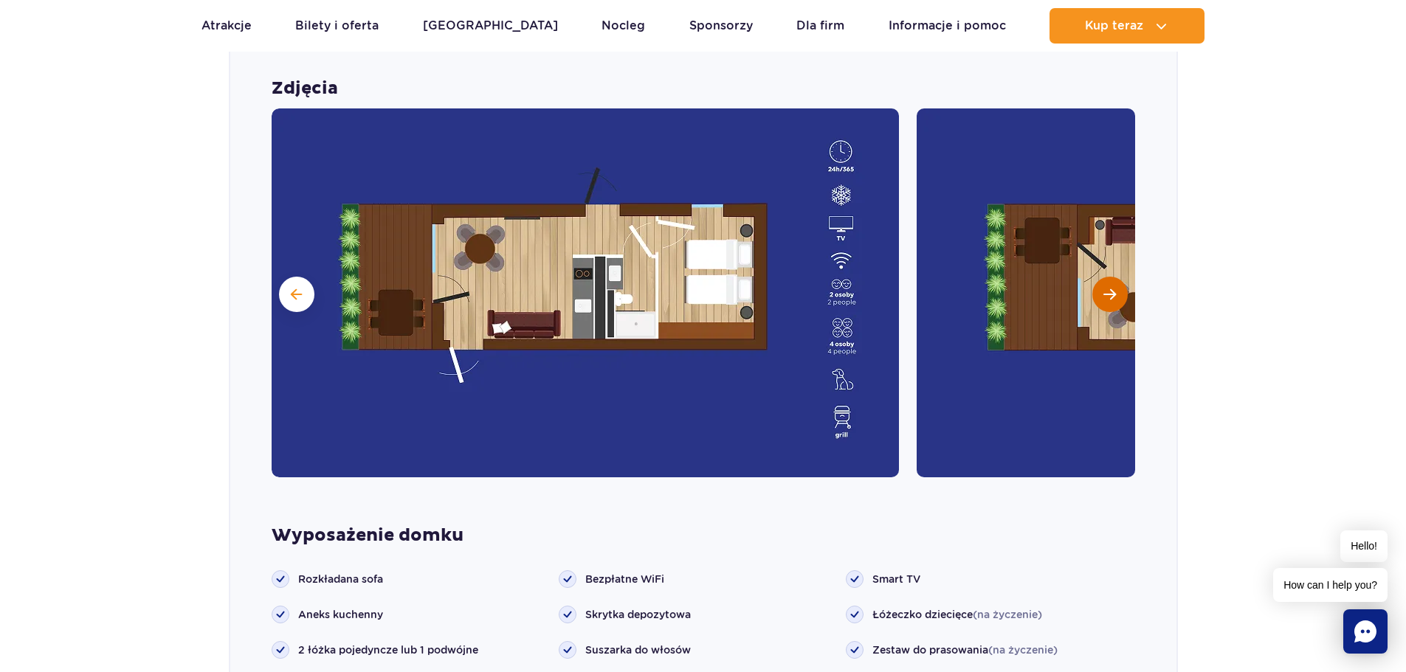
click at [1109, 297] on span "Następny slajd" at bounding box center [1109, 294] width 13 height 13
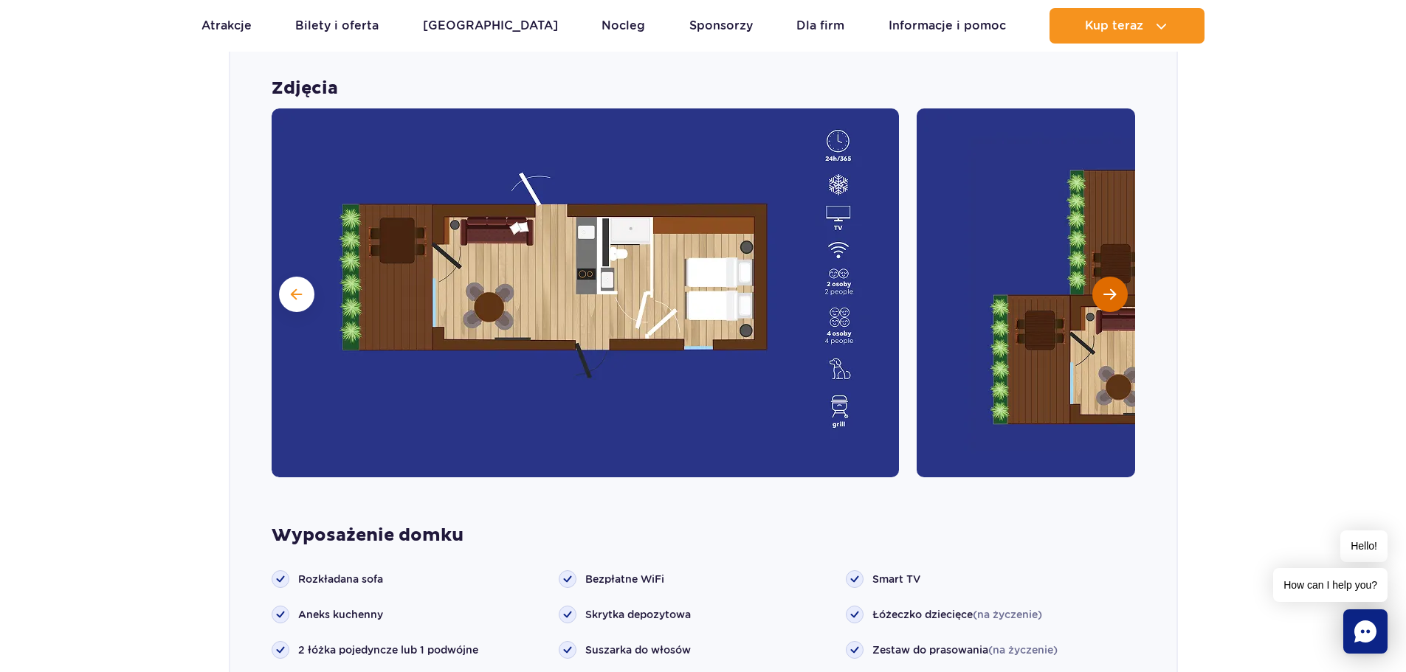
click at [1109, 297] on span "Następny slajd" at bounding box center [1109, 294] width 13 height 13
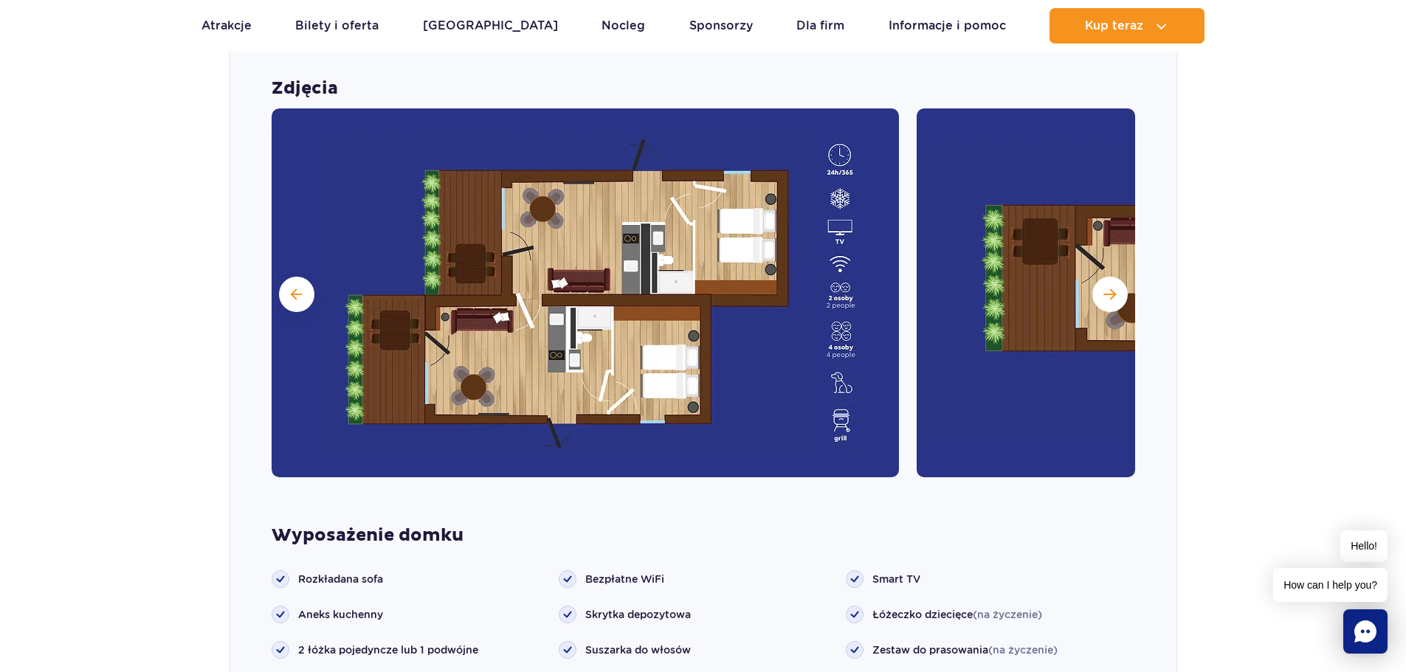
click at [266, 288] on div "Zdjęcia" at bounding box center [703, 277] width 946 height 400
click at [277, 287] on img at bounding box center [585, 292] width 627 height 369
click at [297, 280] on button at bounding box center [296, 294] width 35 height 35
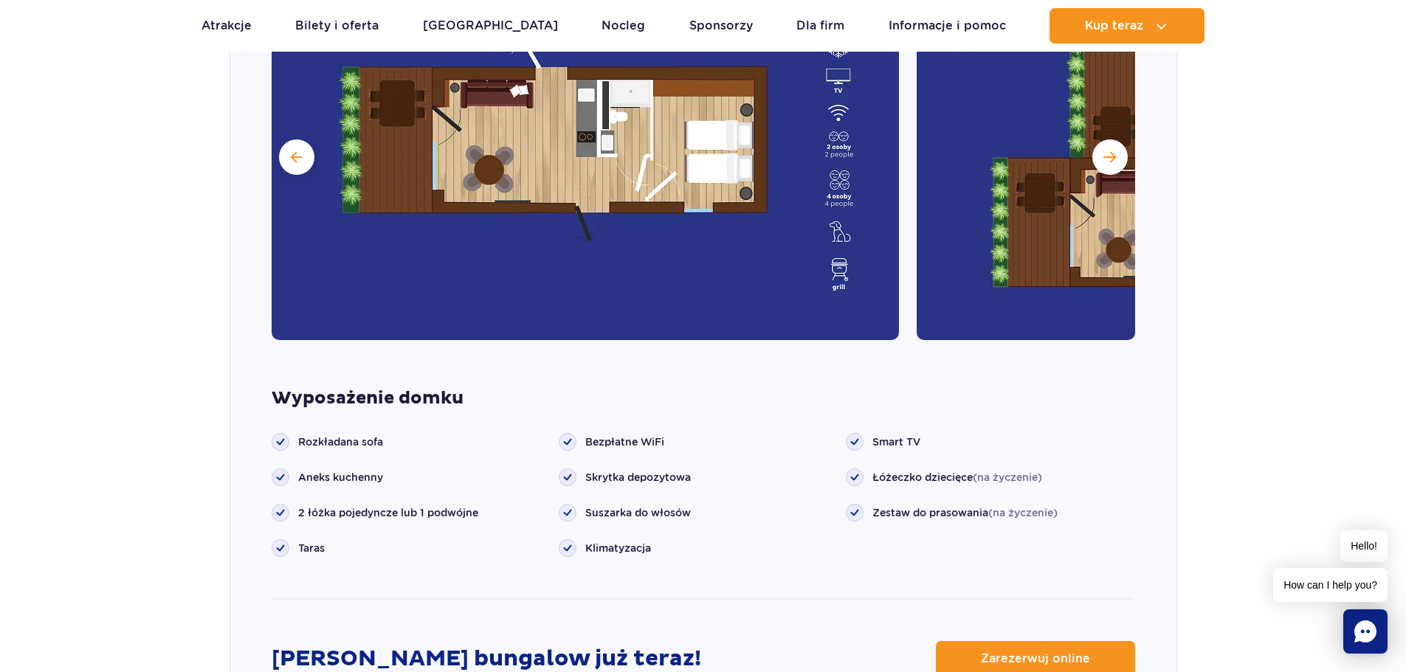
scroll to position [1316, 0]
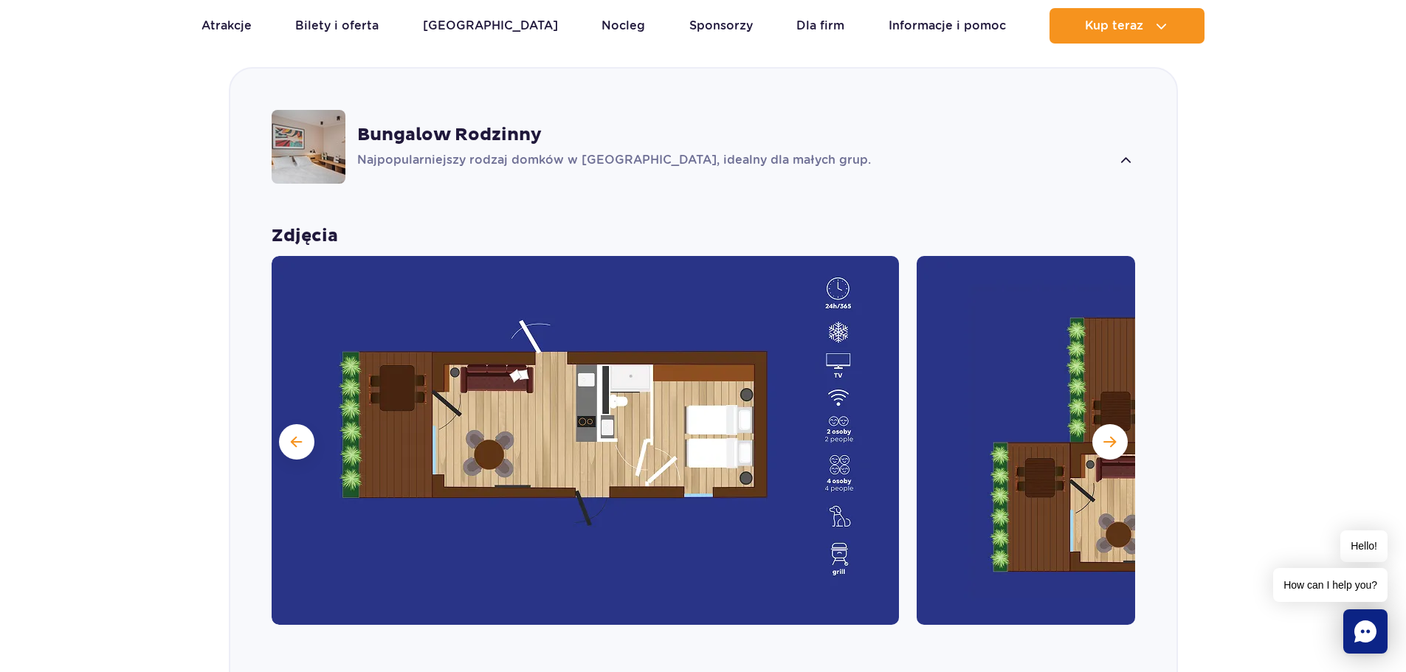
click at [319, 152] on img at bounding box center [309, 147] width 74 height 74
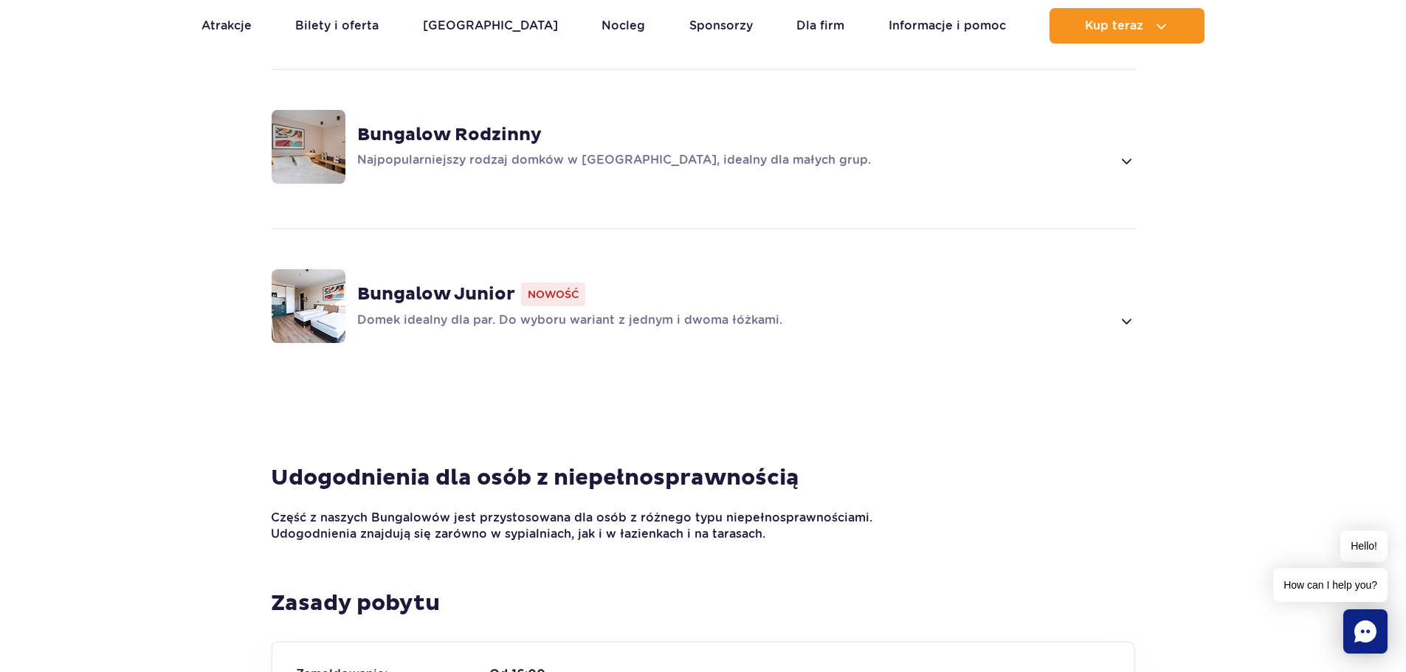
click at [1125, 173] on div "Bungalow Rodzinny Najpopularniejszy rodzaj domków w Suntago Village, idealny dl…" at bounding box center [703, 147] width 946 height 156
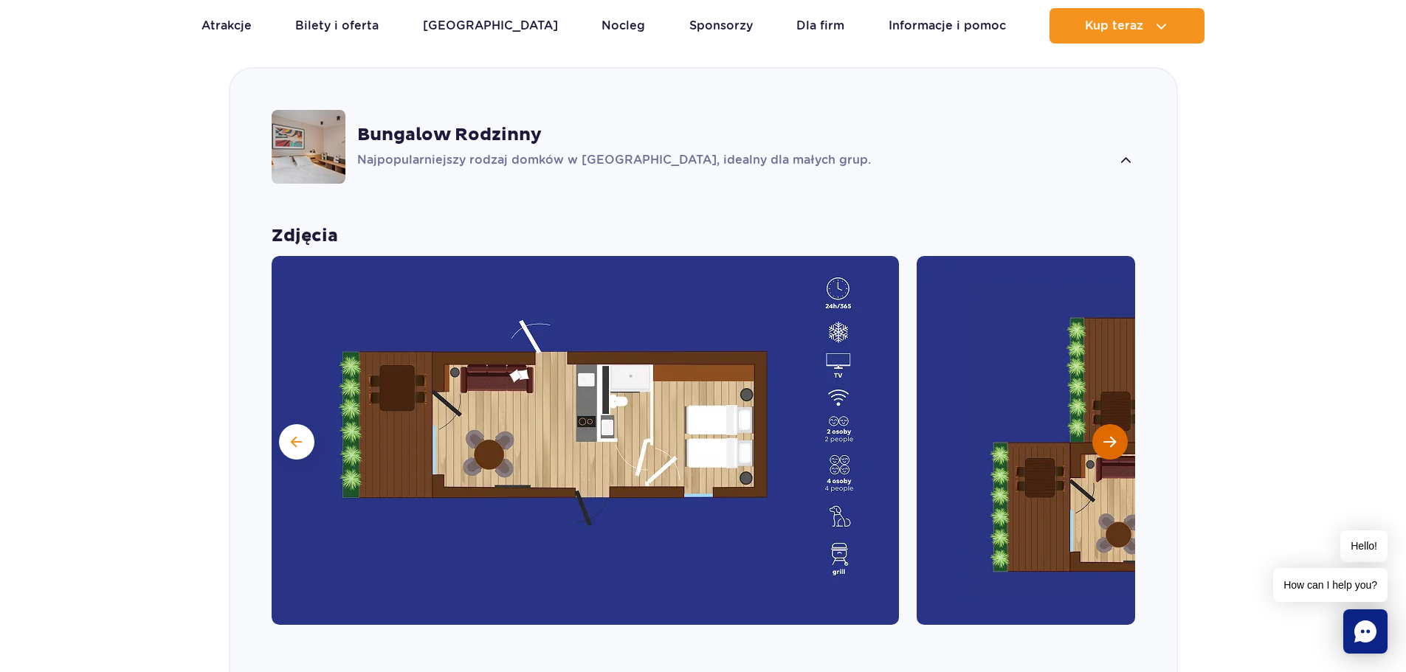
click at [1116, 438] on button "Następny slajd" at bounding box center [1109, 441] width 35 height 35
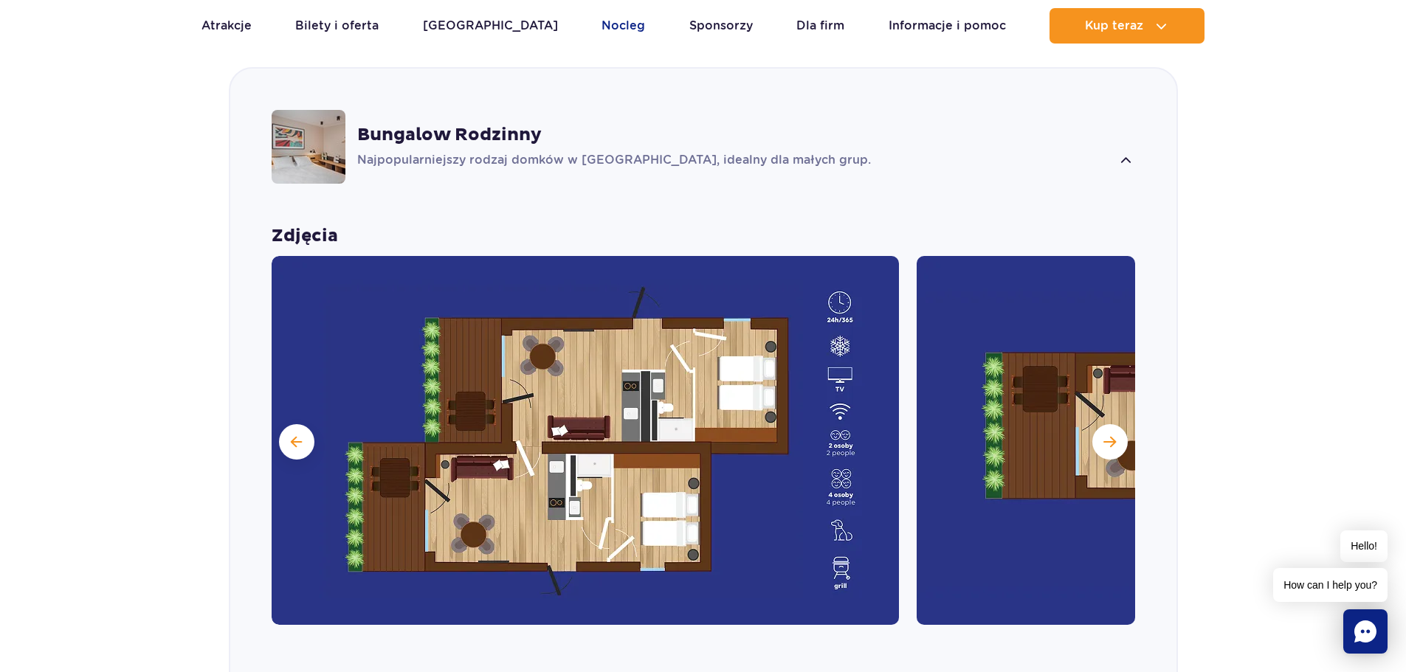
click at [601, 28] on link "Nocleg" at bounding box center [623, 25] width 44 height 35
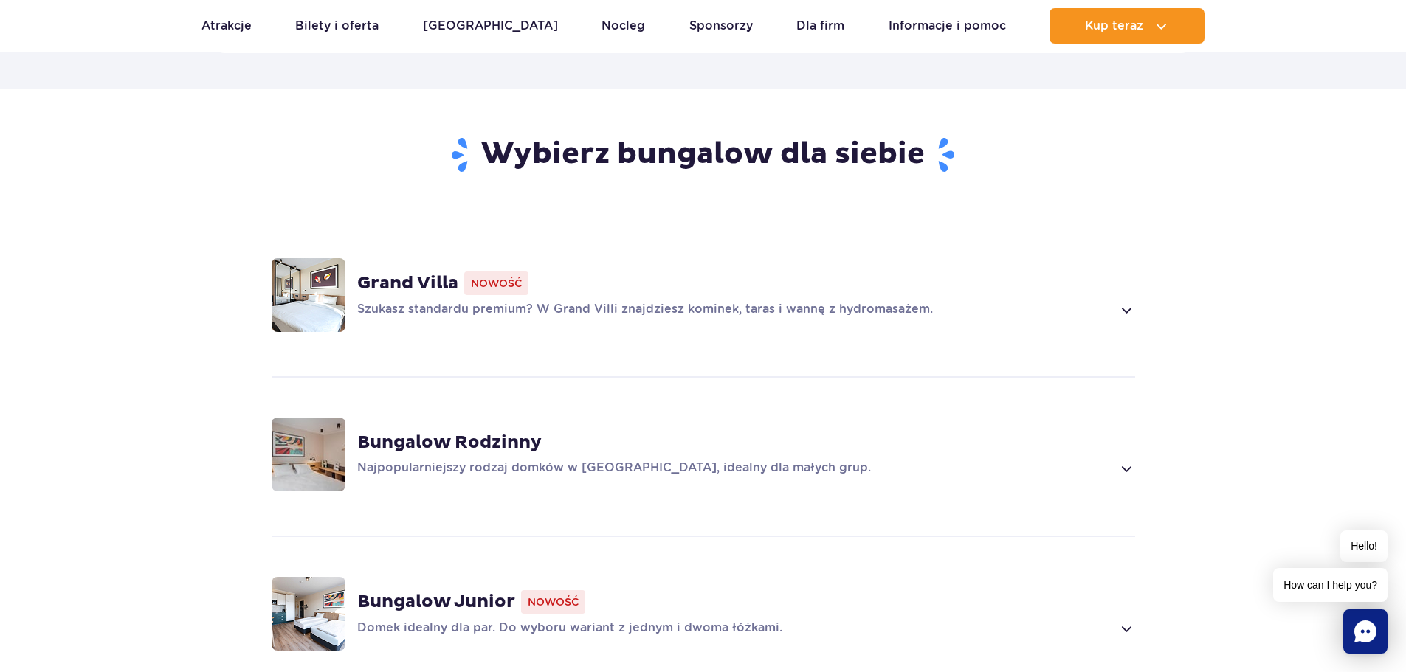
scroll to position [1107, 0]
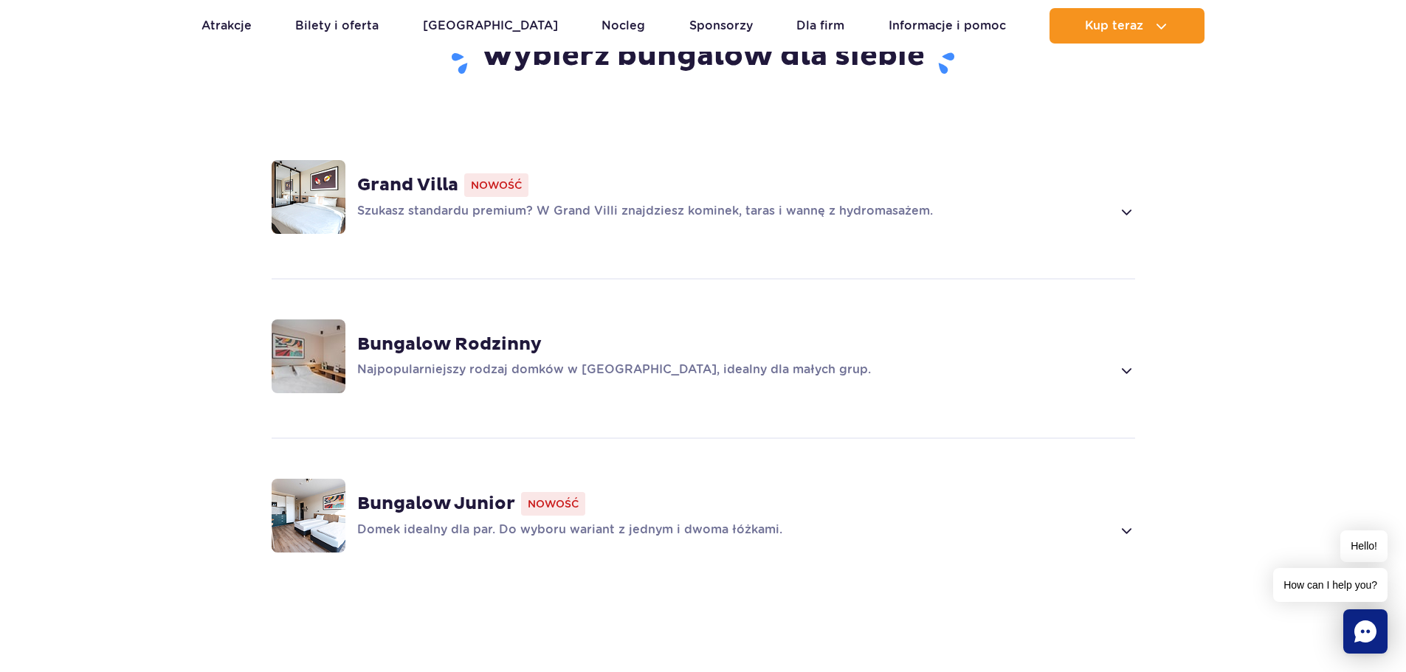
click at [1123, 218] on span at bounding box center [1125, 212] width 17 height 18
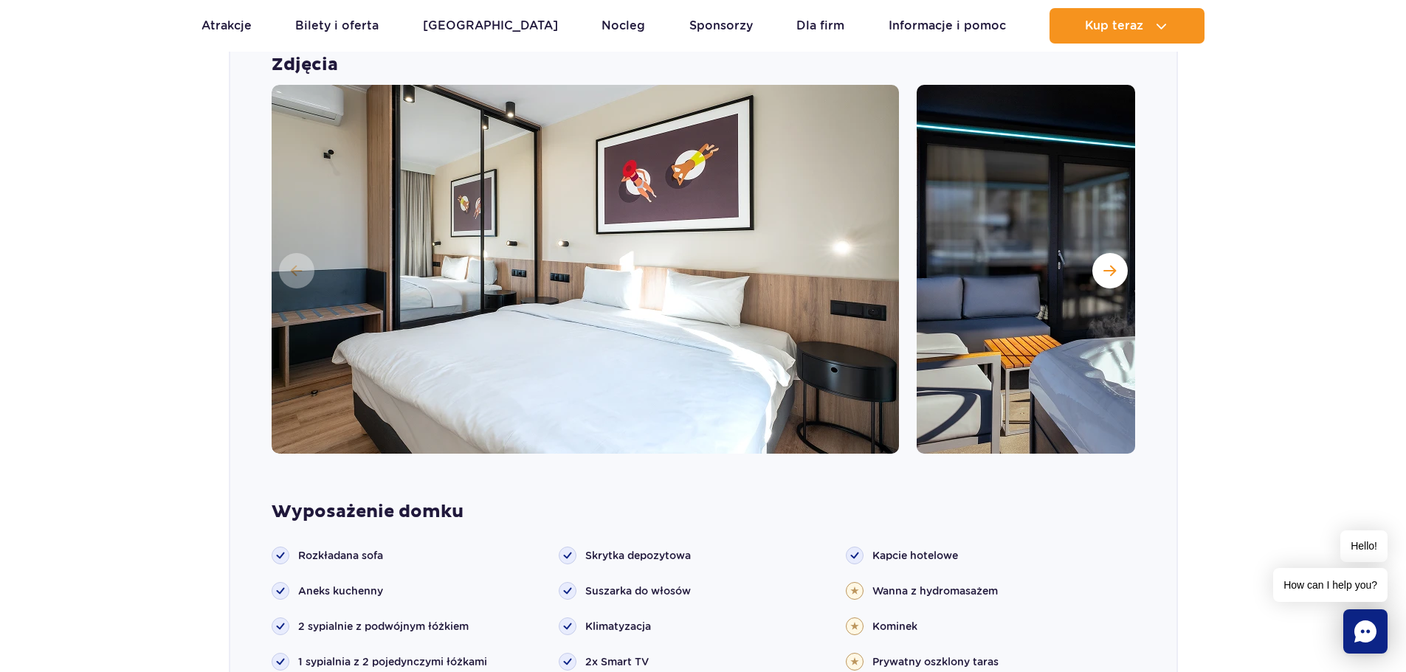
scroll to position [1378, 0]
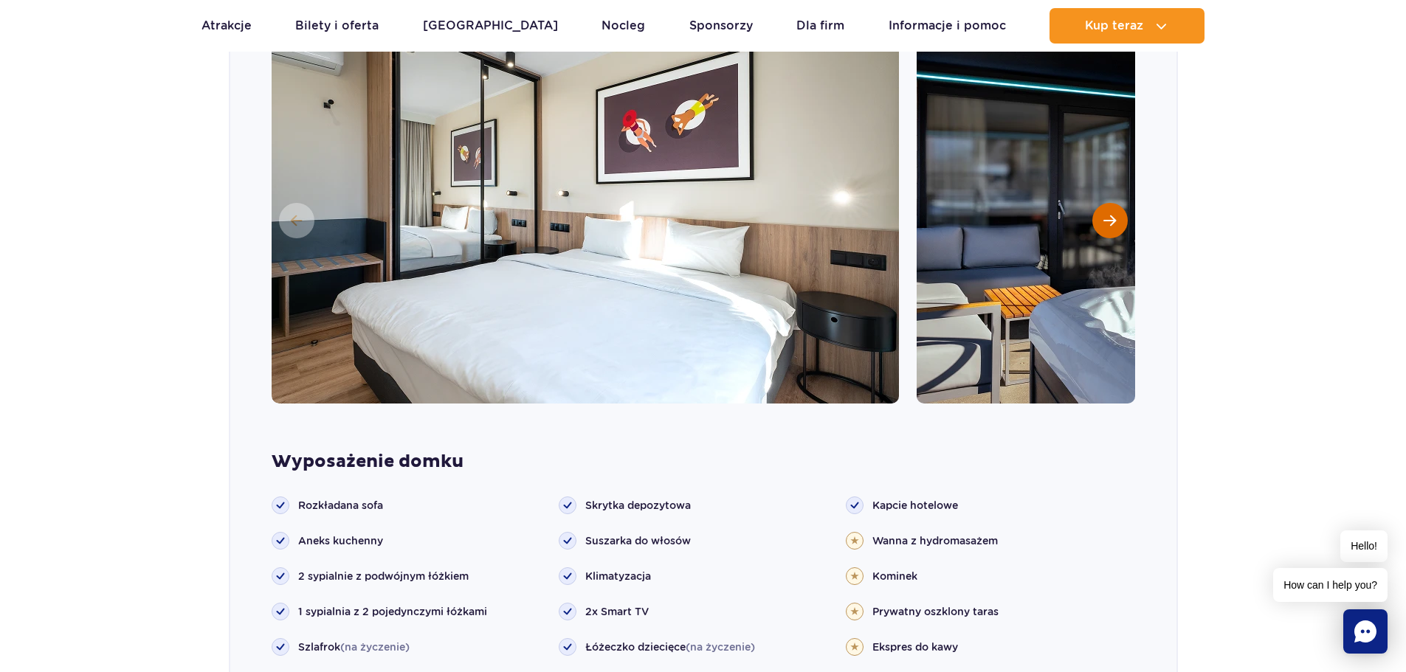
click at [1111, 230] on button "Następny slajd" at bounding box center [1109, 220] width 35 height 35
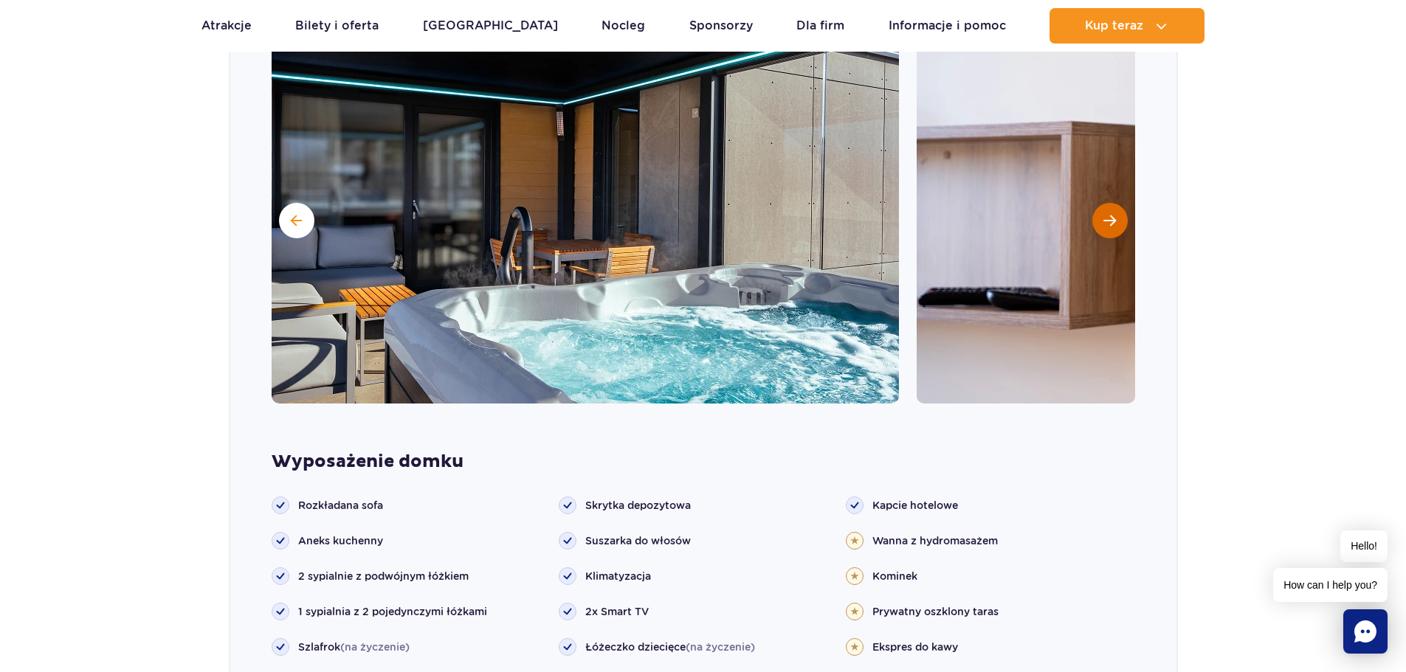
click at [1111, 230] on button "Następny slajd" at bounding box center [1109, 220] width 35 height 35
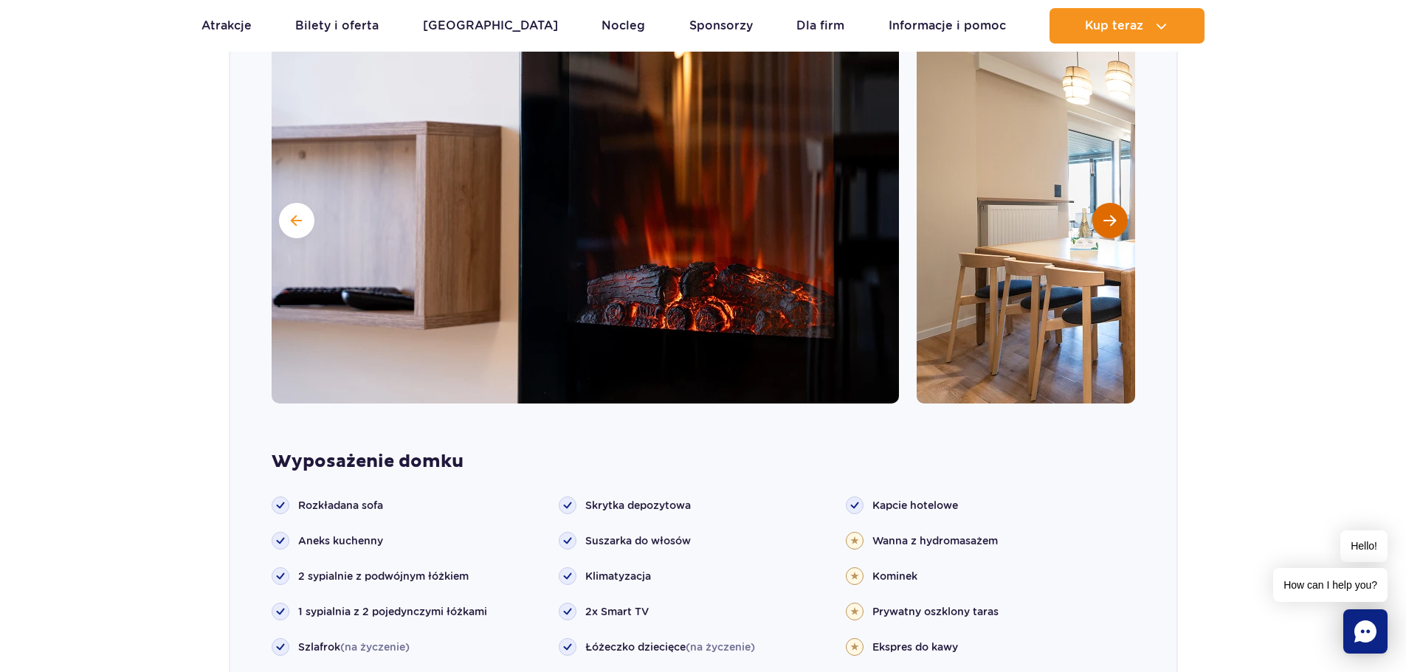
click at [1111, 230] on button "Następny slajd" at bounding box center [1109, 220] width 35 height 35
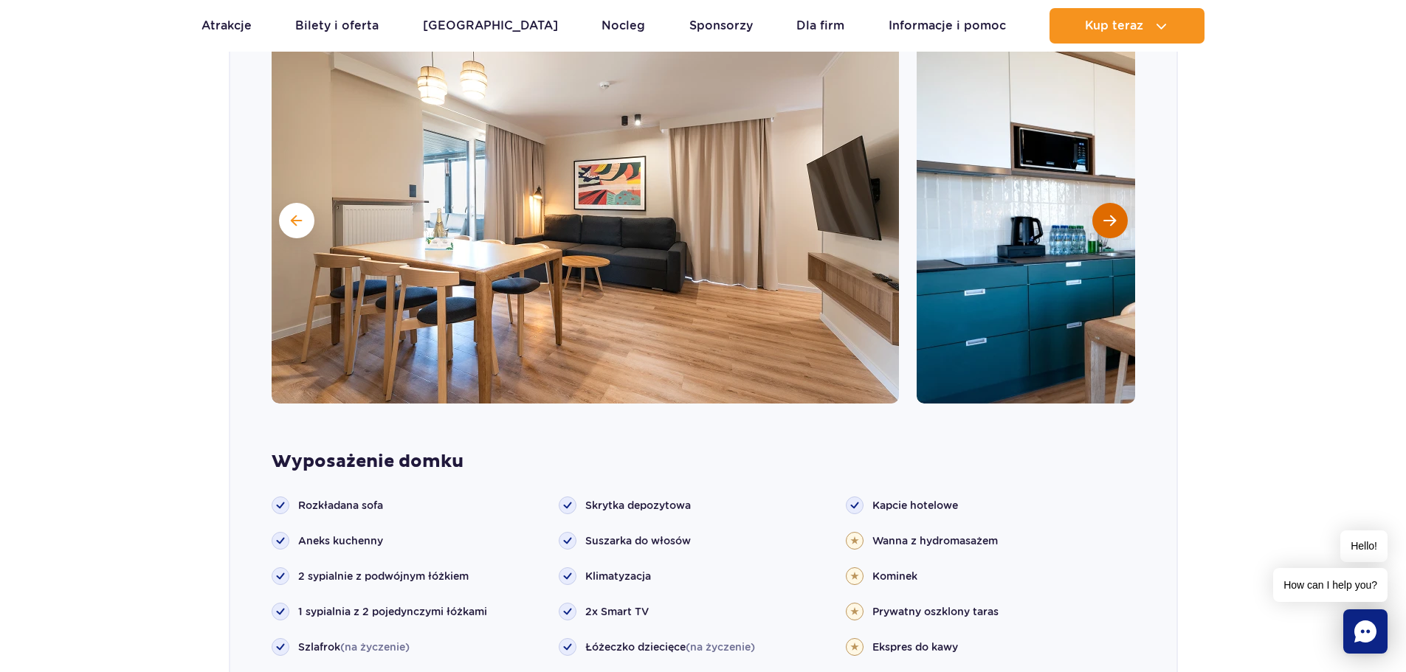
click at [1111, 230] on button "Następny slajd" at bounding box center [1109, 220] width 35 height 35
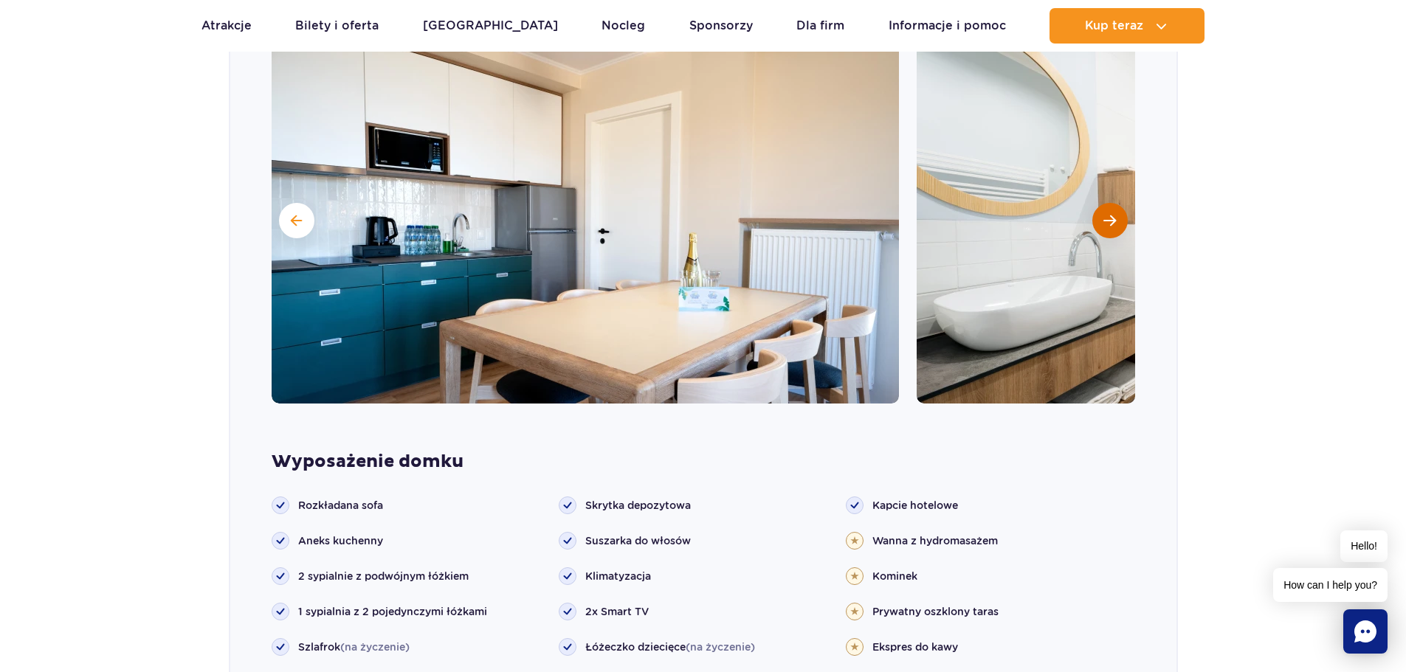
click at [1111, 230] on button "Następny slajd" at bounding box center [1109, 220] width 35 height 35
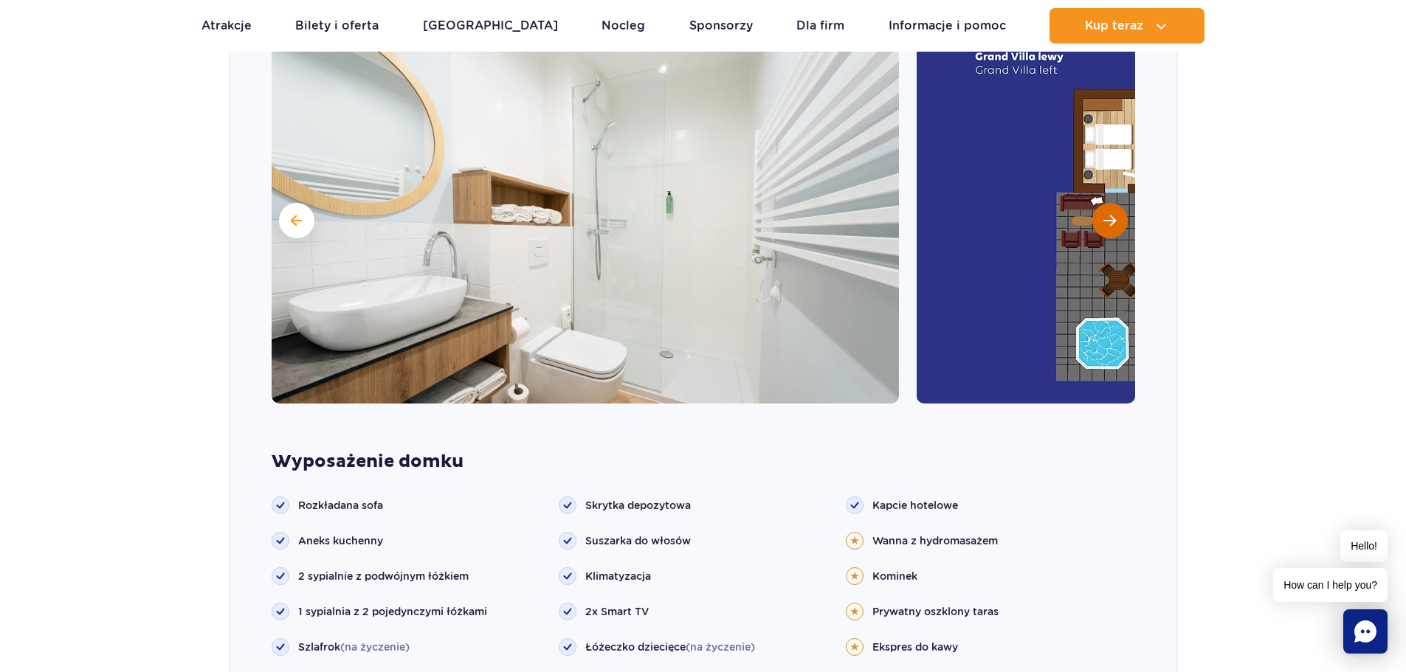
click at [1111, 230] on button "Następny slajd" at bounding box center [1109, 220] width 35 height 35
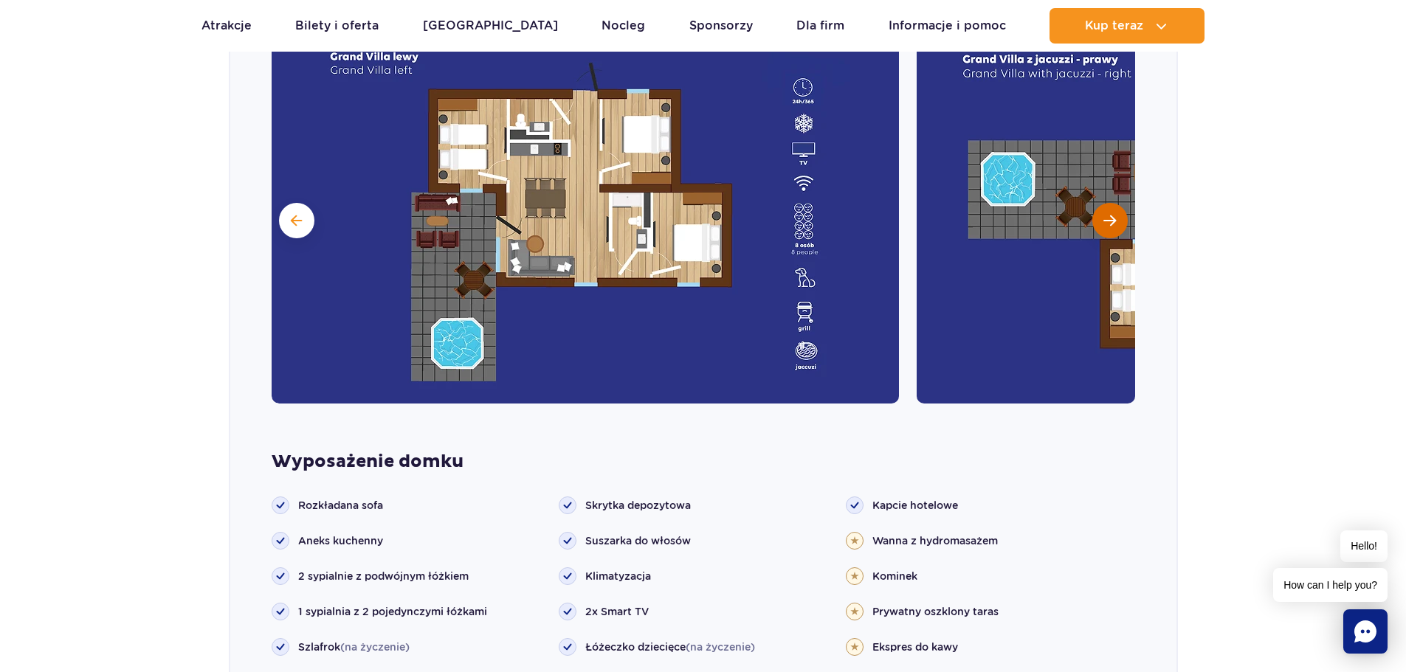
click at [1111, 230] on button "Następny slajd" at bounding box center [1109, 220] width 35 height 35
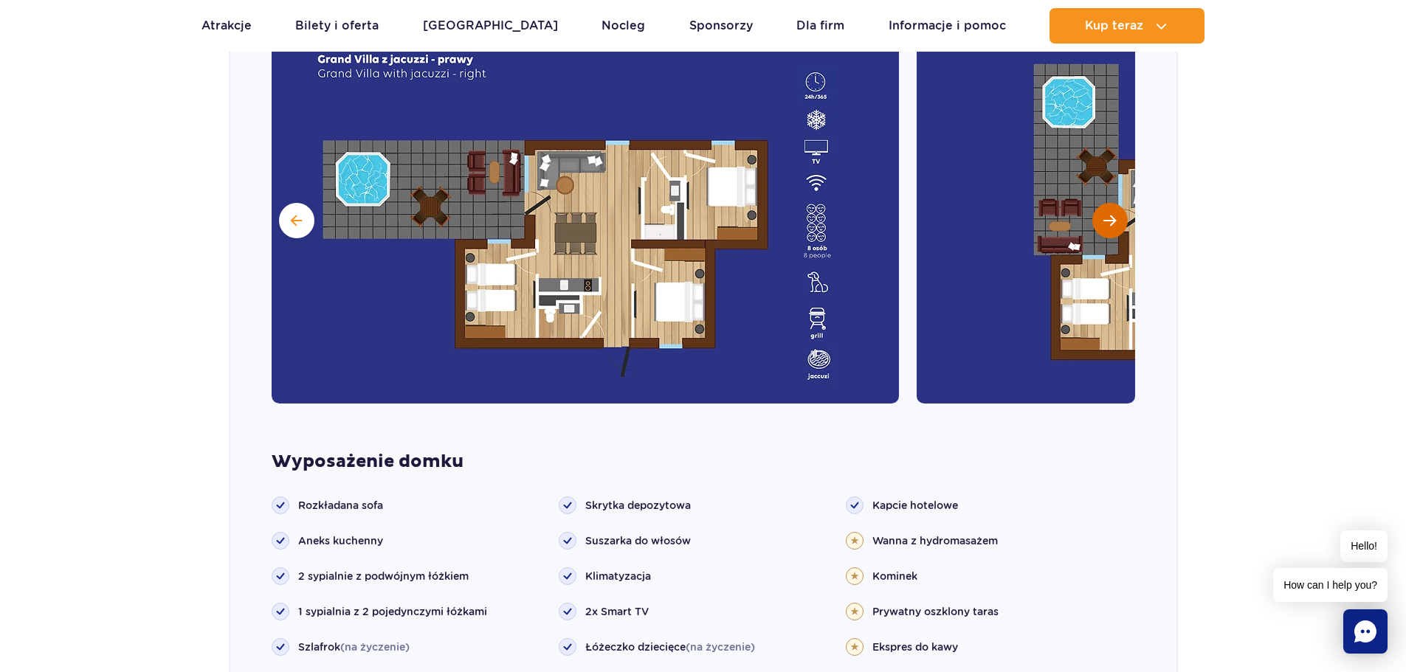
click at [1111, 230] on button "Następny slajd" at bounding box center [1109, 220] width 35 height 35
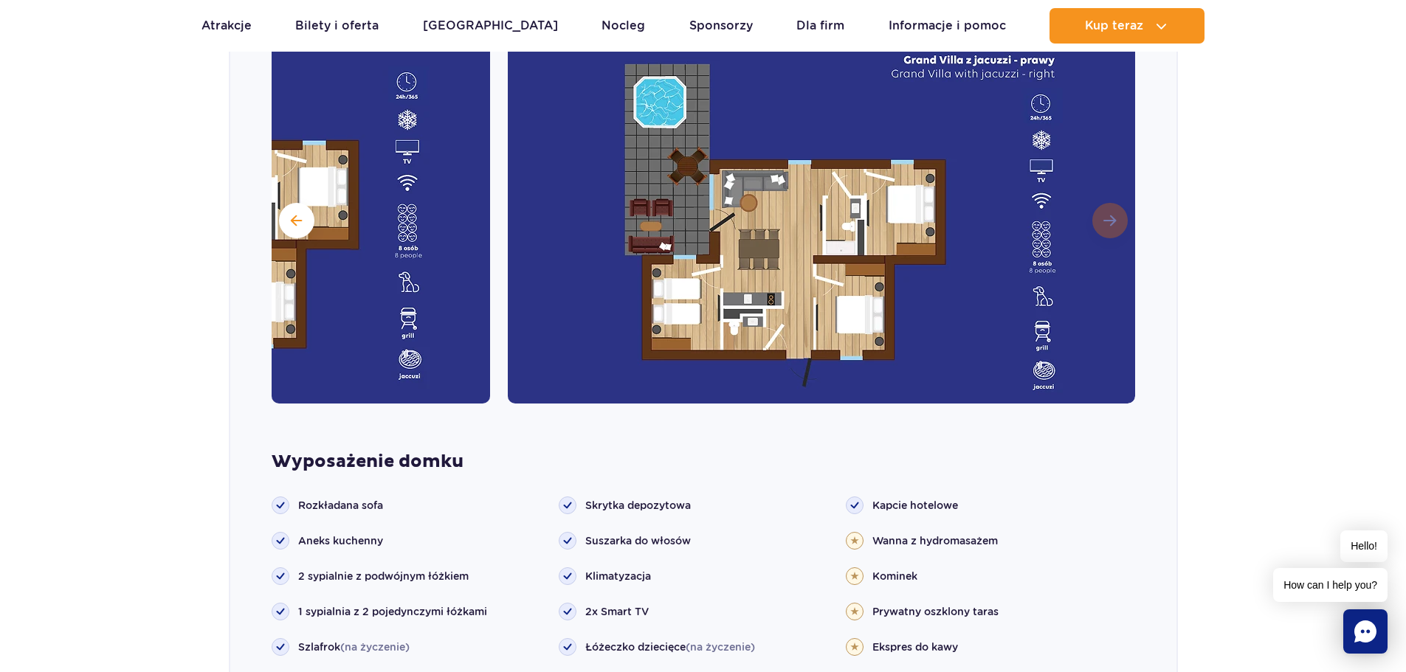
click at [1111, 230] on img at bounding box center [821, 219] width 627 height 369
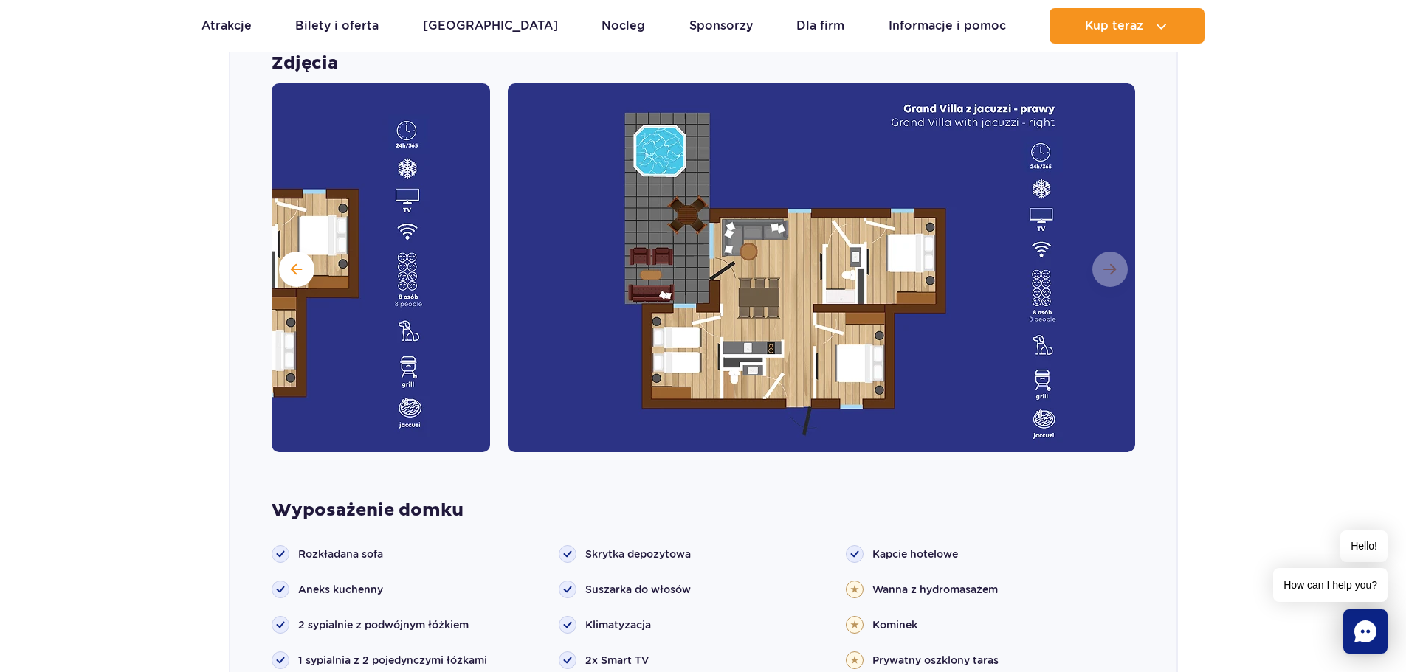
scroll to position [1305, 0]
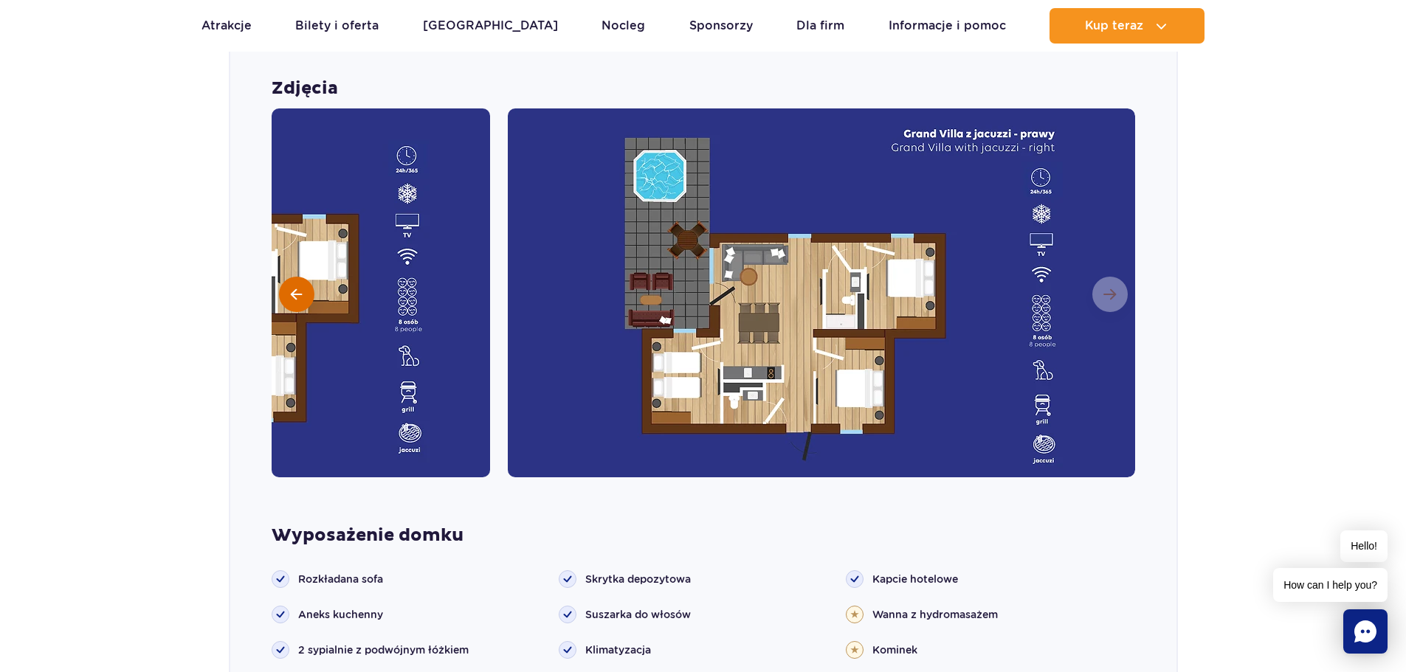
click at [297, 284] on button at bounding box center [296, 294] width 35 height 35
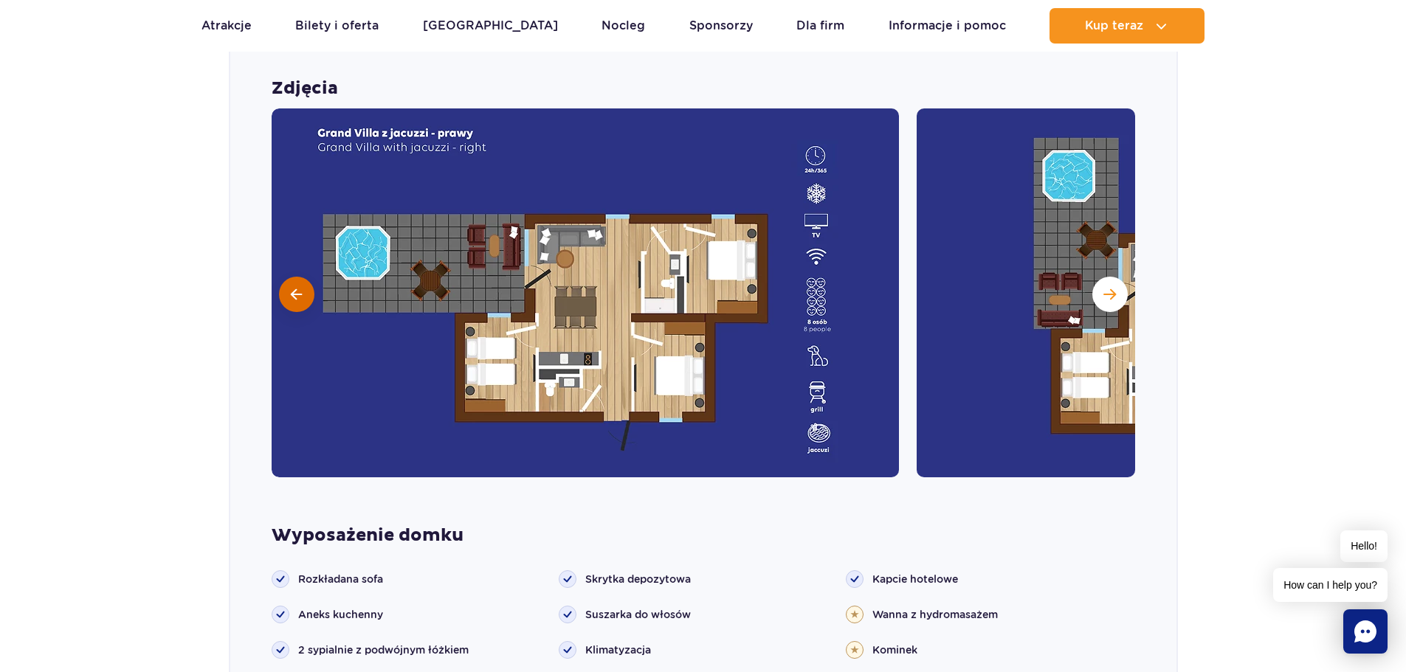
click at [297, 284] on button at bounding box center [296, 294] width 35 height 35
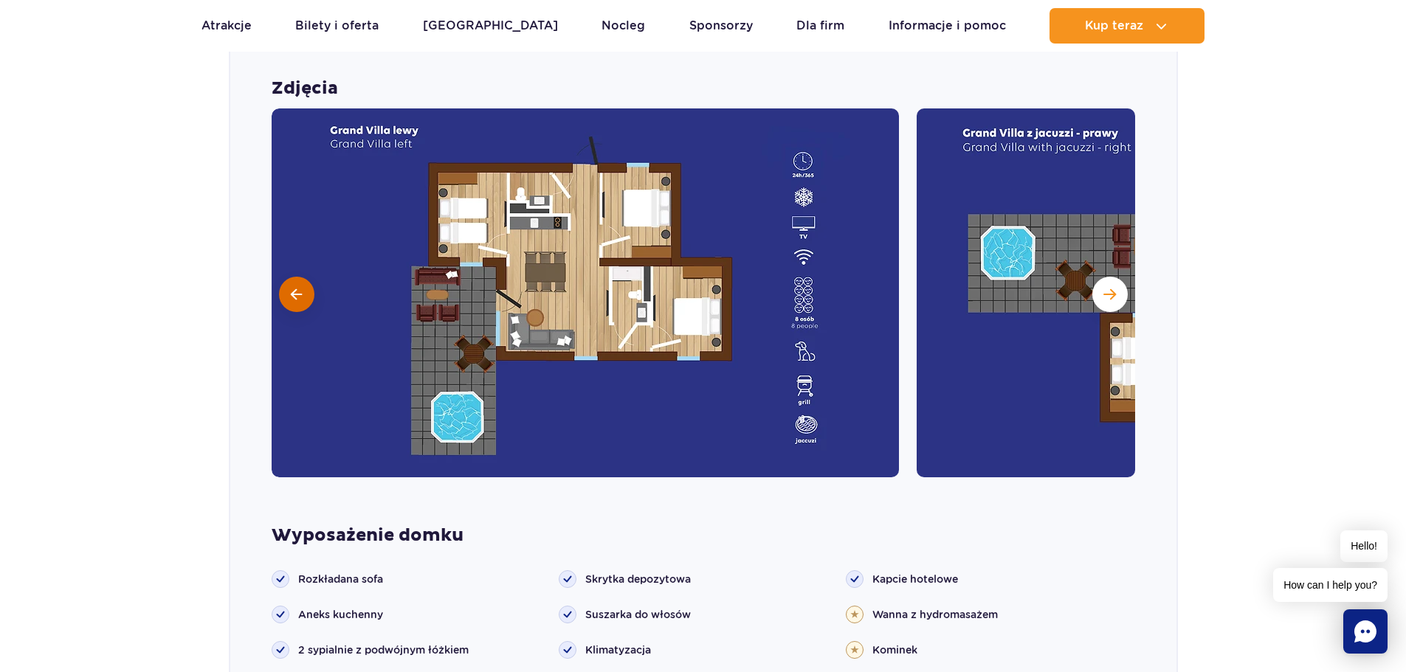
click at [297, 284] on button at bounding box center [296, 294] width 35 height 35
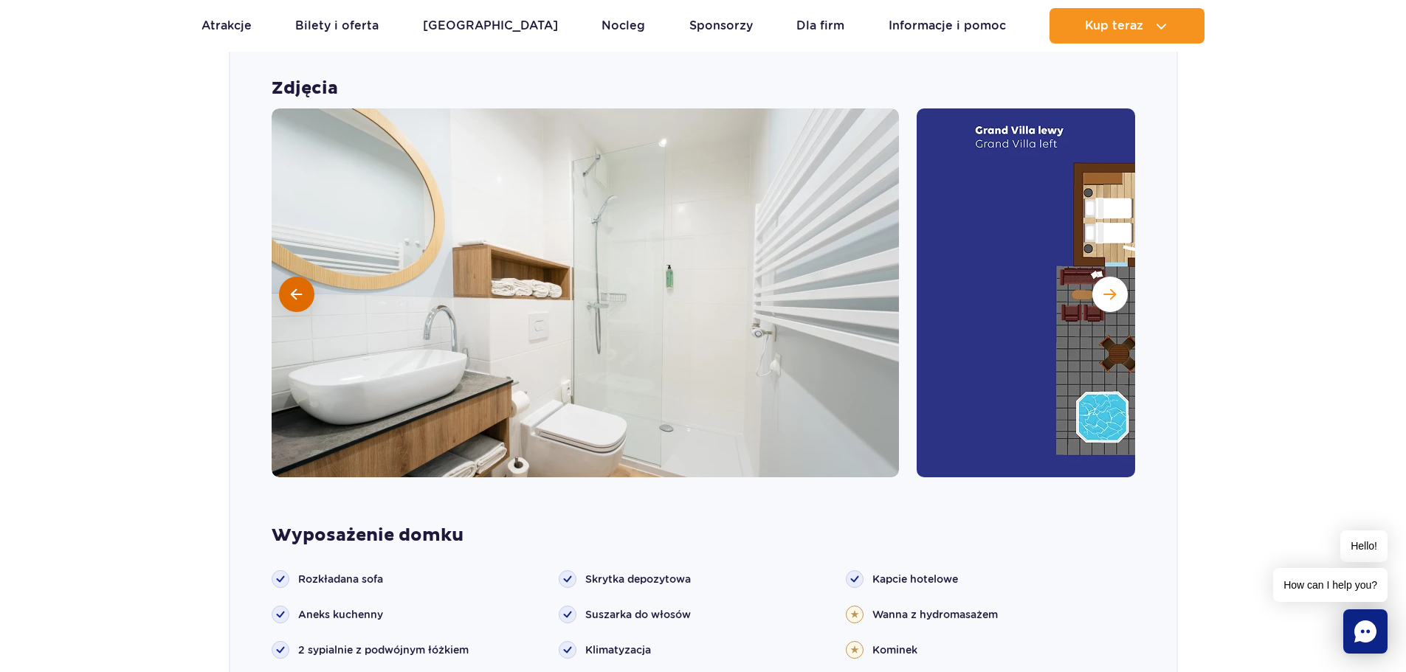
click at [297, 284] on button at bounding box center [296, 294] width 35 height 35
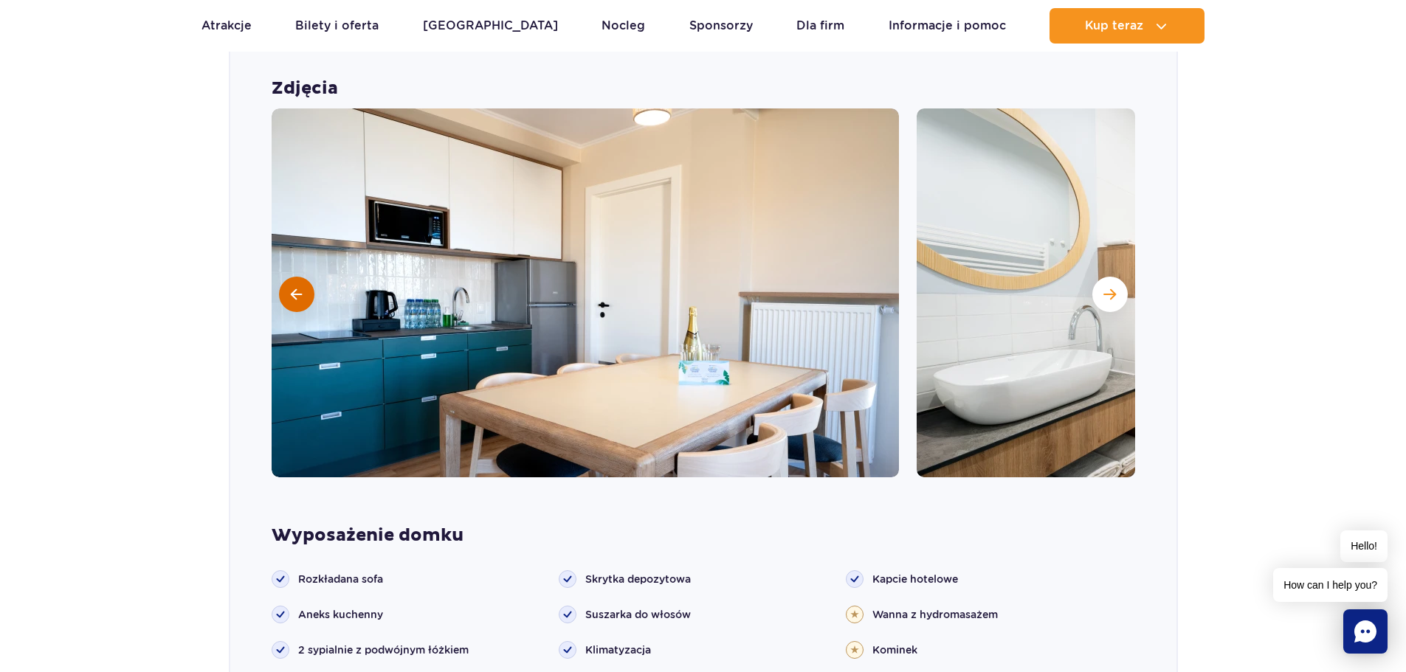
click at [297, 284] on button at bounding box center [296, 294] width 35 height 35
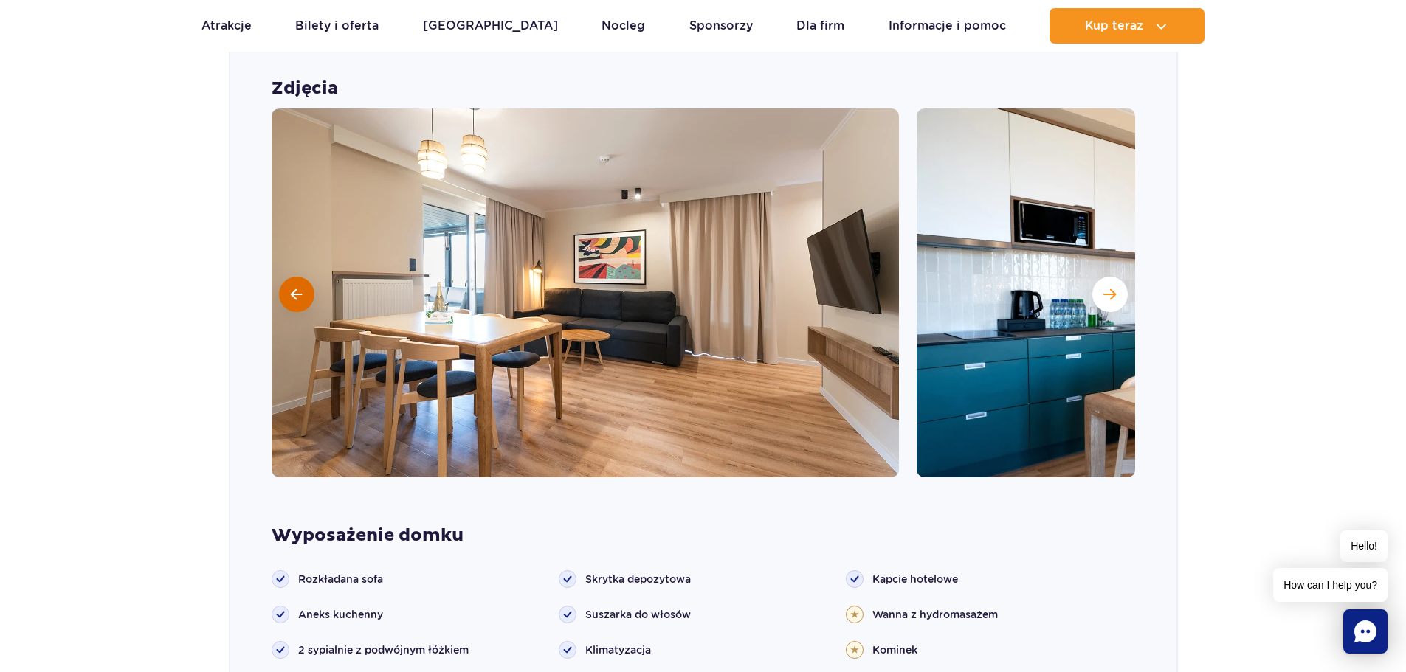
click at [297, 284] on button at bounding box center [296, 294] width 35 height 35
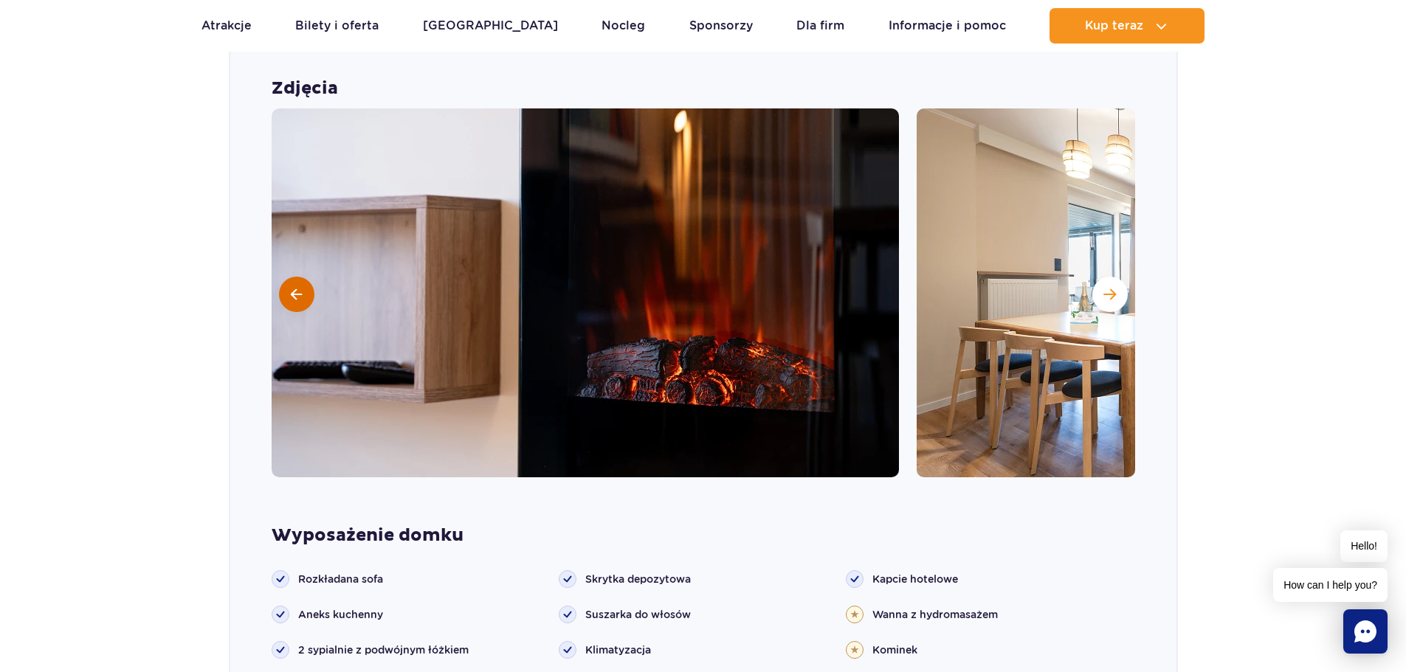
click at [297, 284] on button at bounding box center [296, 294] width 35 height 35
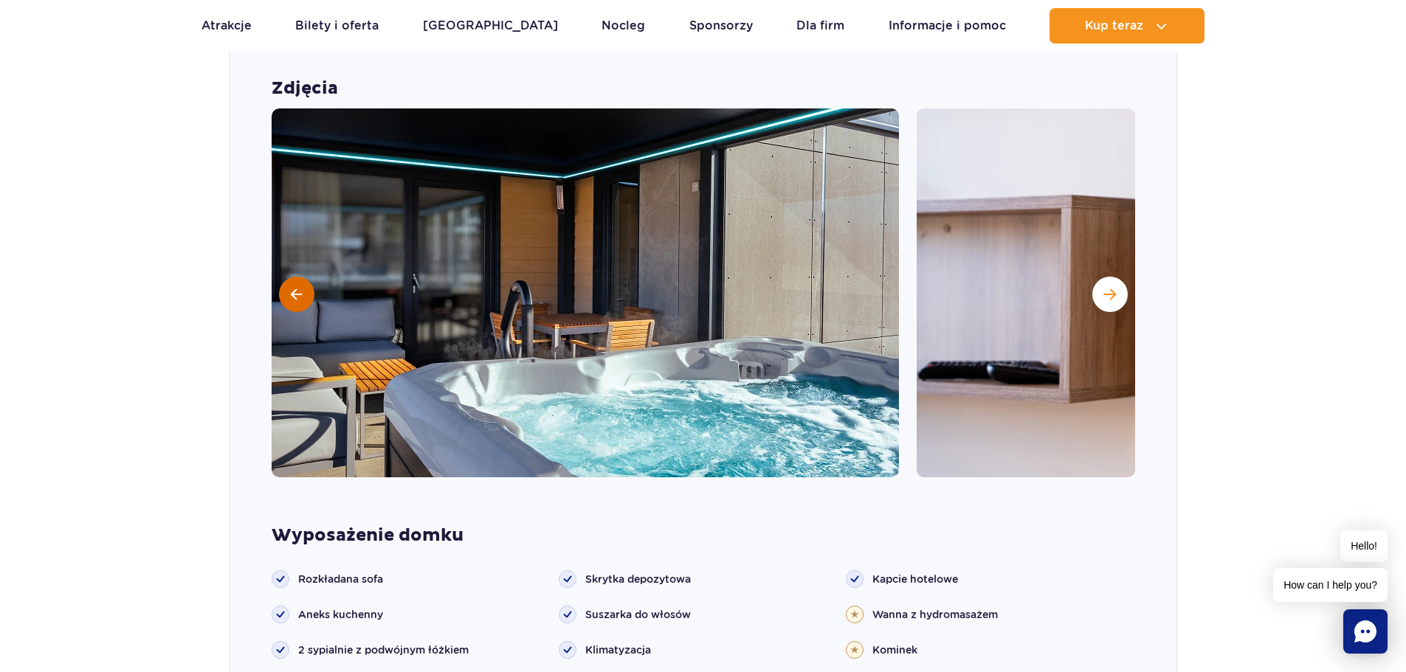
click at [297, 284] on button at bounding box center [296, 294] width 35 height 35
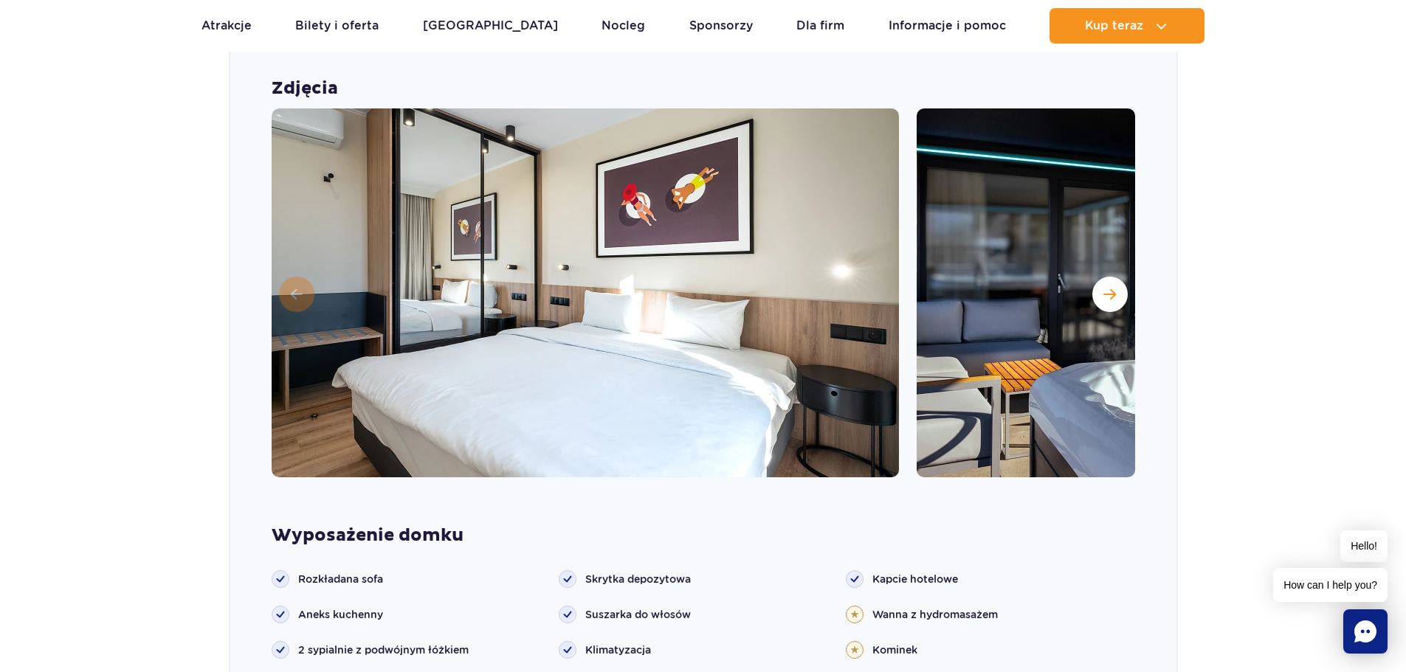
click at [297, 284] on img at bounding box center [585, 292] width 627 height 369
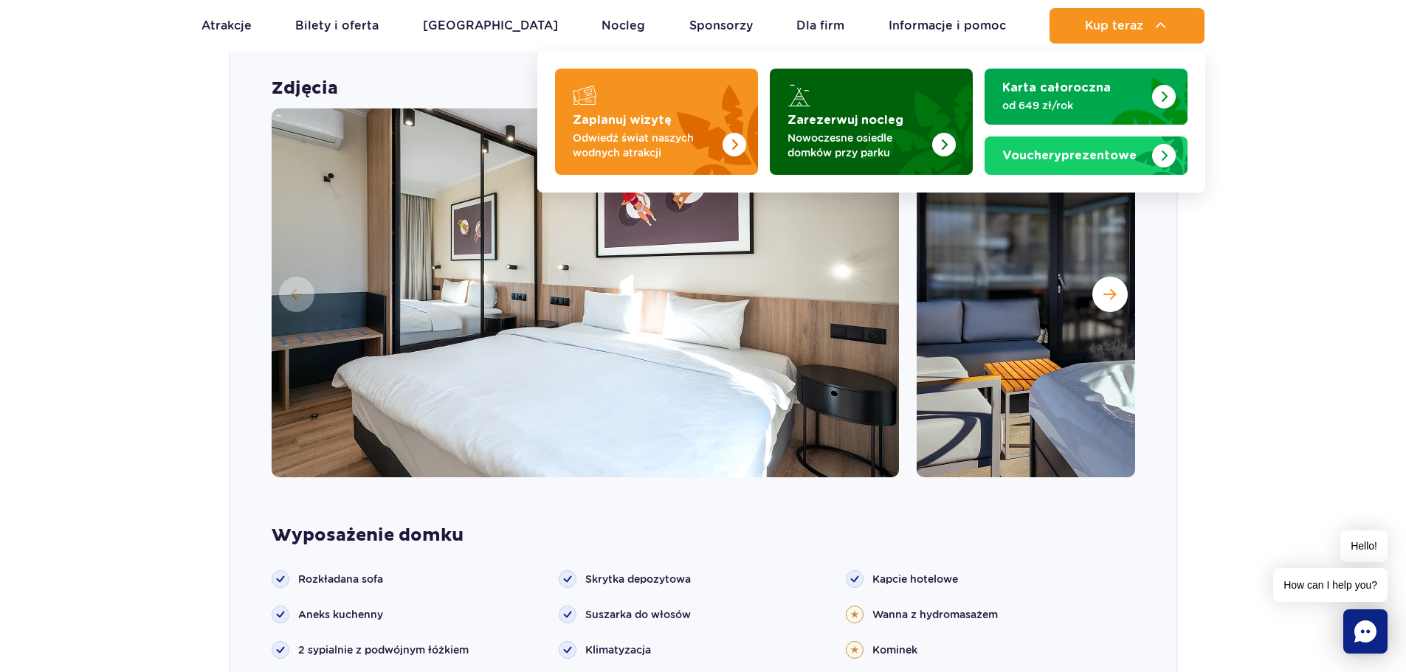
click at [844, 156] on p "Nowoczesne osiedle domków przy parku" at bounding box center [859, 146] width 144 height 30
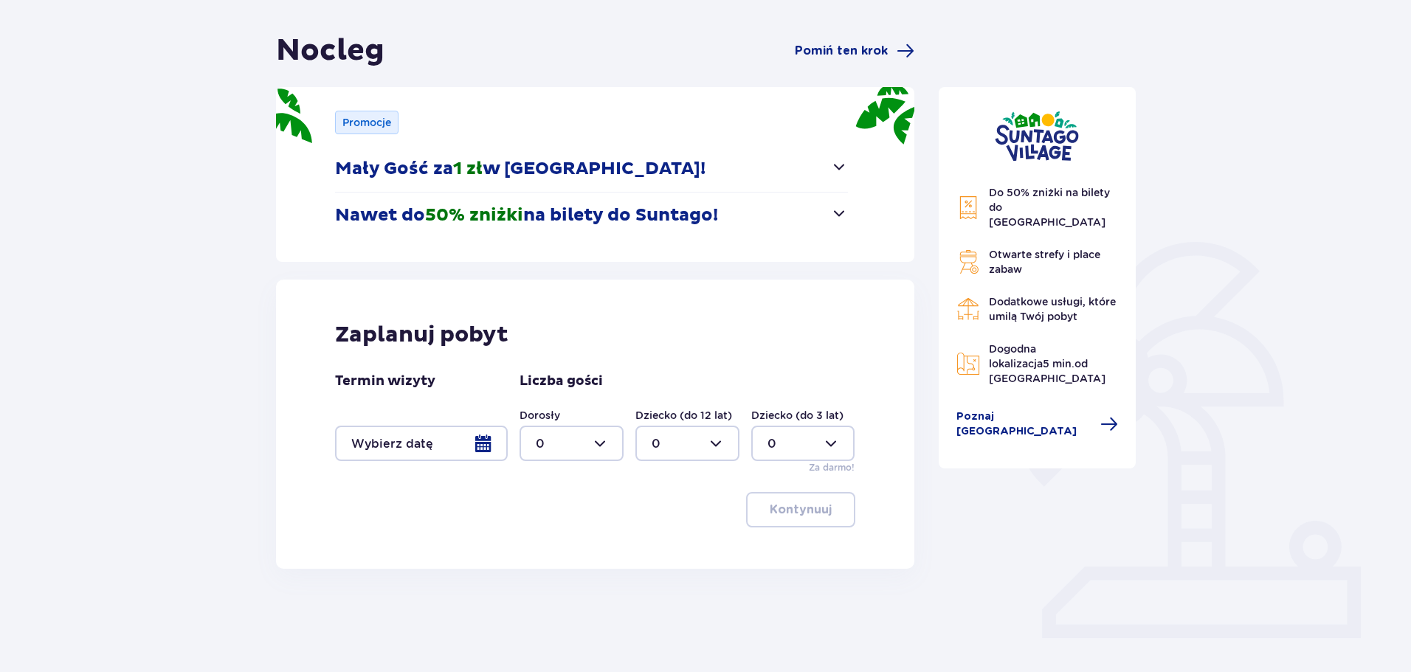
scroll to position [148, 0]
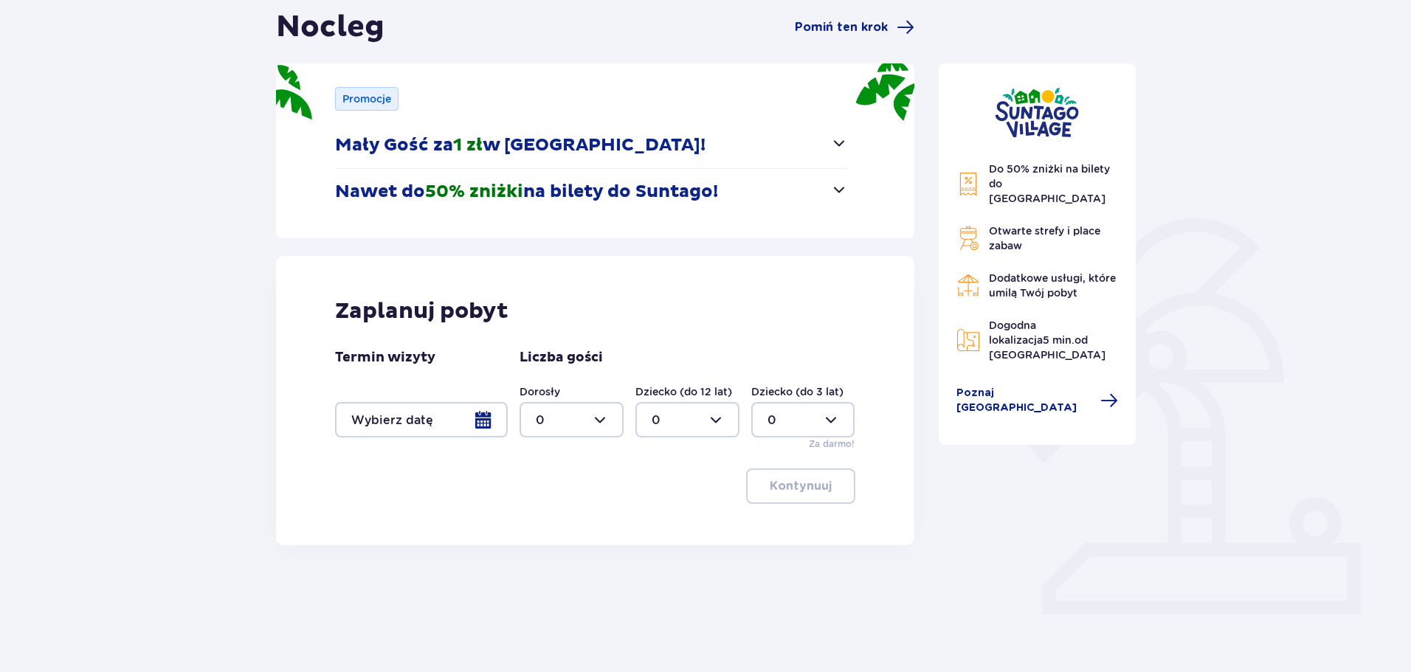
click at [438, 412] on div at bounding box center [421, 419] width 173 height 35
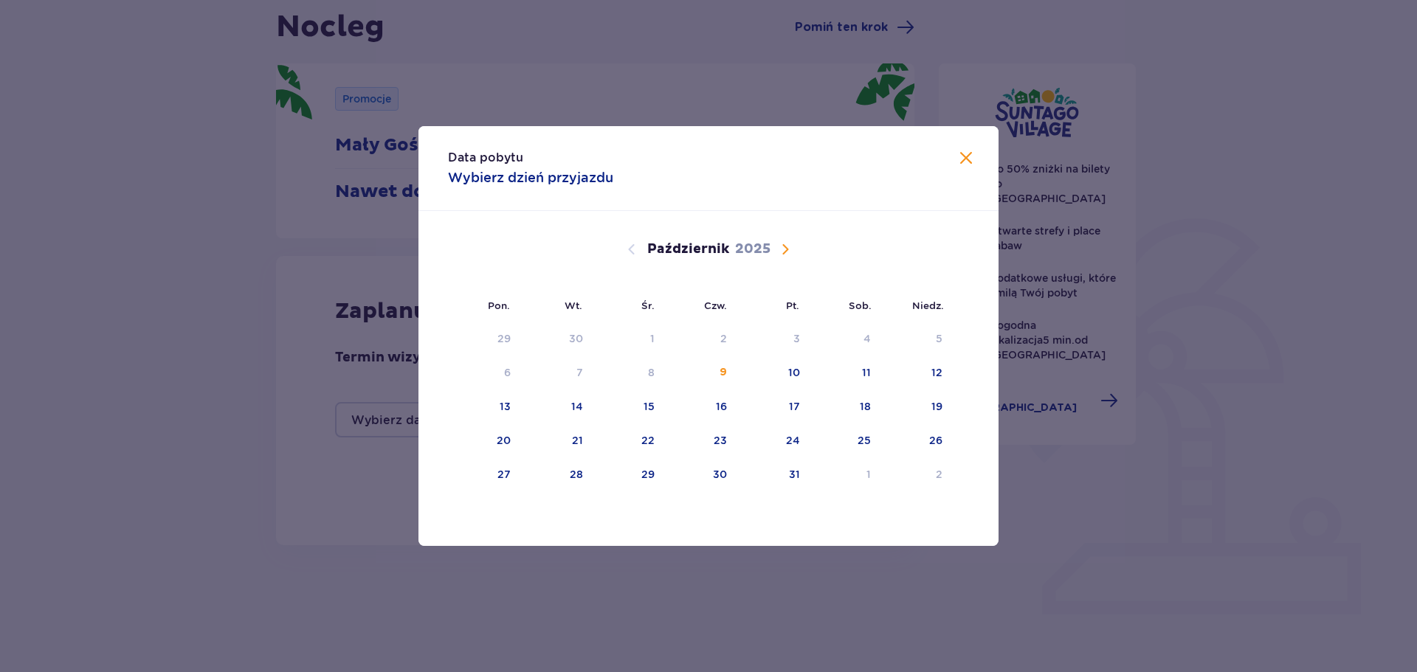
click at [784, 252] on span "Następny miesiąc" at bounding box center [785, 250] width 18 height 18
click at [486, 403] on div "10" at bounding box center [484, 407] width 73 height 32
click at [580, 406] on div "11" at bounding box center [577, 406] width 9 height 15
type input "[DATE] - [DATE]"
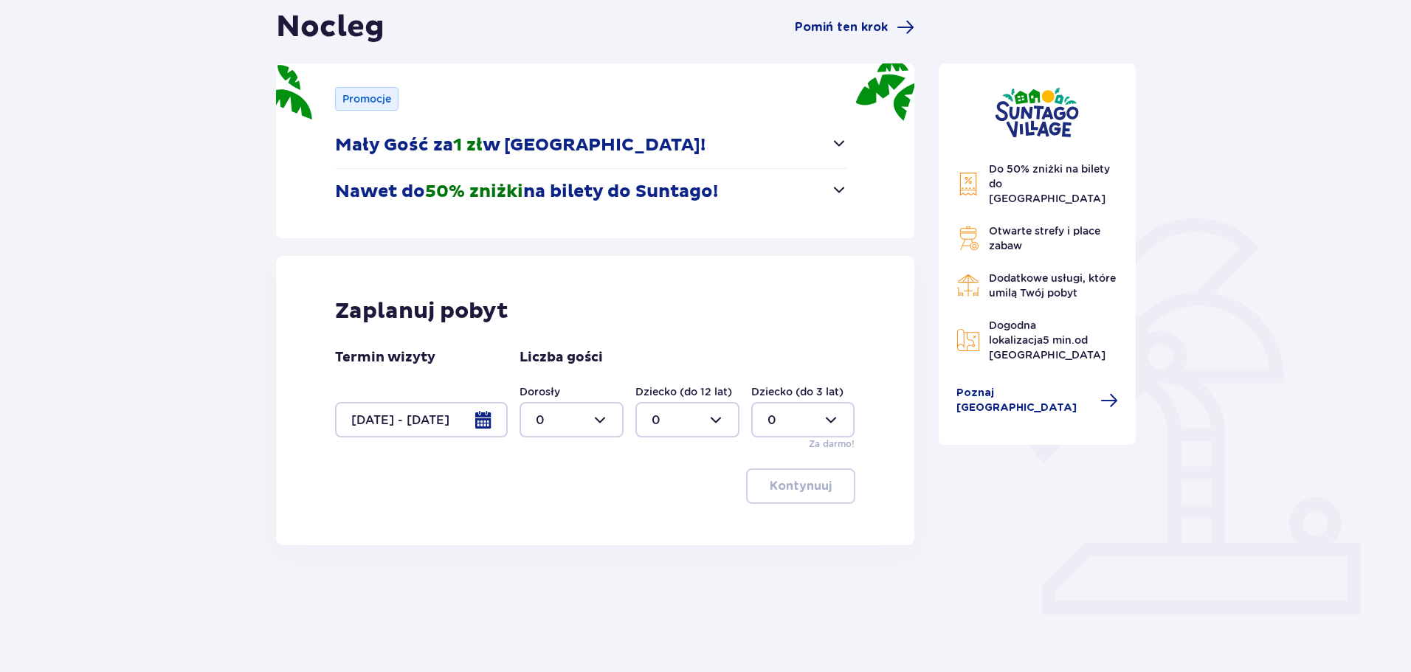
click at [559, 426] on div at bounding box center [571, 419] width 104 height 35
click at [543, 522] on div "2" at bounding box center [572, 527] width 72 height 16
type input "2"
click at [662, 423] on div at bounding box center [687, 419] width 104 height 35
click at [658, 492] on div "1" at bounding box center [688, 496] width 72 height 16
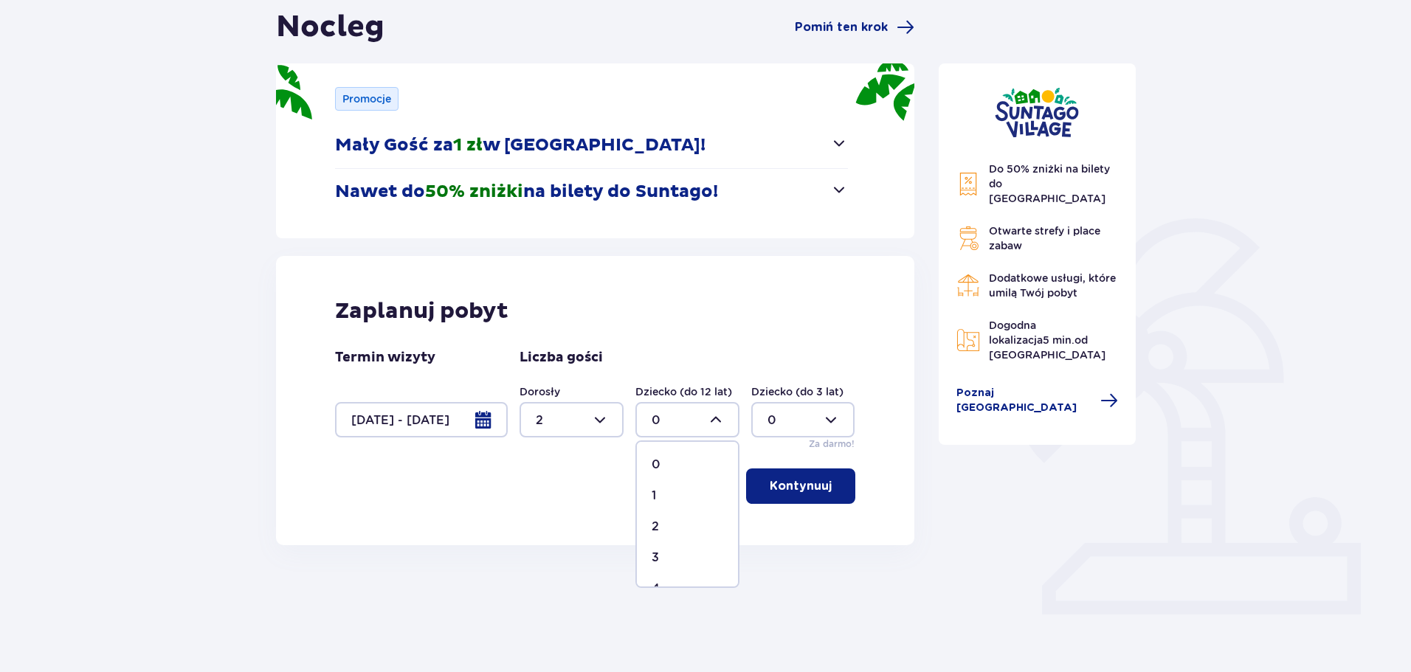
type input "1"
click at [784, 481] on p "Kontynuuj" at bounding box center [801, 486] width 62 height 16
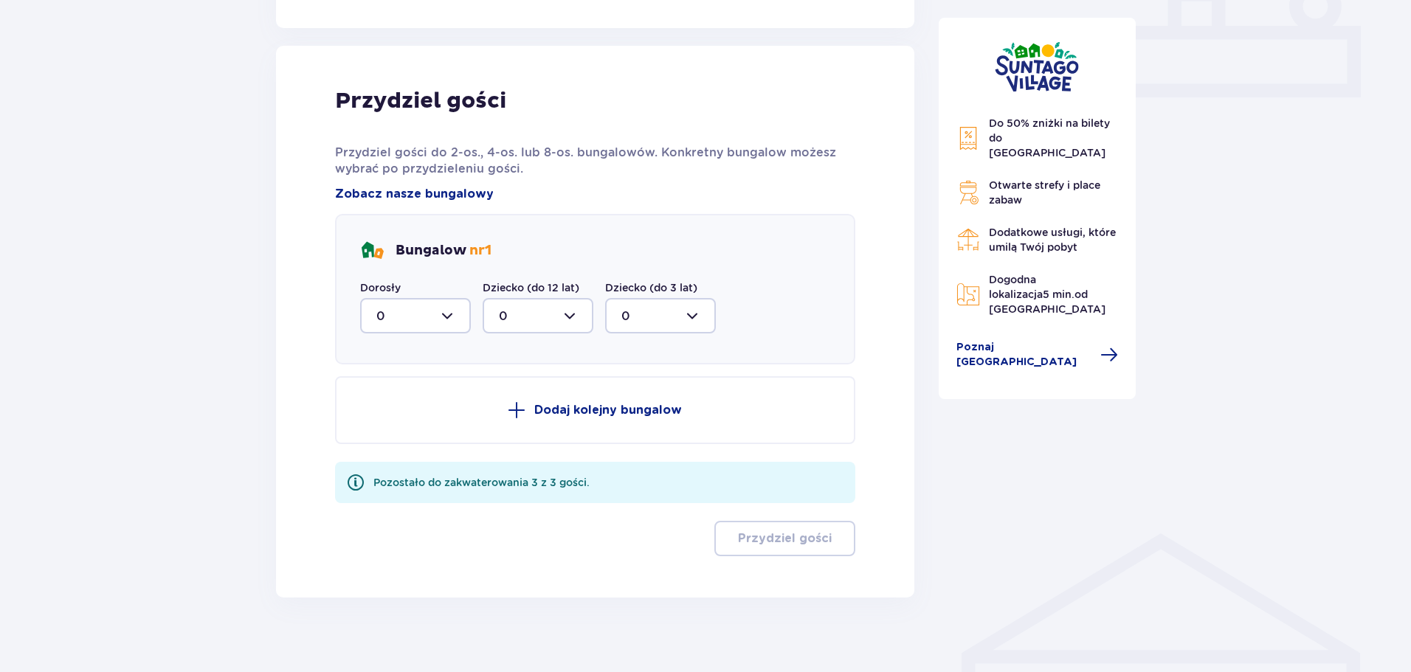
scroll to position [679, 0]
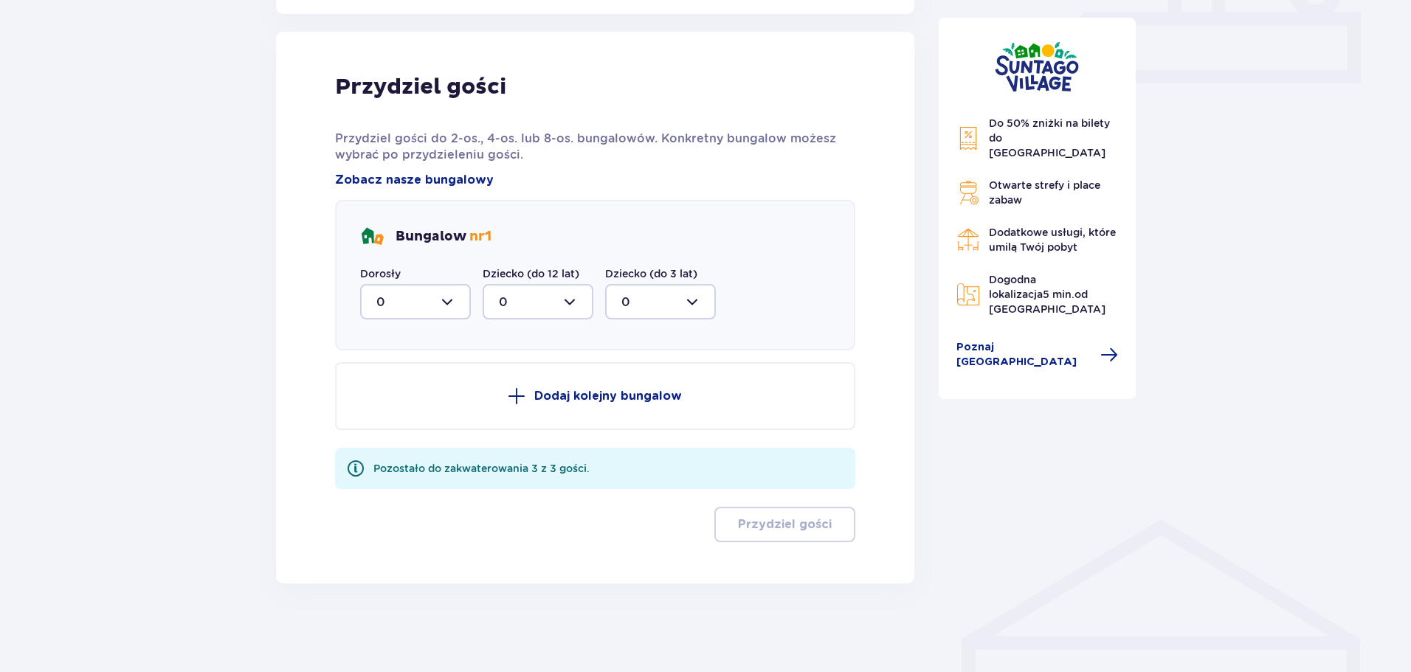
click at [405, 306] on div at bounding box center [415, 301] width 111 height 35
click at [385, 410] on div "2" at bounding box center [415, 409] width 78 height 16
type input "2"
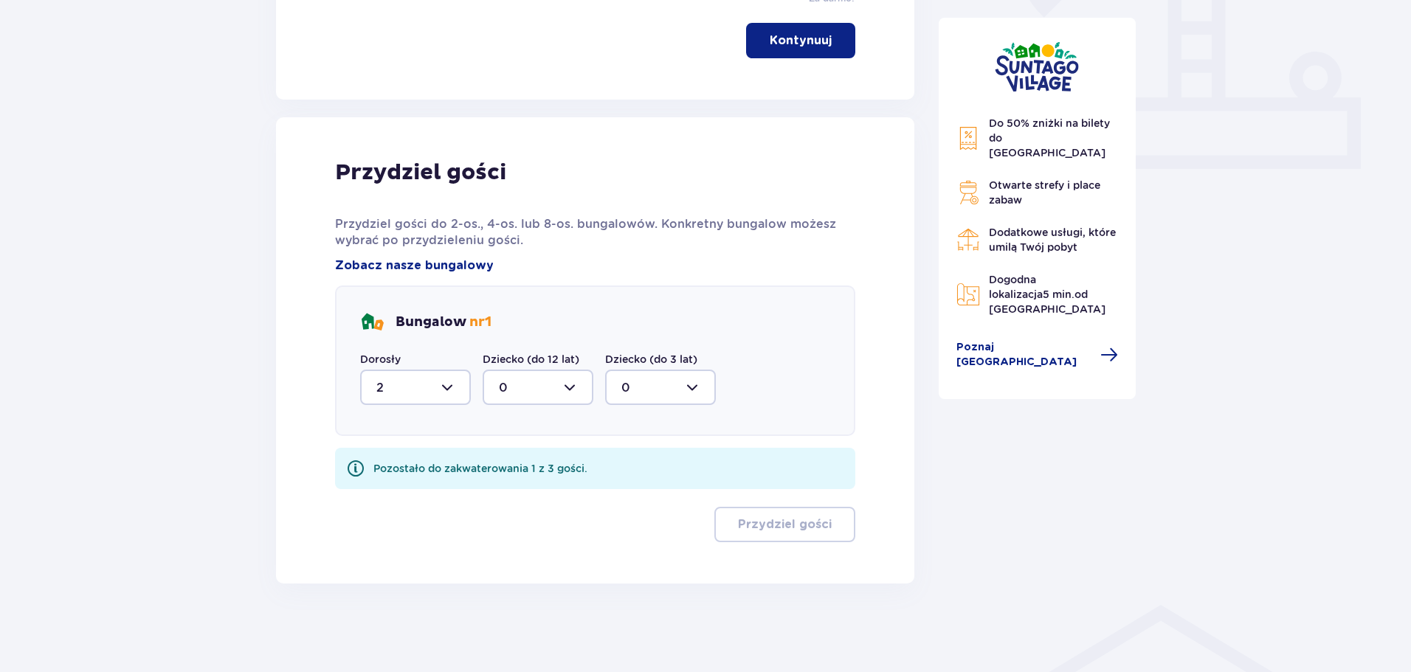
click at [522, 392] on div at bounding box center [538, 387] width 111 height 35
click at [504, 461] on div "1" at bounding box center [538, 463] width 78 height 16
type input "1"
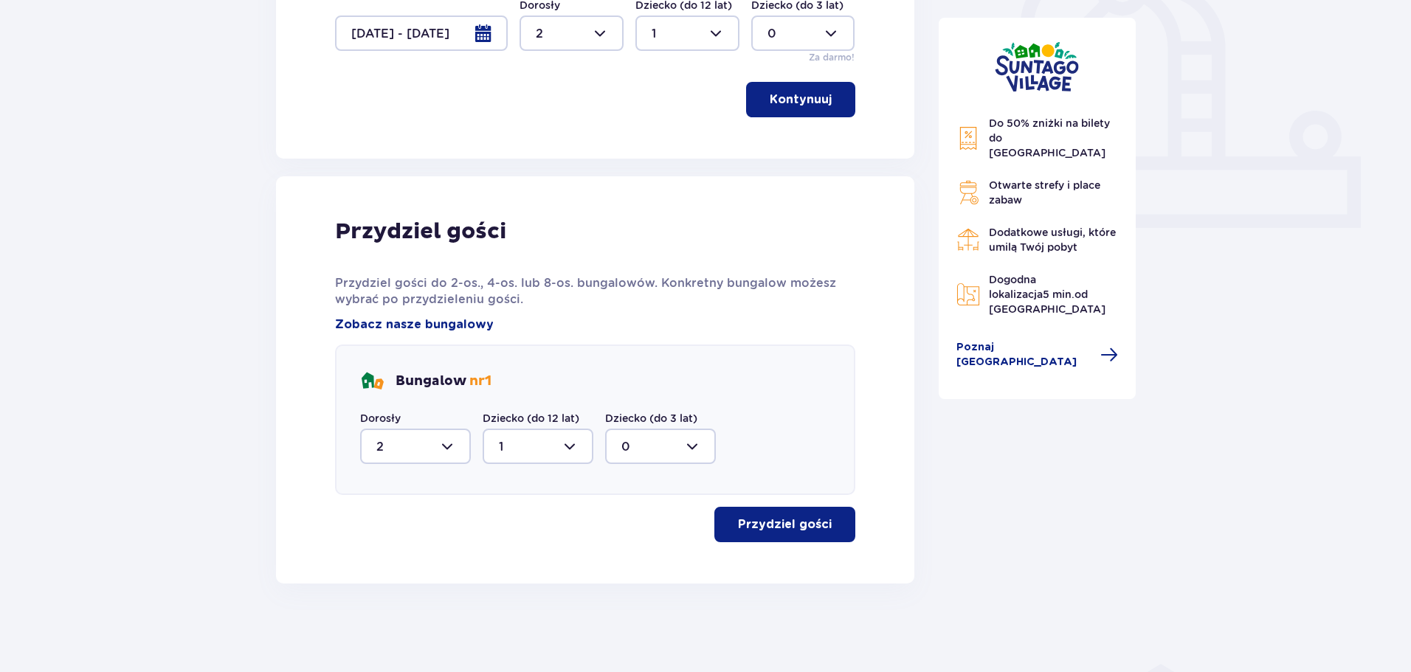
click at [767, 525] on p "Przydziel gości" at bounding box center [785, 525] width 94 height 16
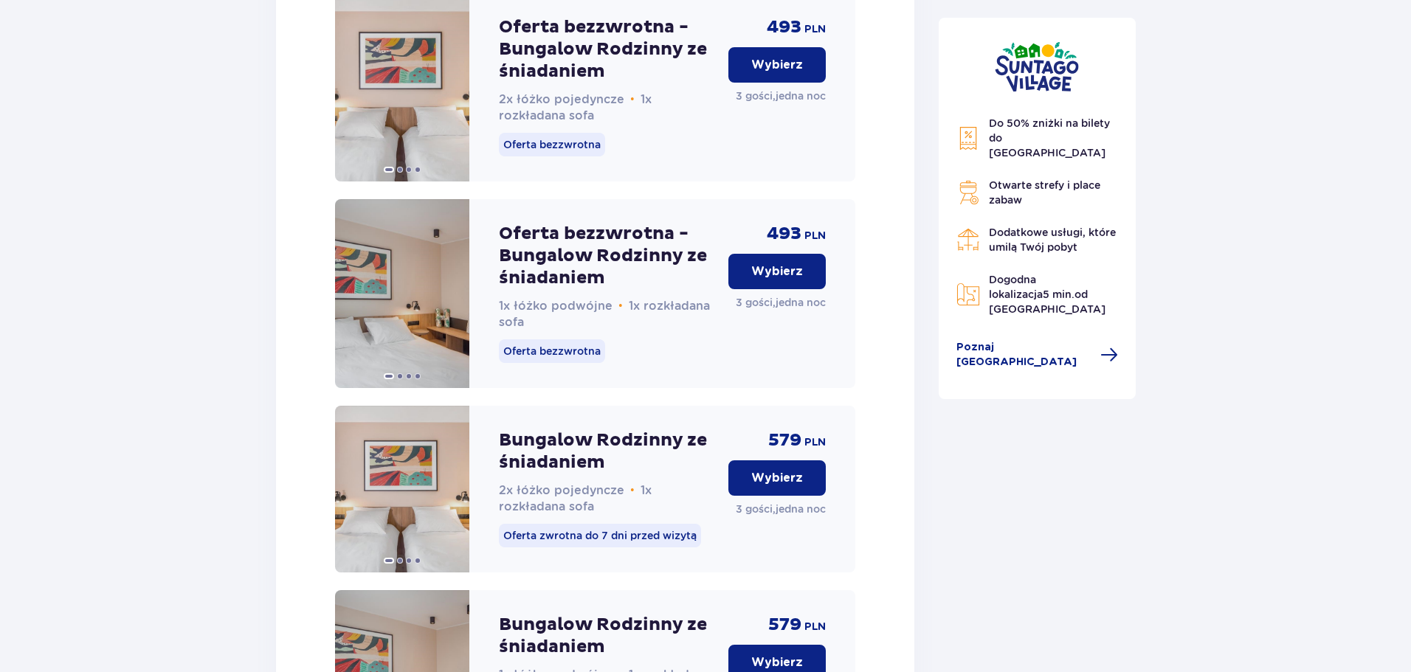
scroll to position [2003, 0]
